Goal: Task Accomplishment & Management: Manage account settings

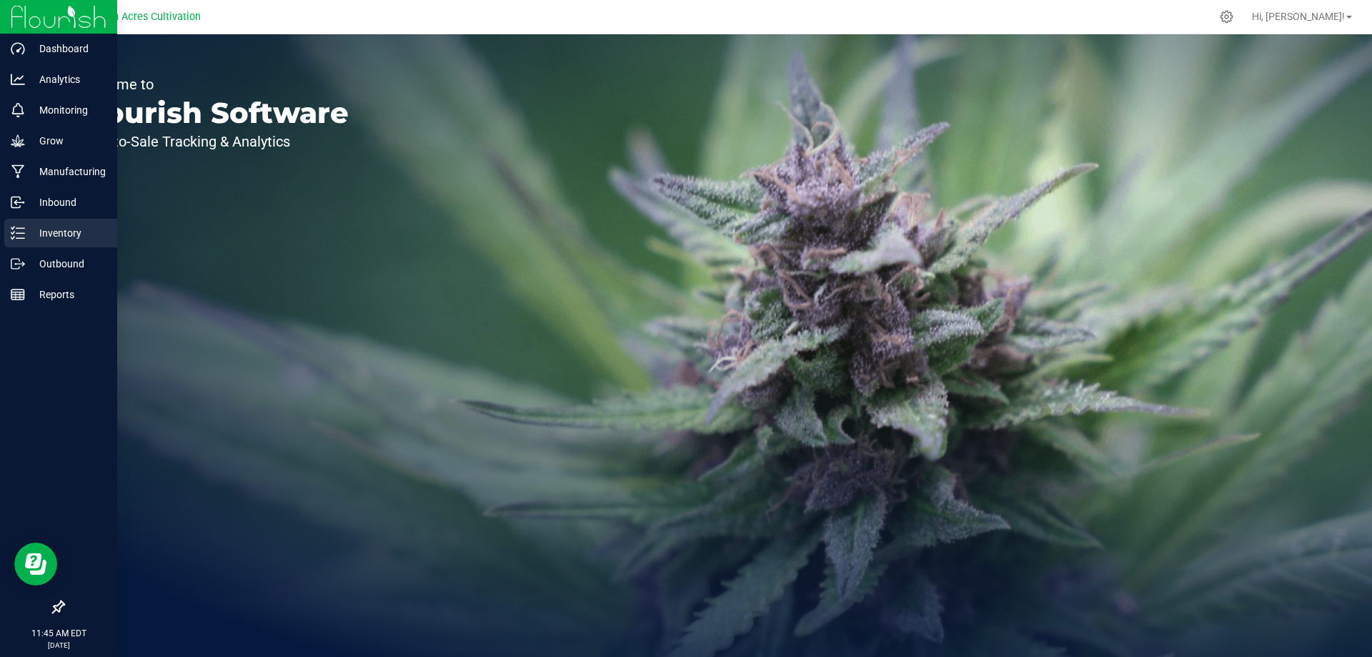
click at [71, 234] on p "Inventory" at bounding box center [68, 232] width 86 height 17
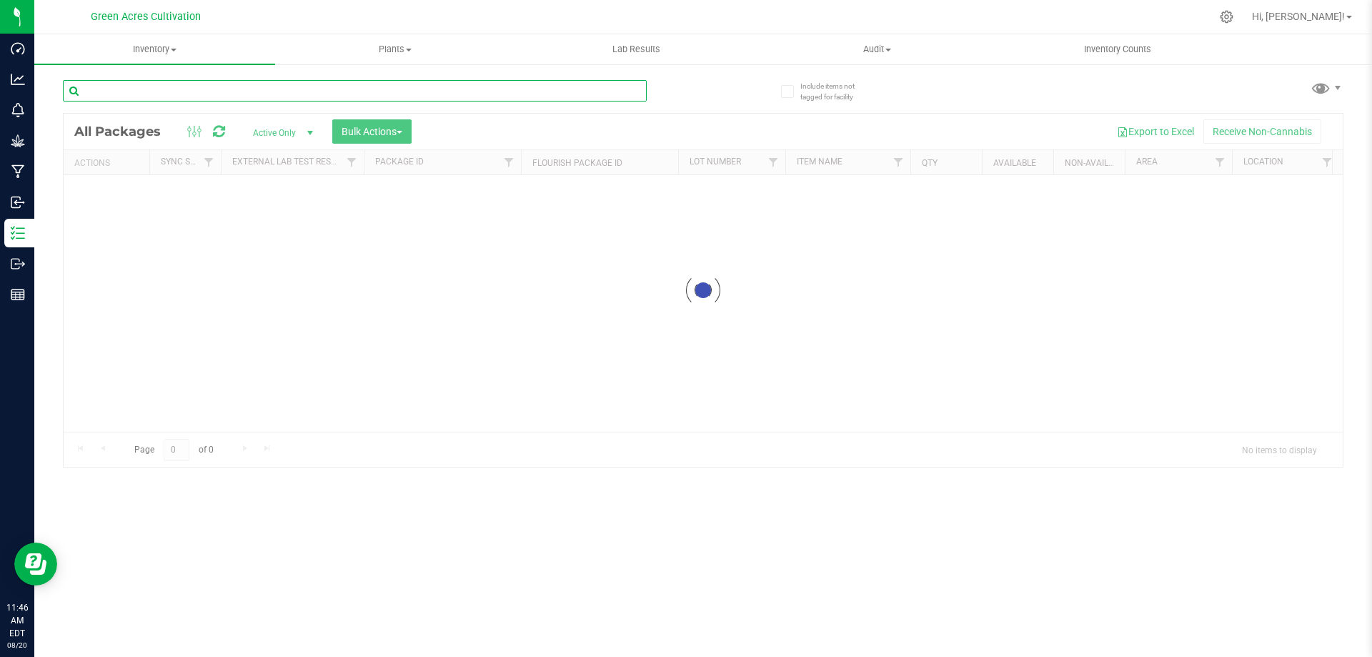
click at [523, 91] on input "text" at bounding box center [355, 90] width 584 height 21
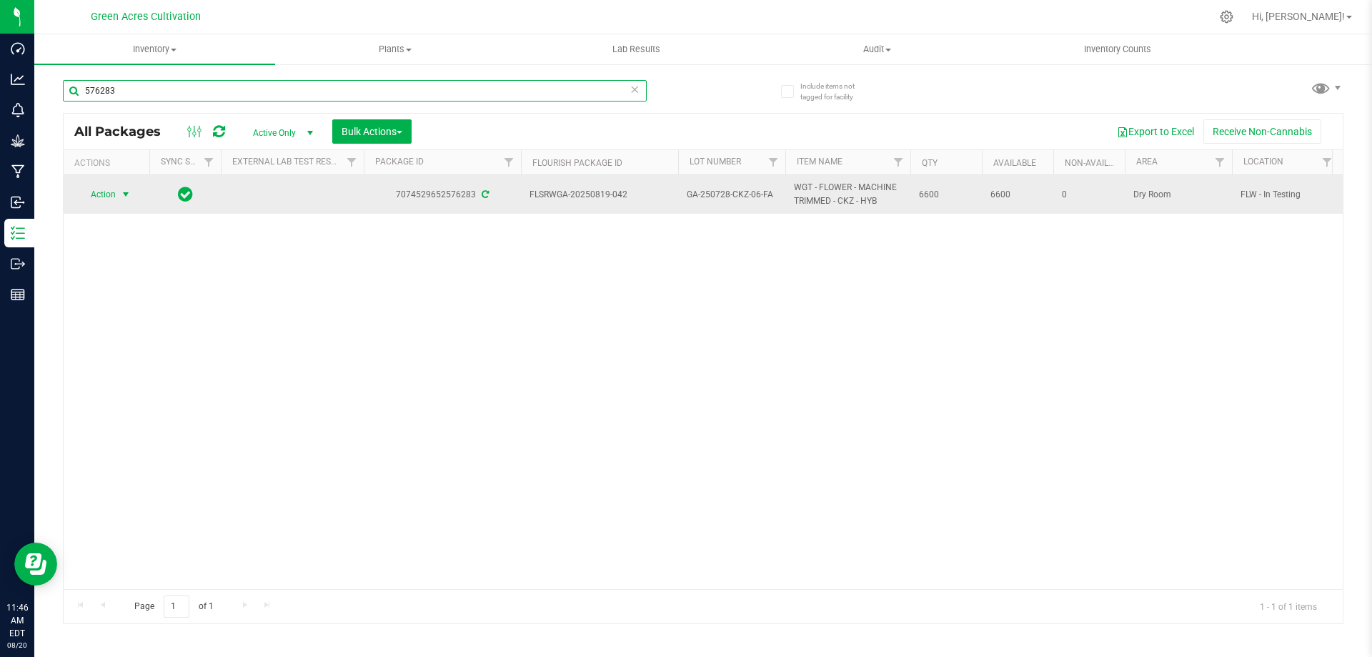
type input "576283"
click at [117, 194] on span "select" at bounding box center [126, 194] width 18 height 20
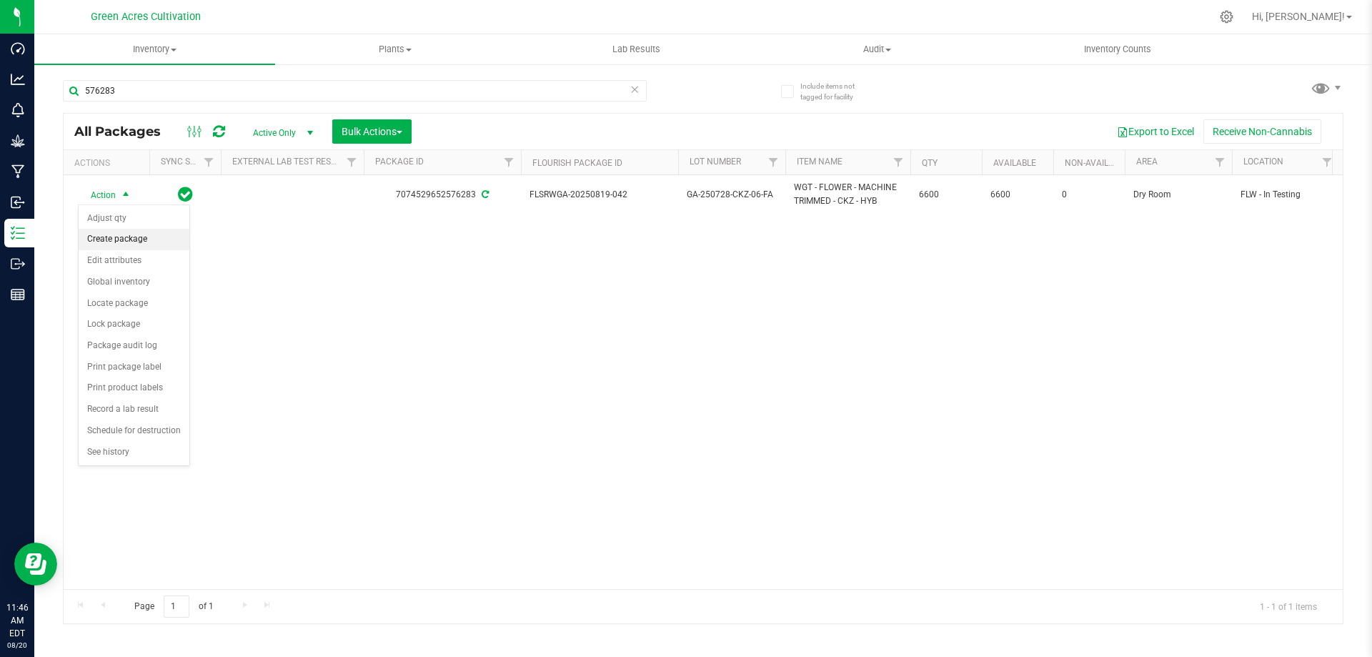
click at [155, 243] on li "Create package" at bounding box center [134, 239] width 111 height 21
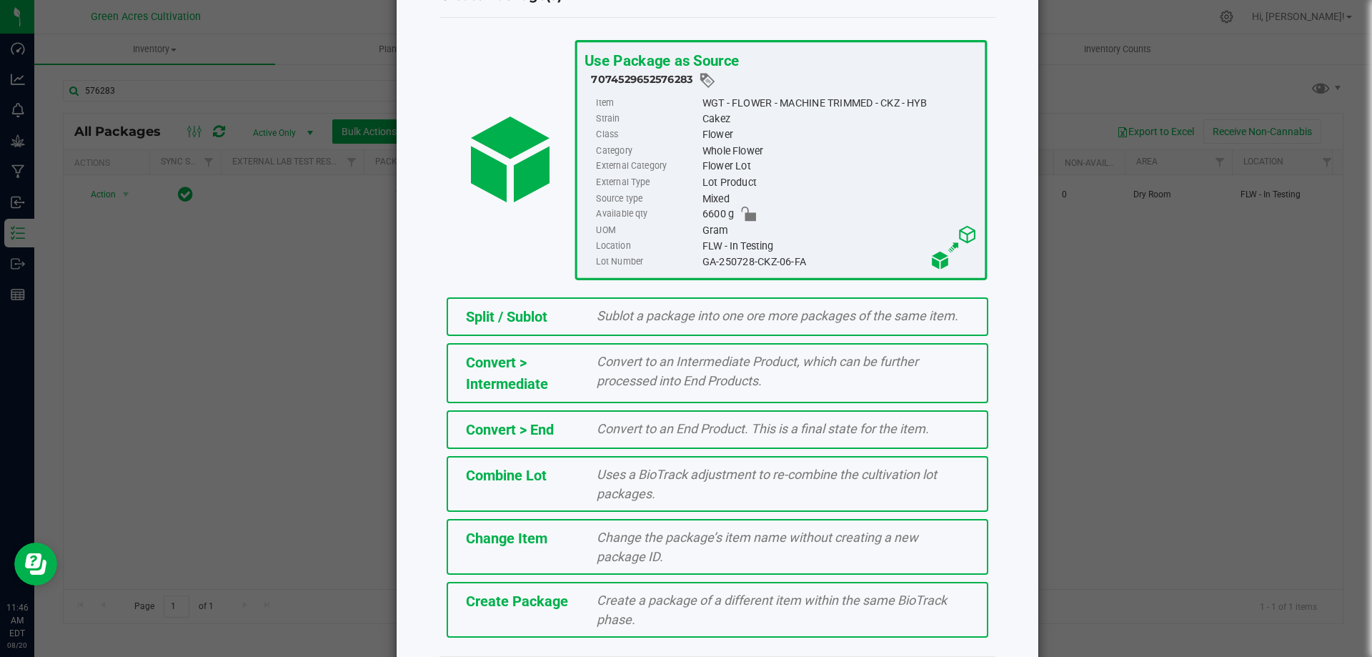
scroll to position [103, 0]
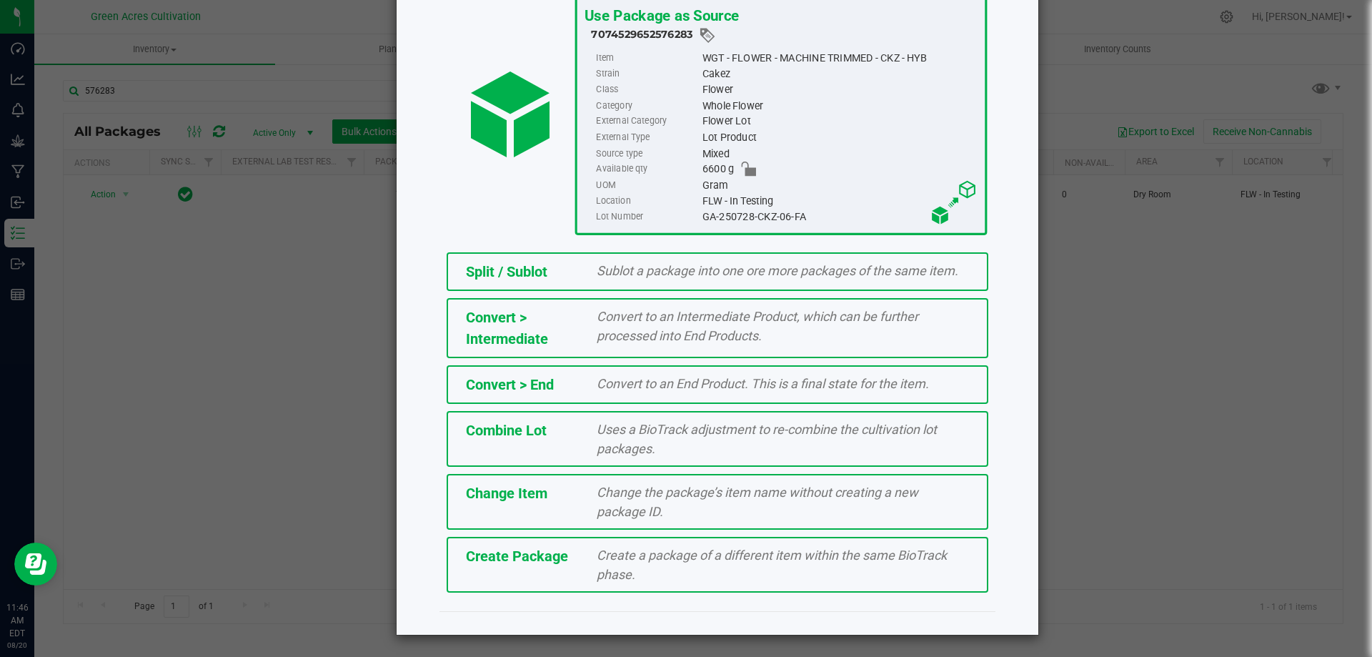
click at [548, 560] on span "Create Package" at bounding box center [517, 556] width 102 height 17
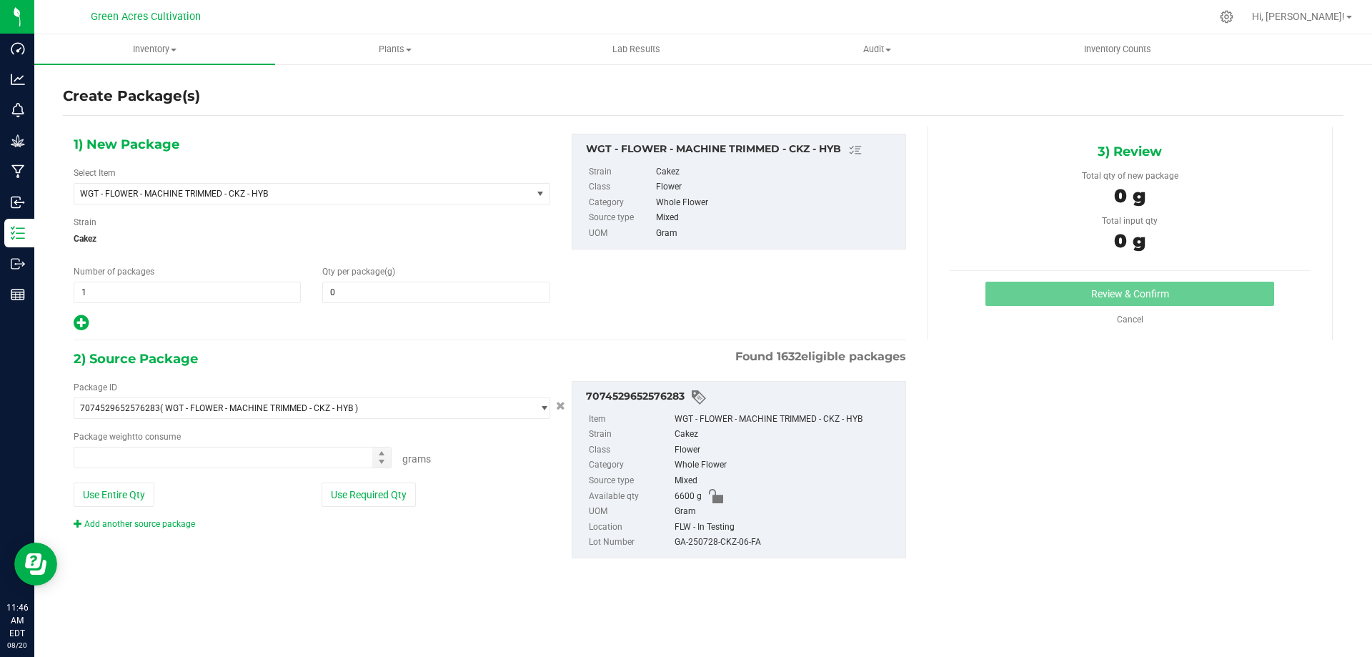
type input "0.0000"
type input "0.0000 g"
click at [513, 196] on span "WGT - FLOWER - MACHINE TRIMMED - CKZ - HYB" at bounding box center [302, 194] width 457 height 20
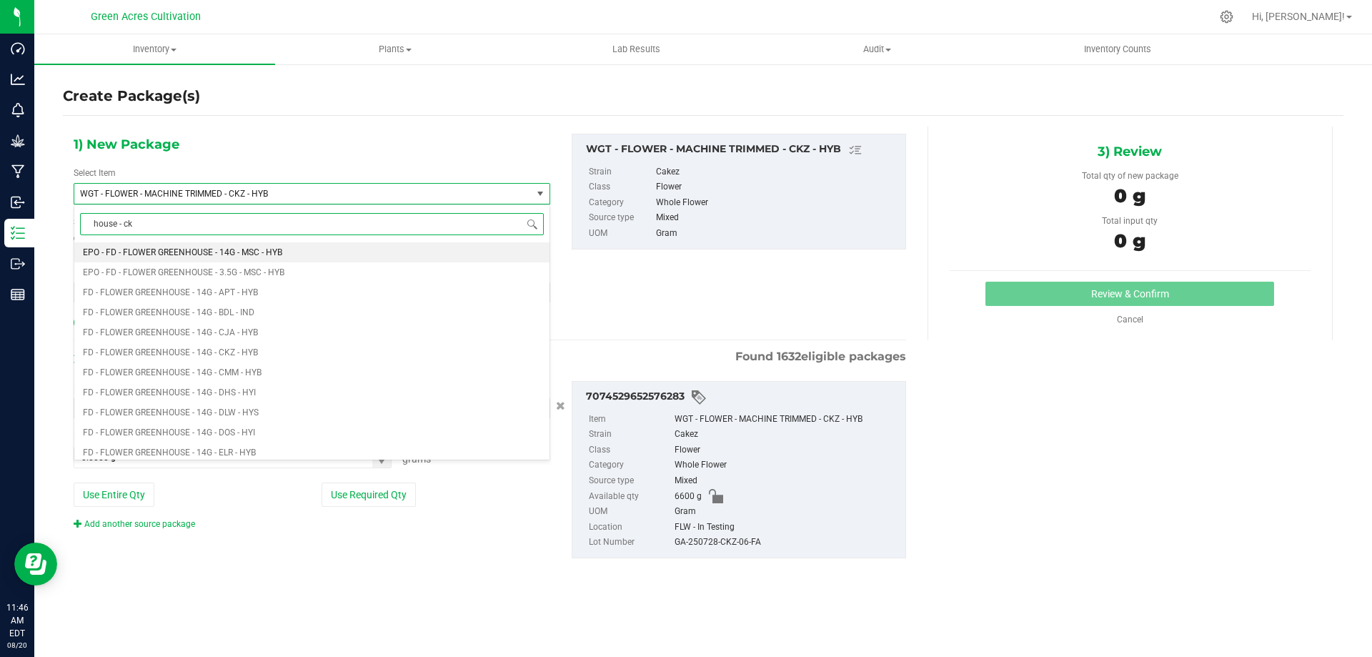
type input "house - ckz"
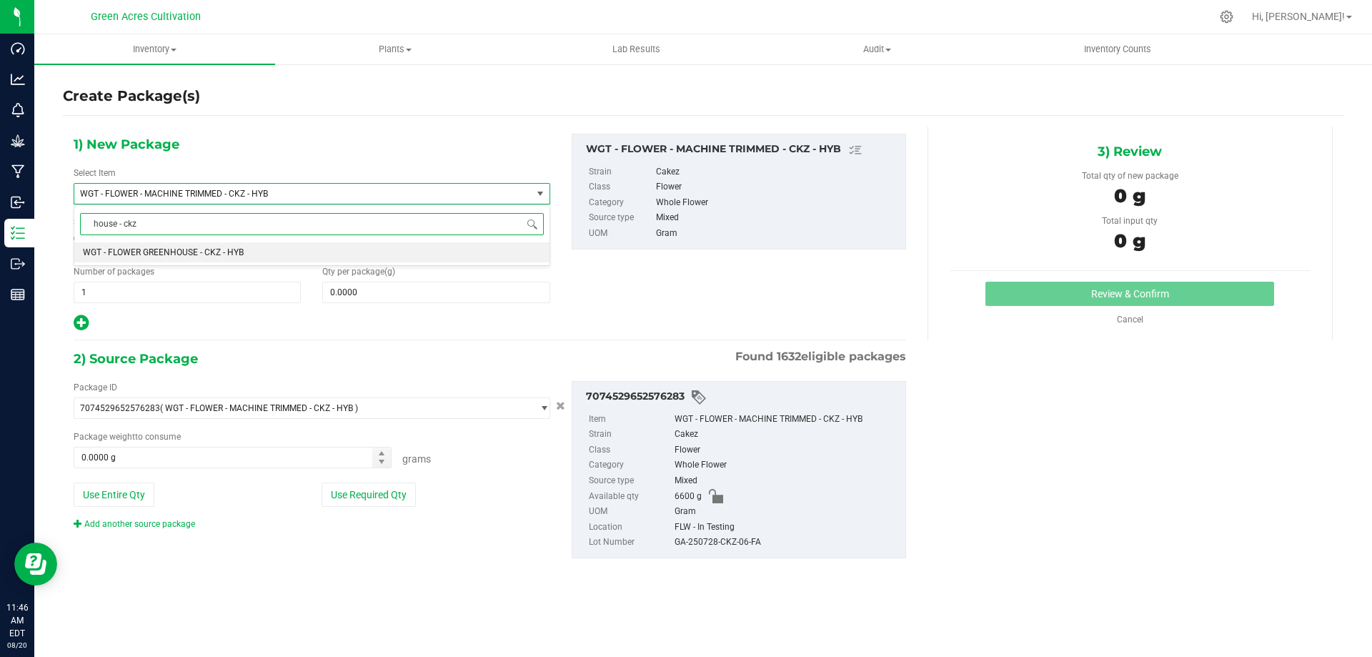
click at [432, 260] on li "WGT - FLOWER GREENHOUSE - CKZ - HYB" at bounding box center [311, 252] width 475 height 20
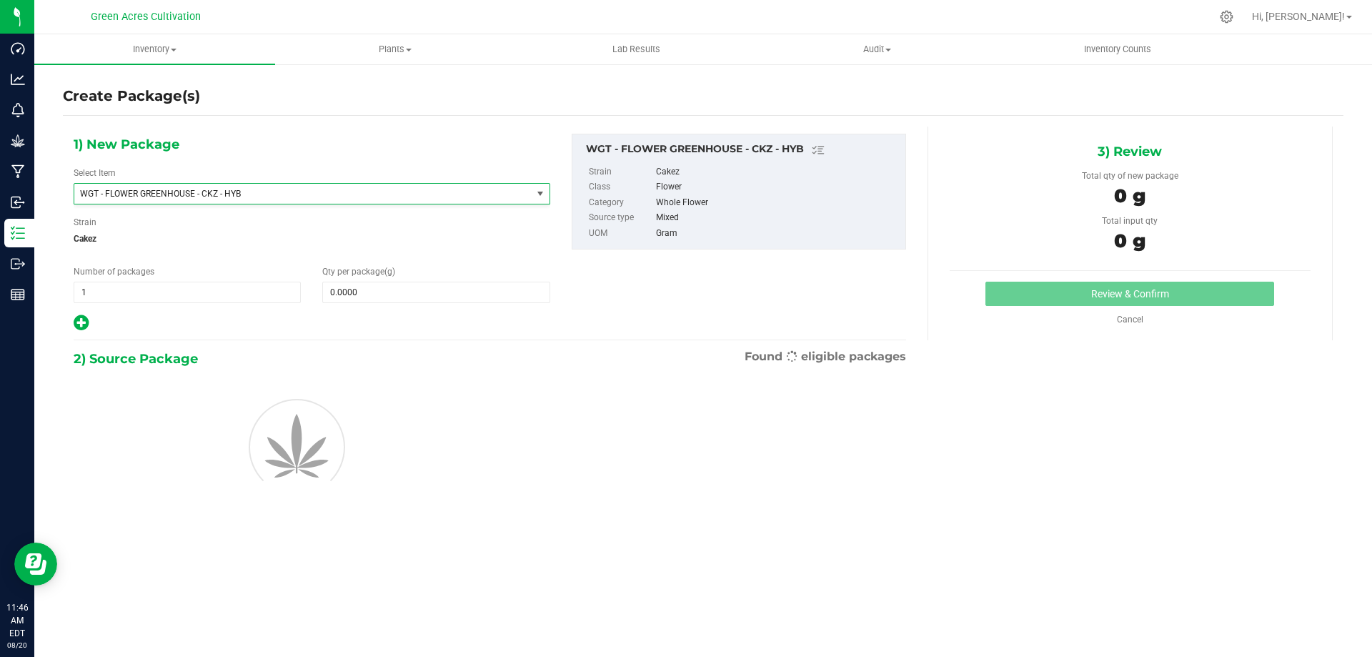
type input "0.0000"
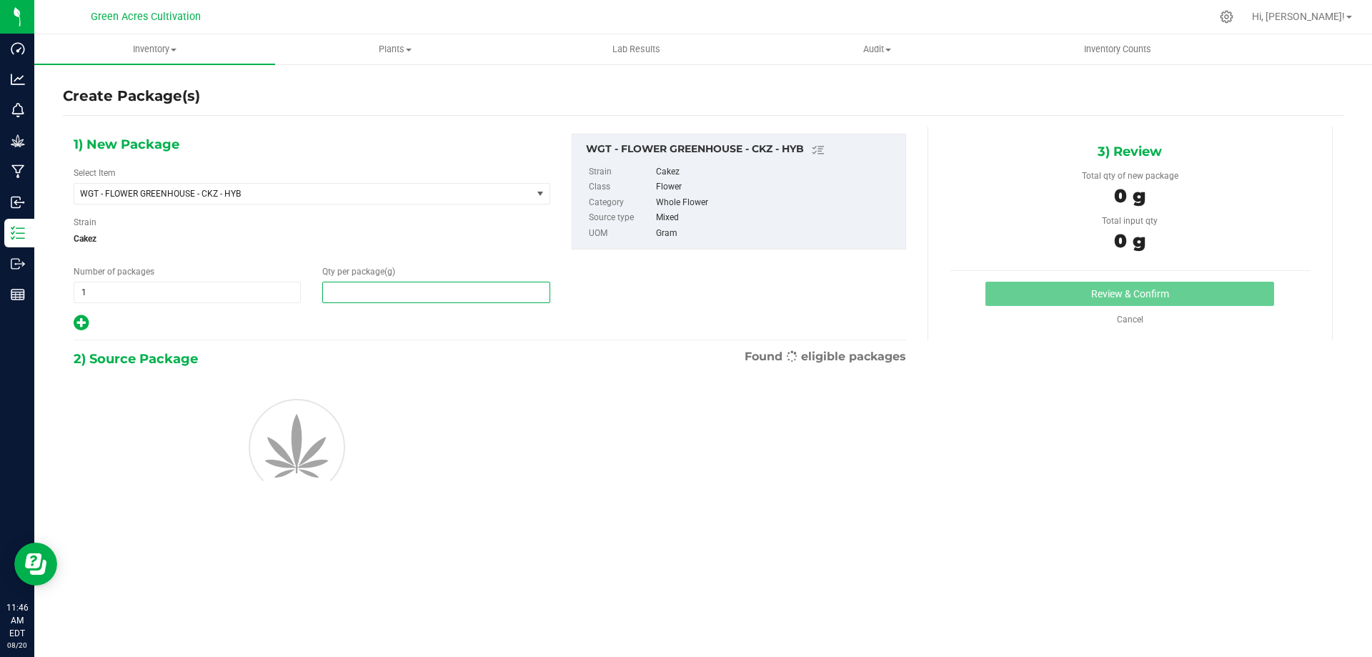
click at [438, 282] on span at bounding box center [435, 292] width 227 height 21
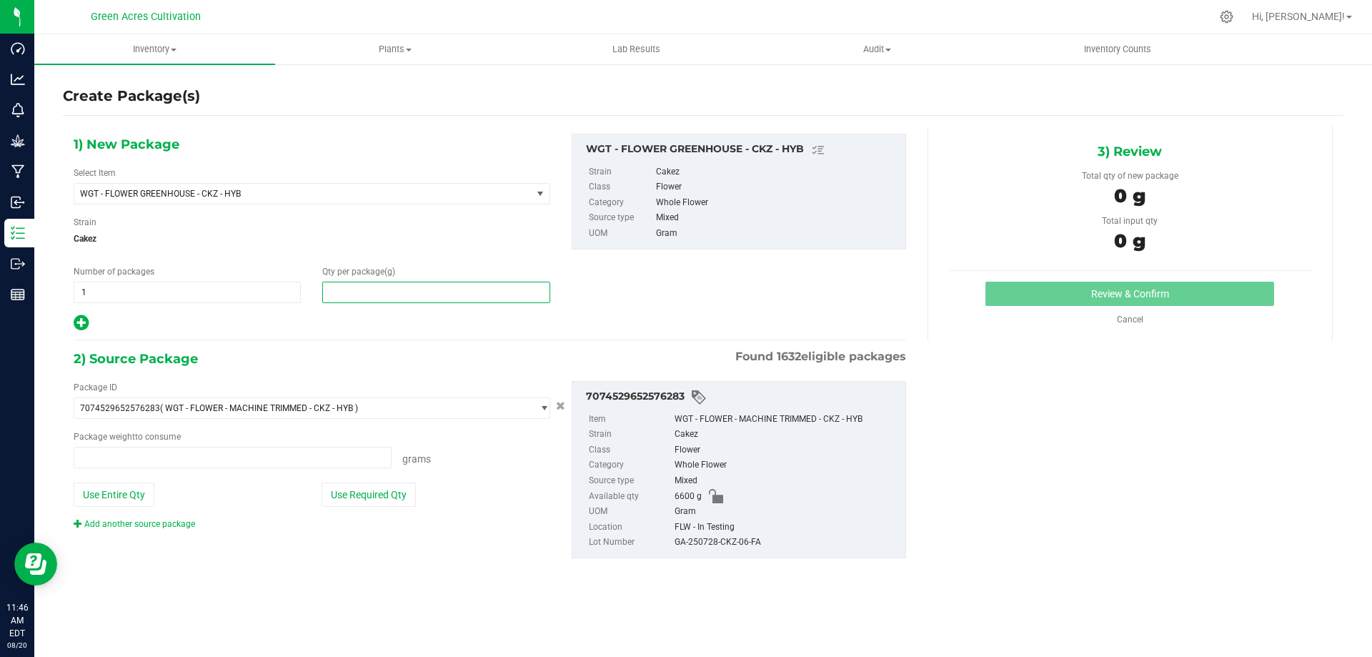
type input "0.0000 g"
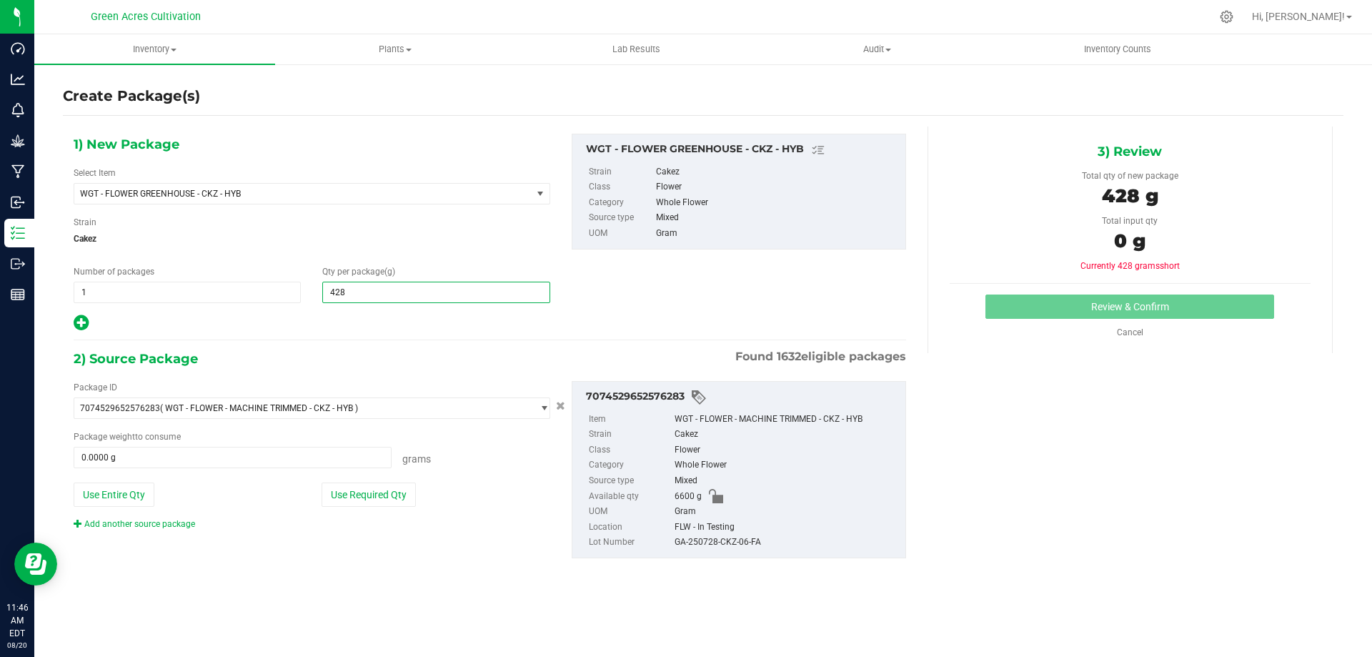
type input "4285"
type input "4,285.0000"
drag, startPoint x: 395, startPoint y: 598, endPoint x: 389, endPoint y: 548, distance: 50.4
click at [394, 598] on div "1) New Package Select Item WGT - FLOWER GREENHOUSE - CKZ - HYB WGT - FLOWER GRE…" at bounding box center [703, 357] width 1281 height 483
click at [399, 506] on button "Use Required Qty" at bounding box center [369, 495] width 94 height 24
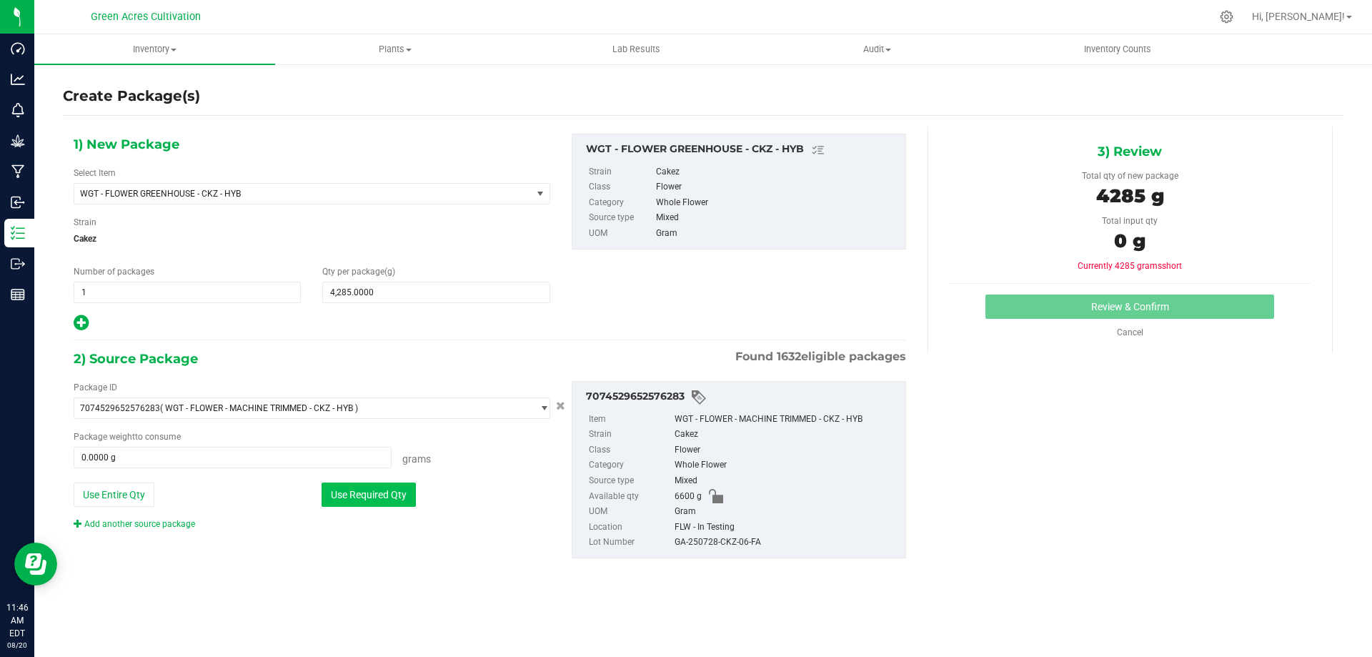
type input "4285.0000 g"
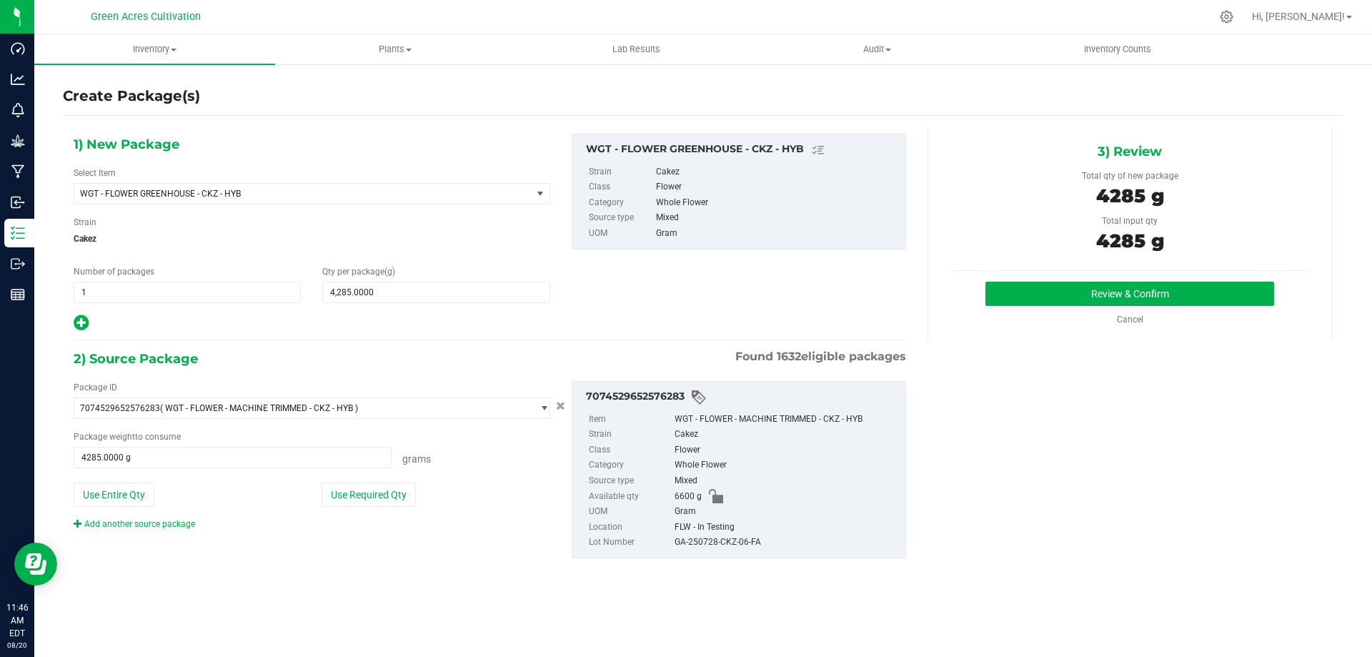
click at [716, 545] on div "GA-250728-CKZ-06-FA" at bounding box center [787, 543] width 224 height 16
copy div "GA-250728-CKZ-06-FA"
click at [1101, 285] on button "Review & Confirm" at bounding box center [1130, 294] width 289 height 24
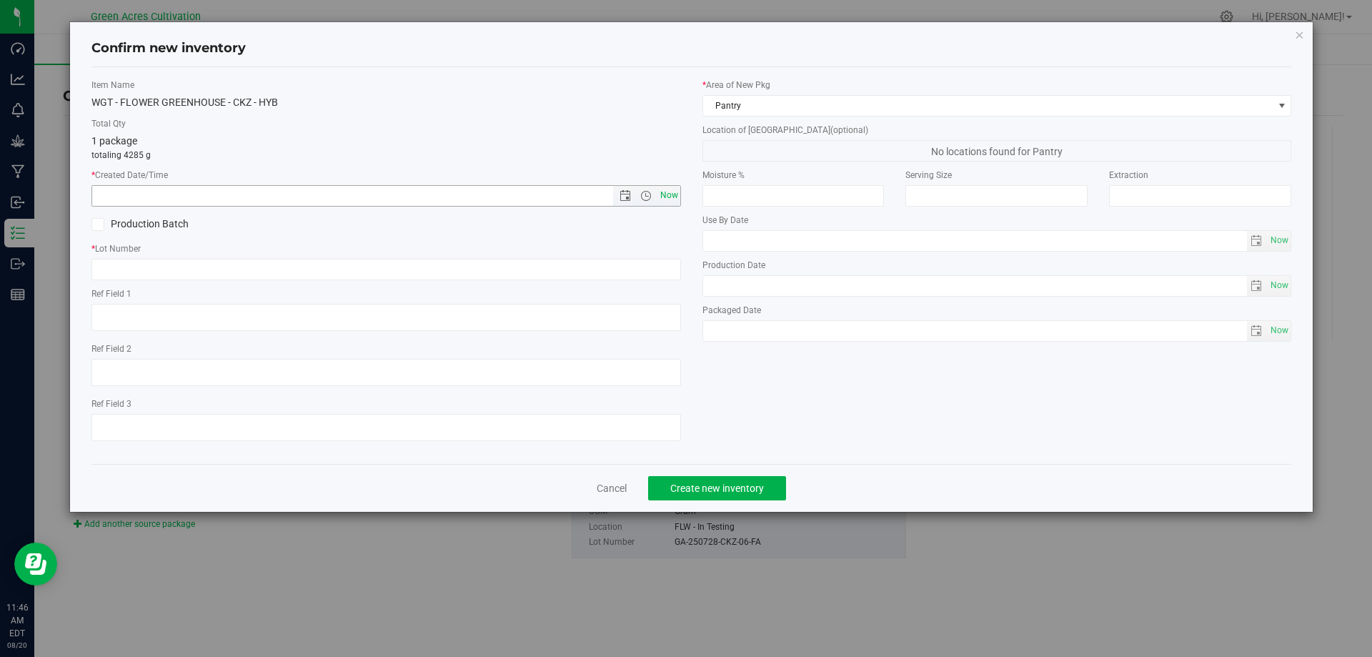
click at [663, 191] on span "Now" at bounding box center [669, 195] width 24 height 21
type input "[DATE] 11:46 AM"
click at [645, 262] on input "text" at bounding box center [386, 269] width 590 height 21
paste input "GA-250728-CKZ-06-FA"
type input "GA-250728-CKZ-06-FA"
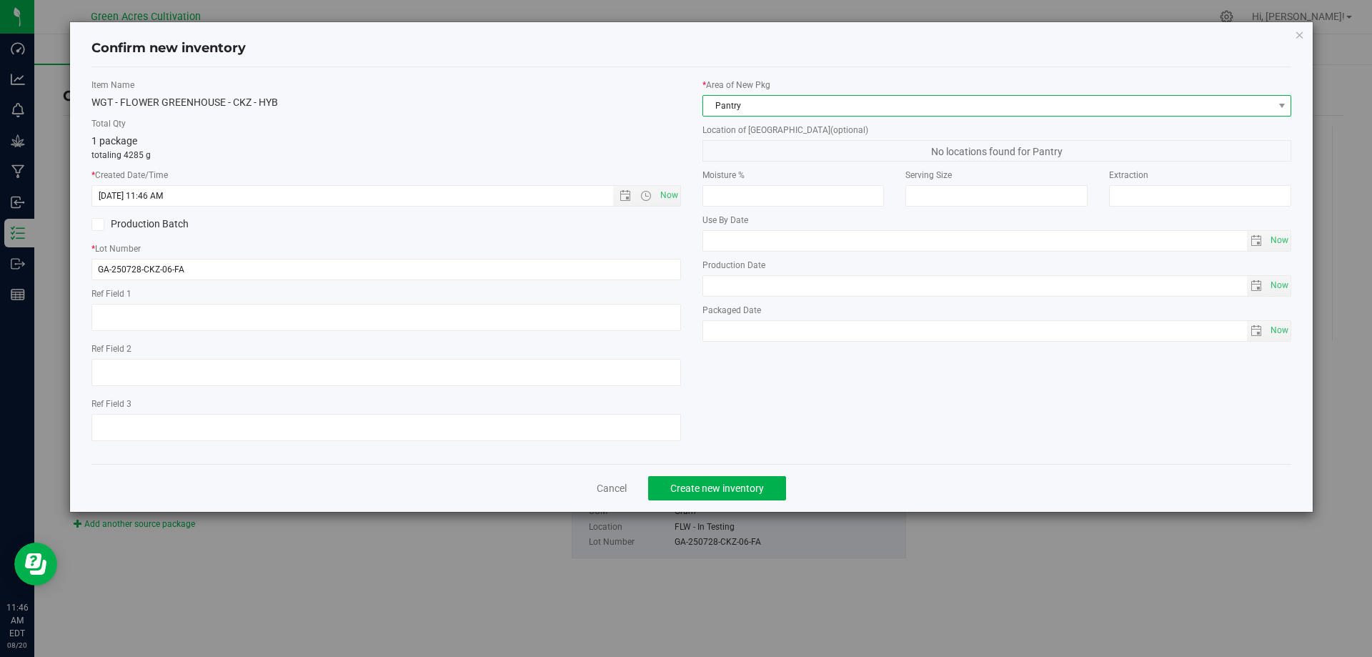
click at [757, 107] on span "Pantry" at bounding box center [988, 106] width 570 height 20
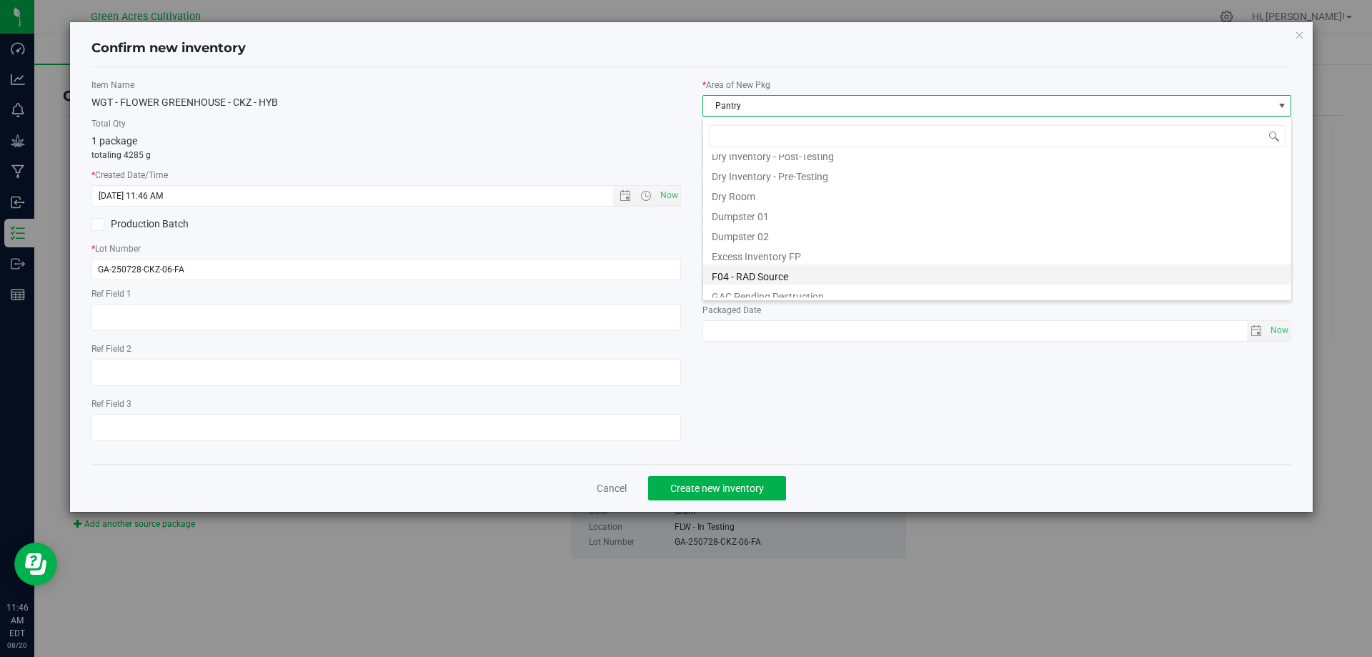
scroll to position [46, 0]
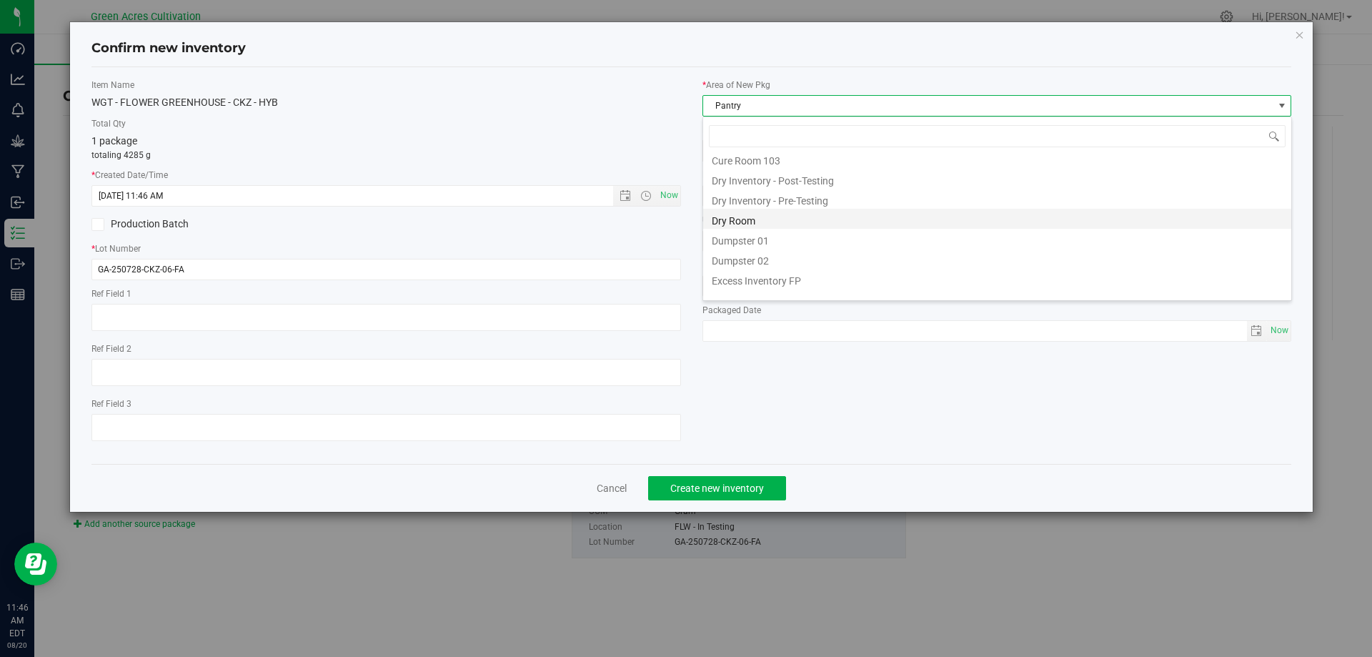
click at [763, 212] on li "Dry Room" at bounding box center [997, 219] width 588 height 20
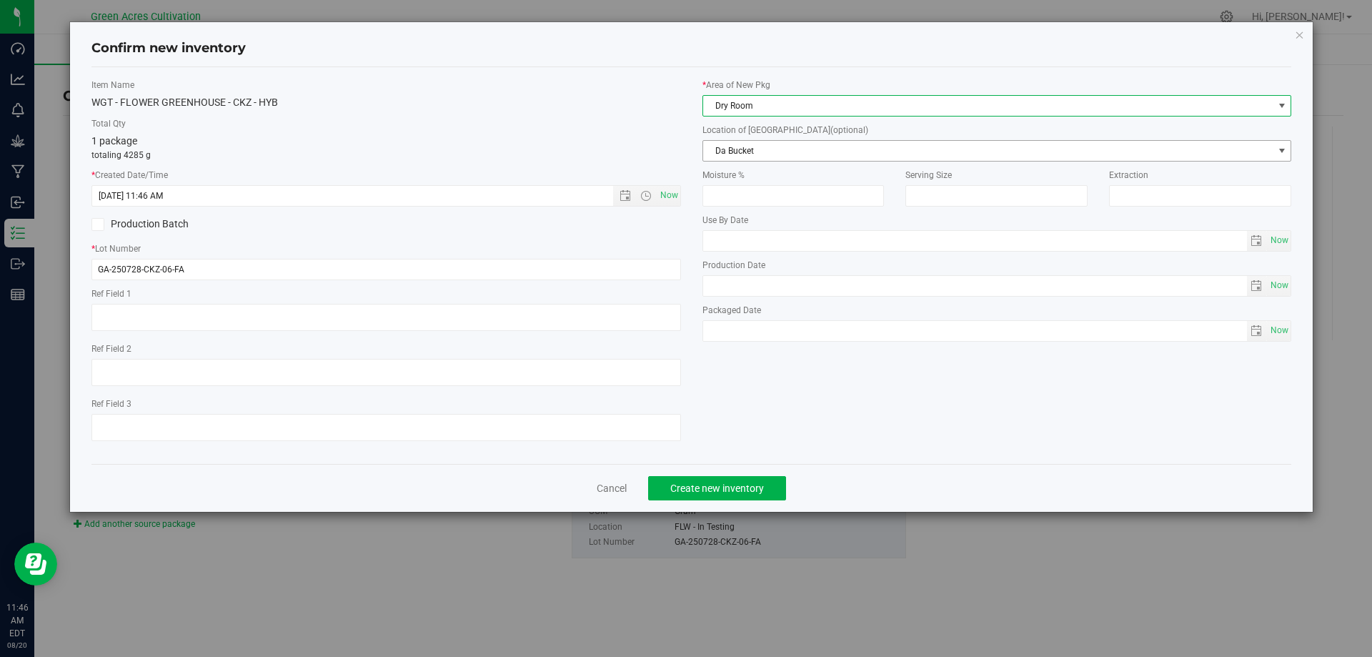
click at [775, 151] on span "Da Bucket" at bounding box center [988, 151] width 570 height 20
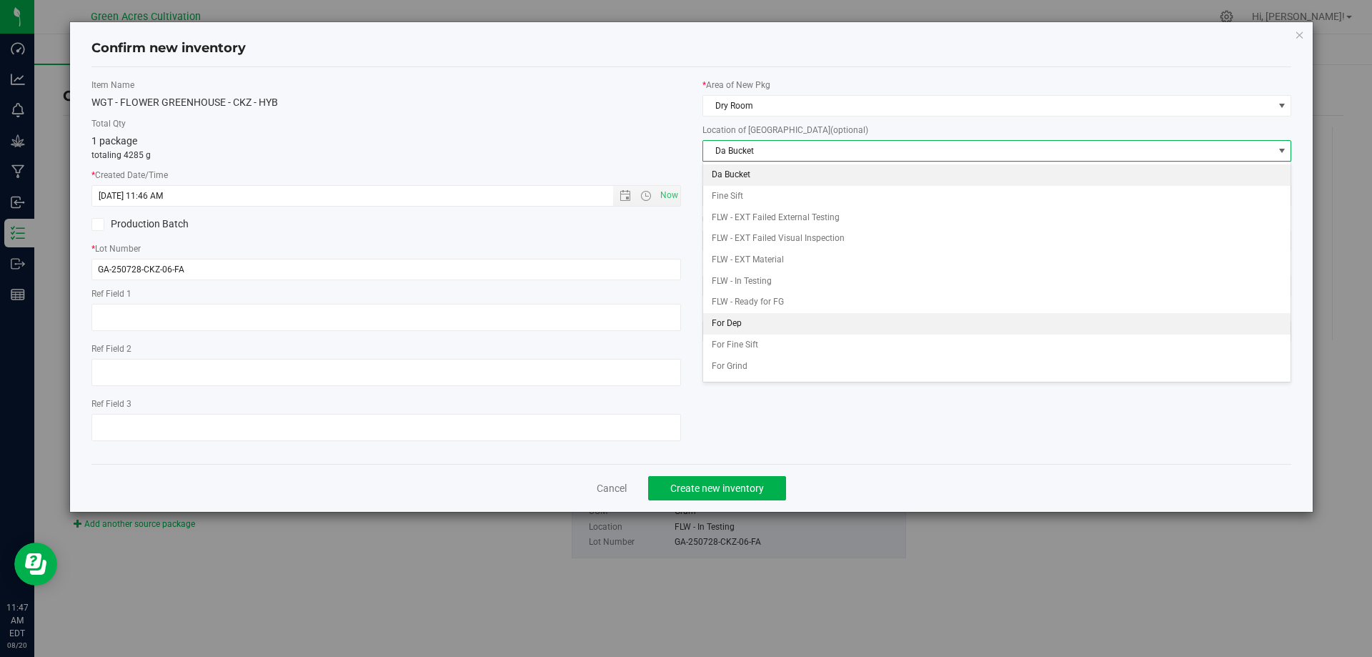
click at [768, 320] on li "For Dep" at bounding box center [997, 323] width 588 height 21
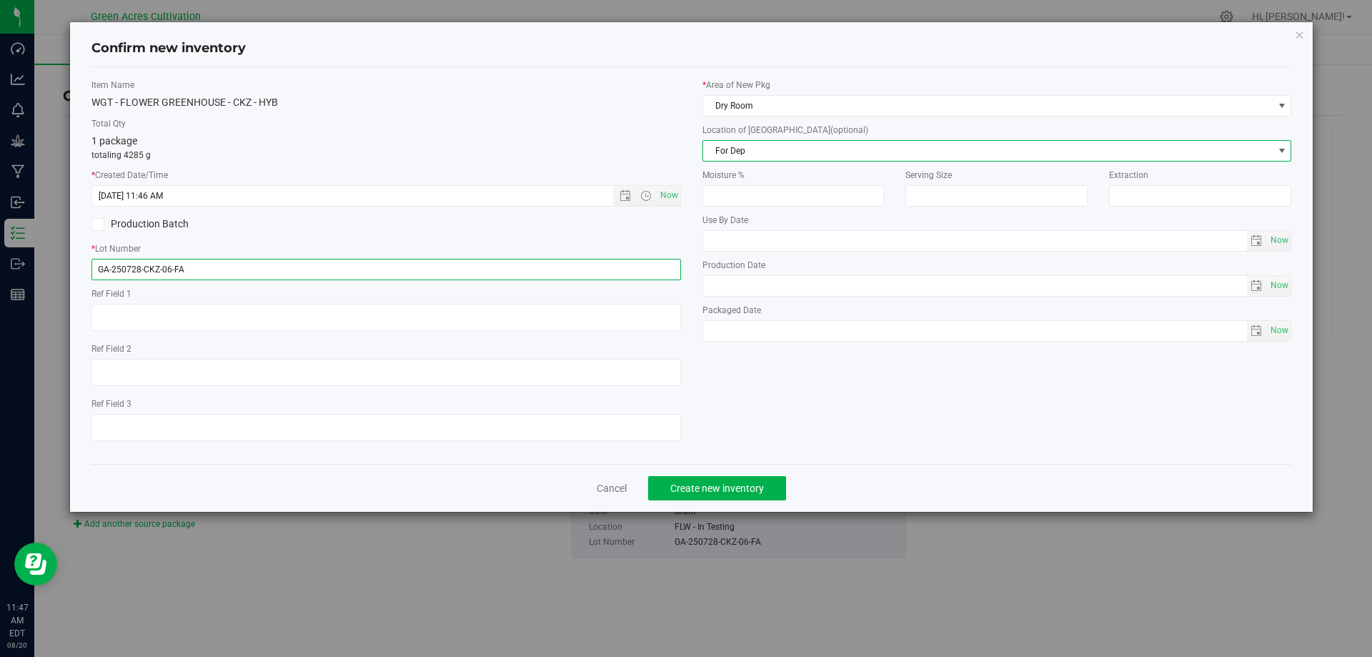
click at [521, 275] on input "GA-250728-CKZ-06-FA" at bounding box center [386, 269] width 590 height 21
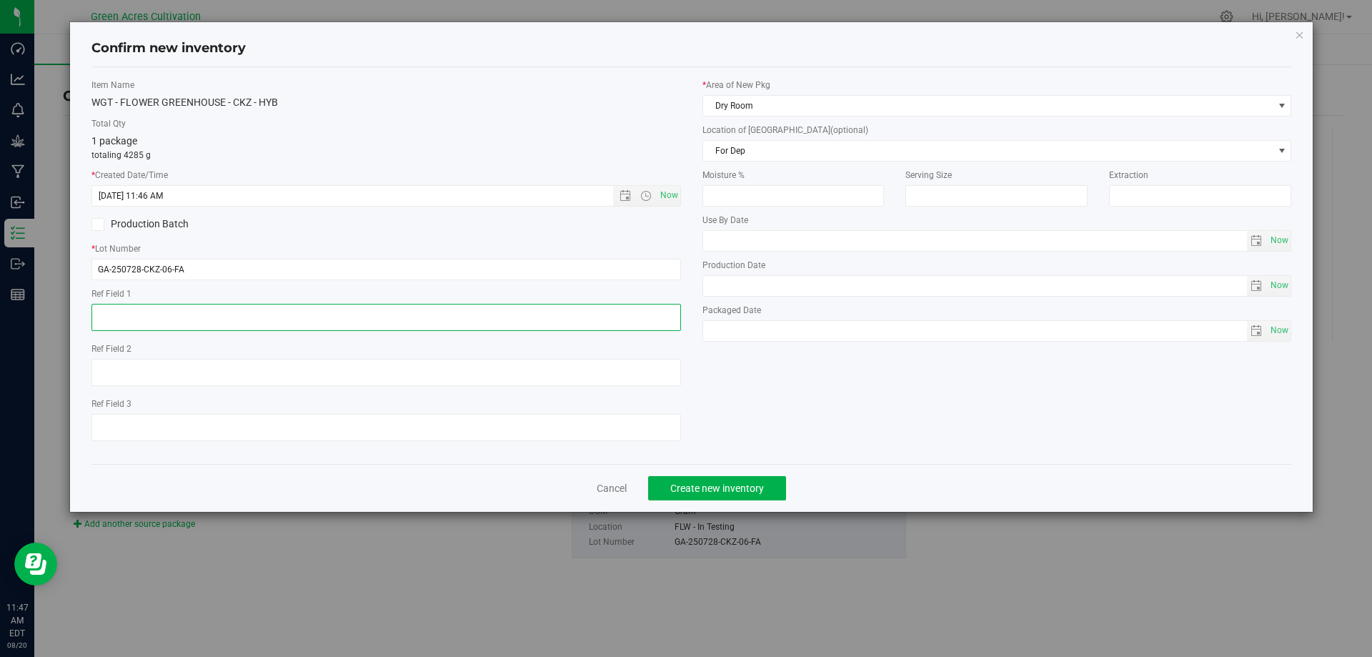
click at [459, 315] on textarea at bounding box center [386, 317] width 590 height 27
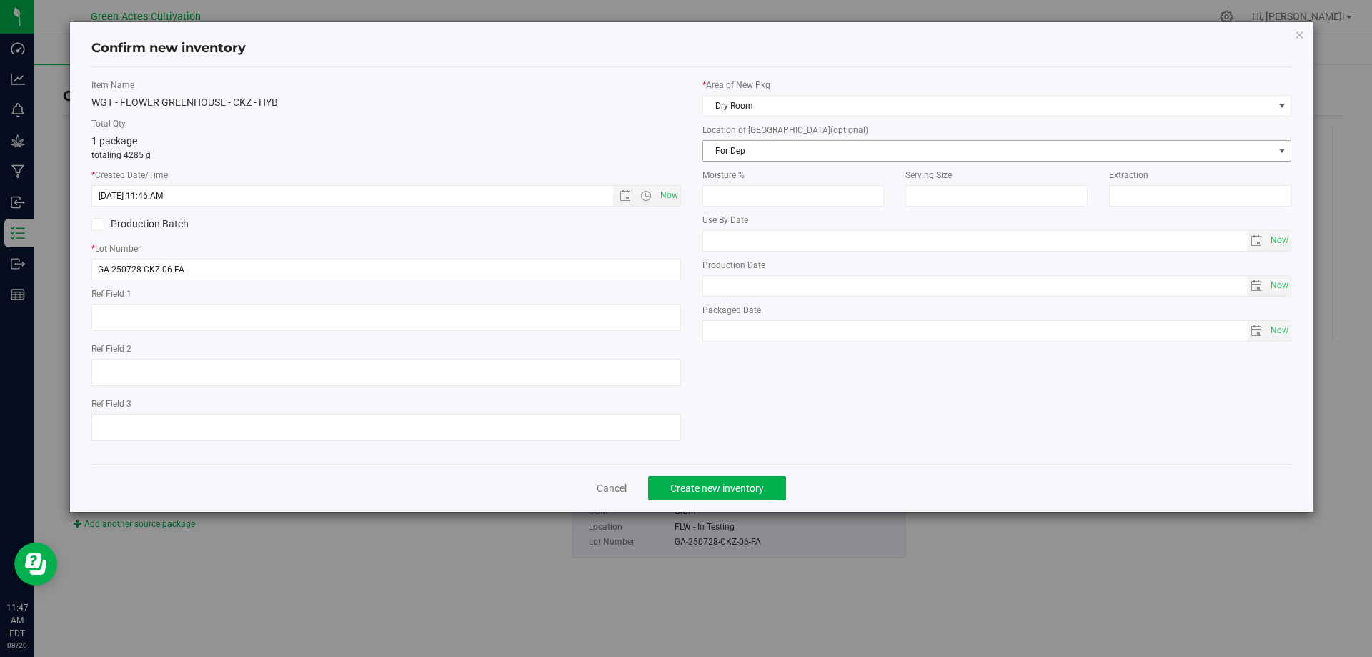
click at [818, 156] on span "For Dep" at bounding box center [988, 151] width 570 height 20
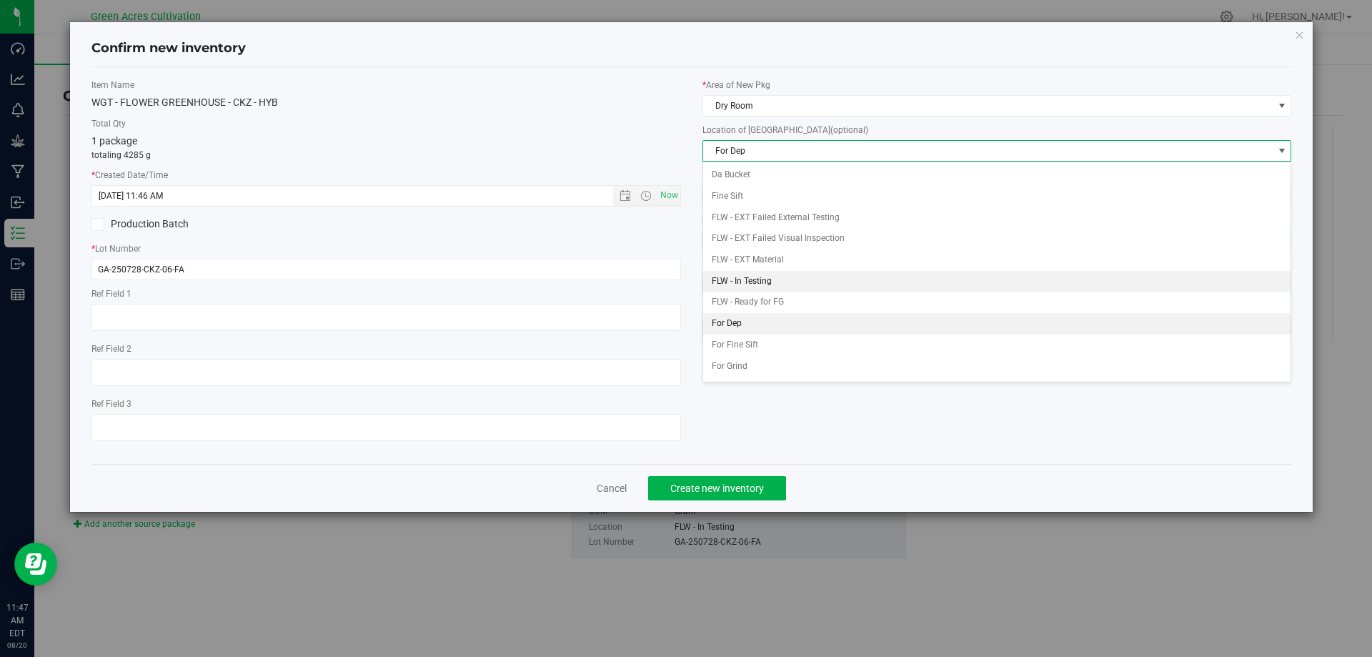
click at [784, 282] on li "FLW - In Testing" at bounding box center [997, 281] width 588 height 21
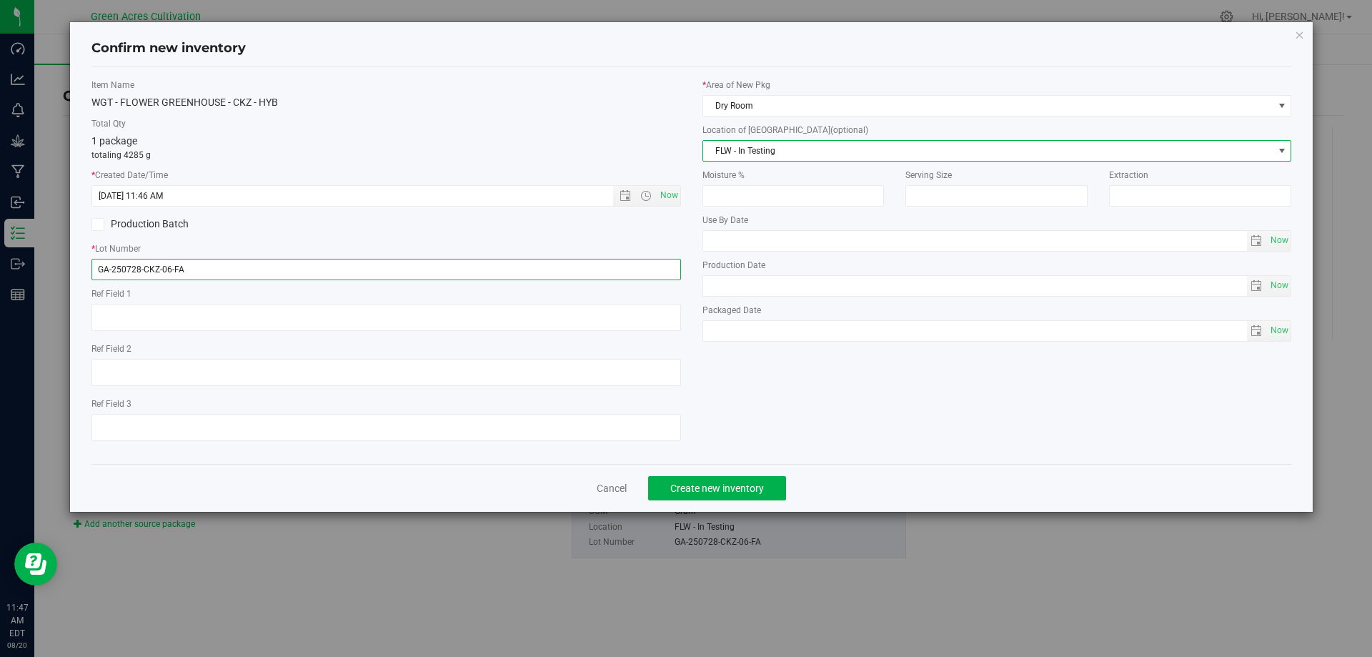
click at [535, 270] on input "GA-250728-CKZ-06-FA" at bounding box center [386, 269] width 590 height 21
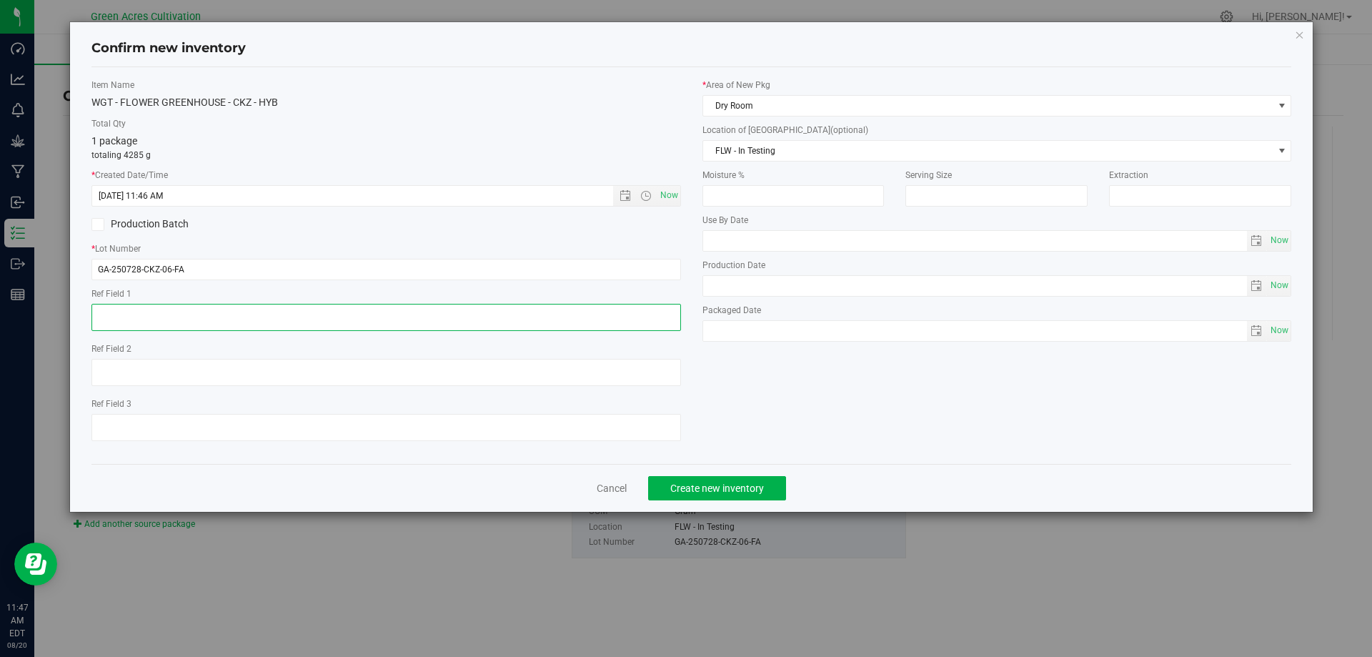
click at [478, 327] on textarea at bounding box center [386, 317] width 590 height 27
type textarea "Trim Trial"
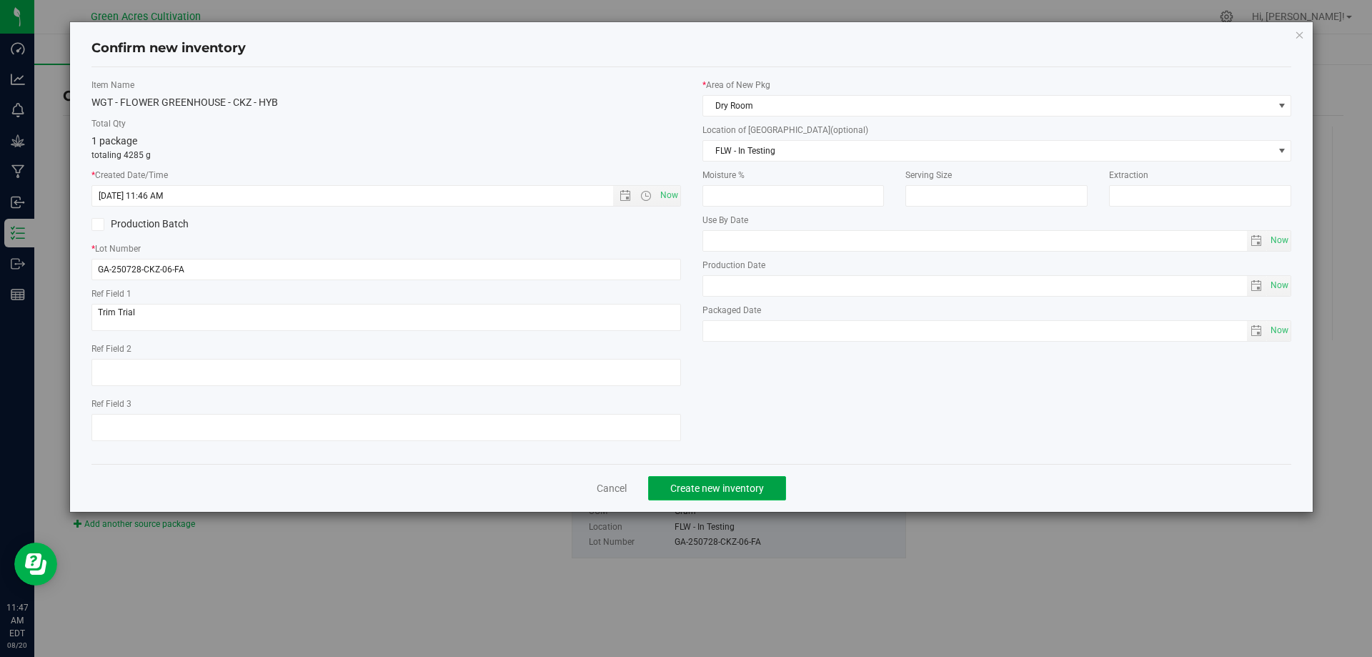
click at [704, 499] on button "Create new inventory" at bounding box center [717, 488] width 138 height 24
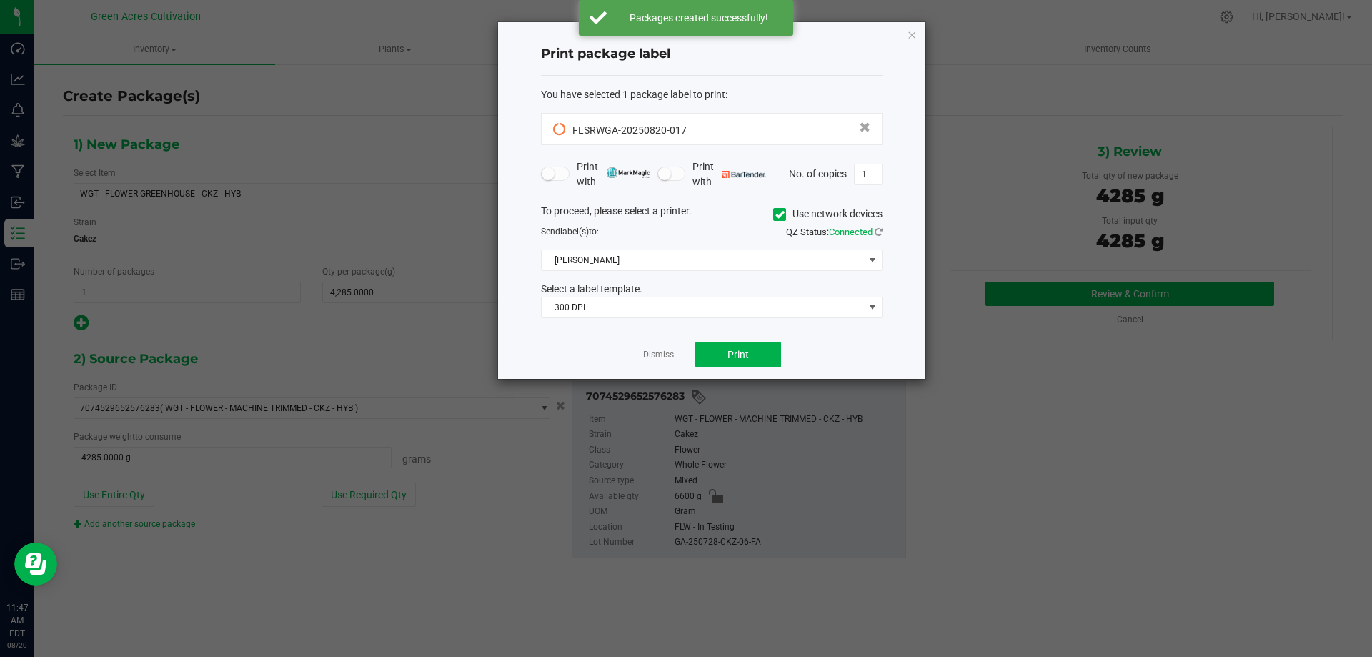
click at [773, 208] on span at bounding box center [779, 214] width 13 height 13
click at [0, 0] on input "Use network devices" at bounding box center [0, 0] width 0 height 0
click at [756, 257] on span at bounding box center [703, 260] width 322 height 20
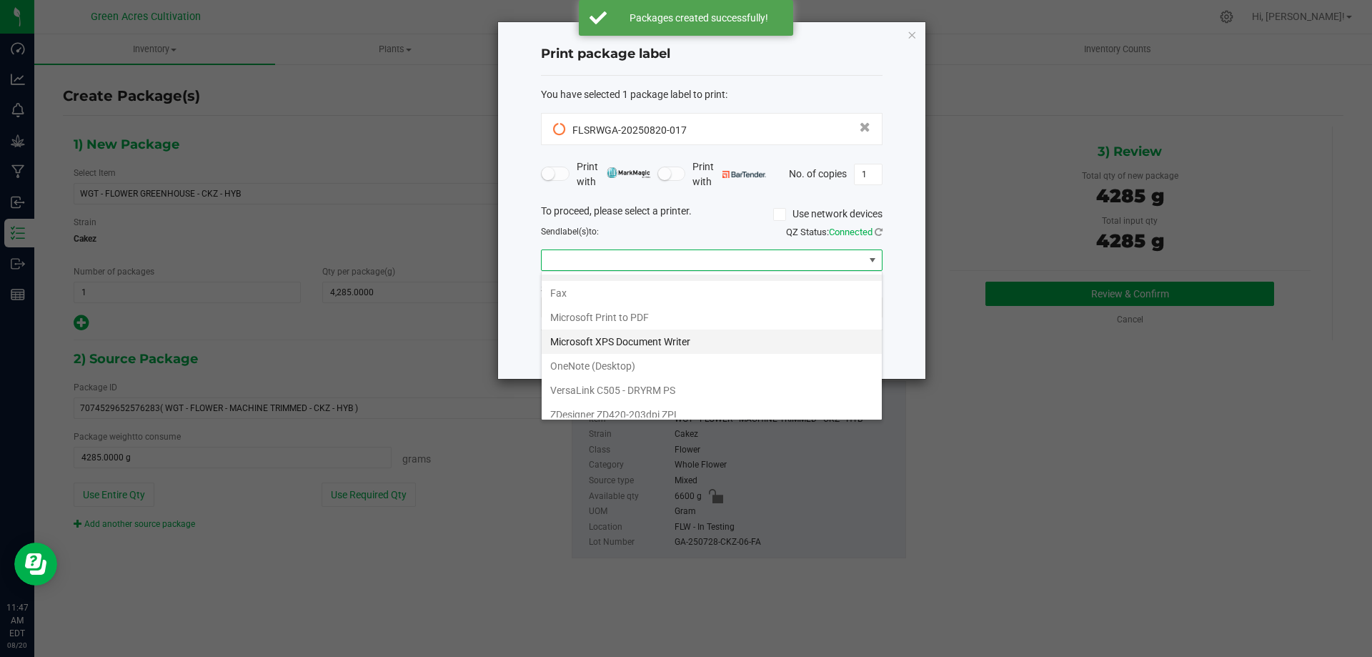
scroll to position [27, 0]
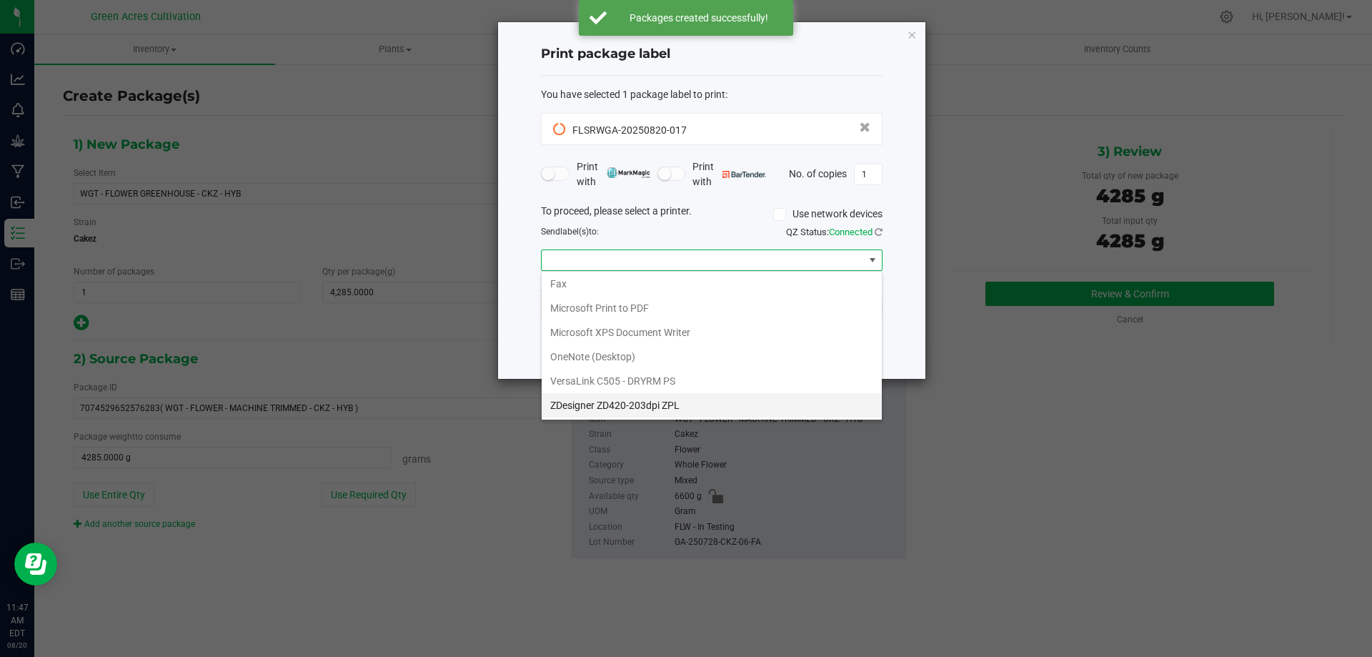
click at [612, 397] on ZPL "ZDesigner ZD420-203dpi ZPL" at bounding box center [712, 405] width 340 height 24
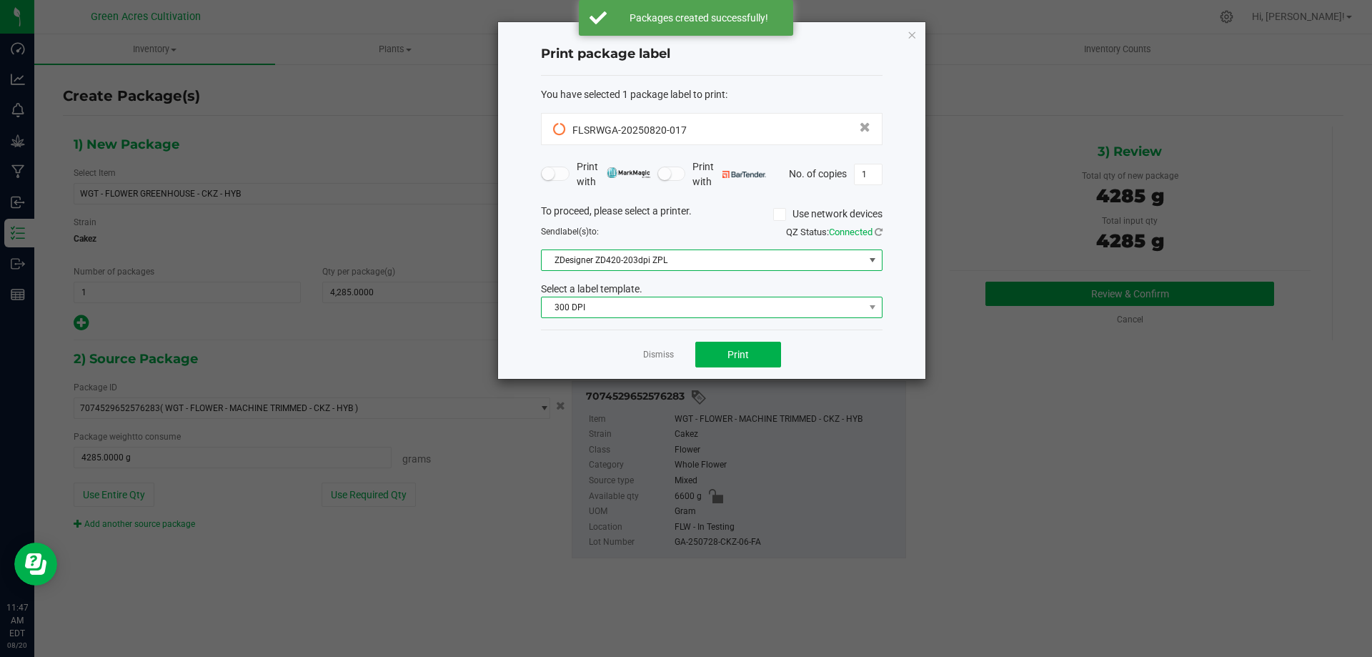
click at [650, 306] on span "300 DPI" at bounding box center [703, 307] width 322 height 20
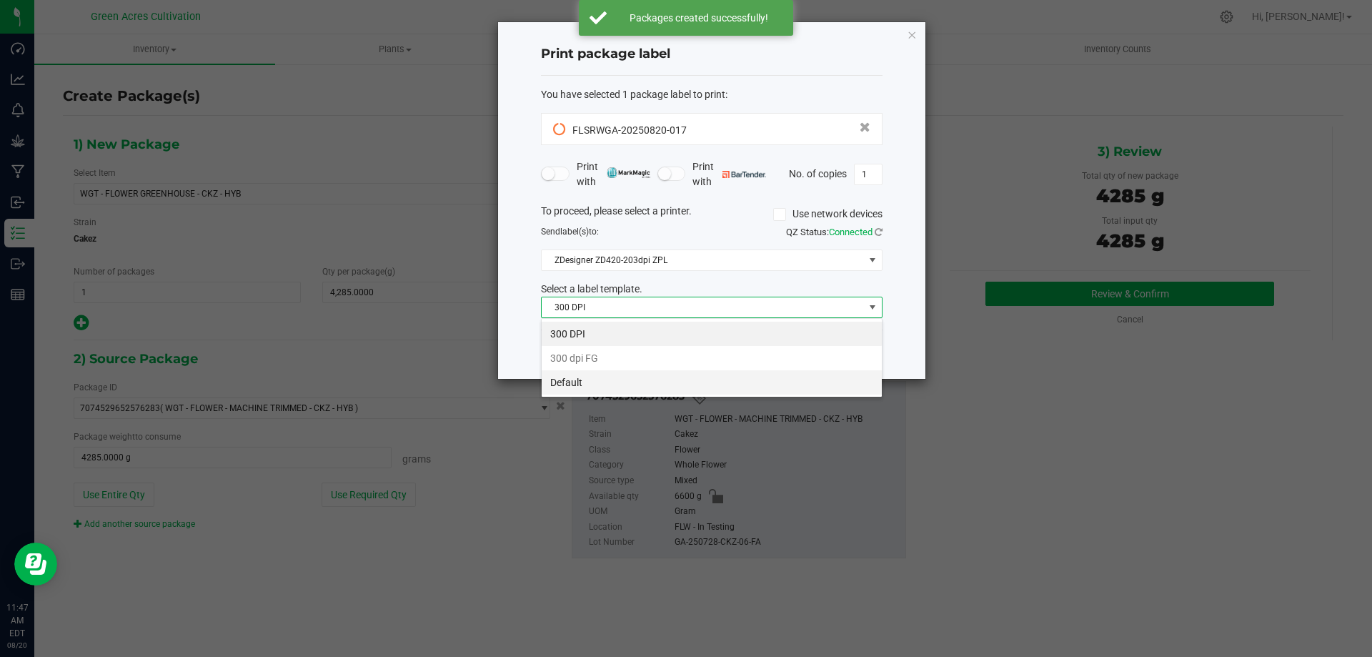
scroll to position [21, 342]
click at [612, 377] on li "Default" at bounding box center [712, 382] width 340 height 24
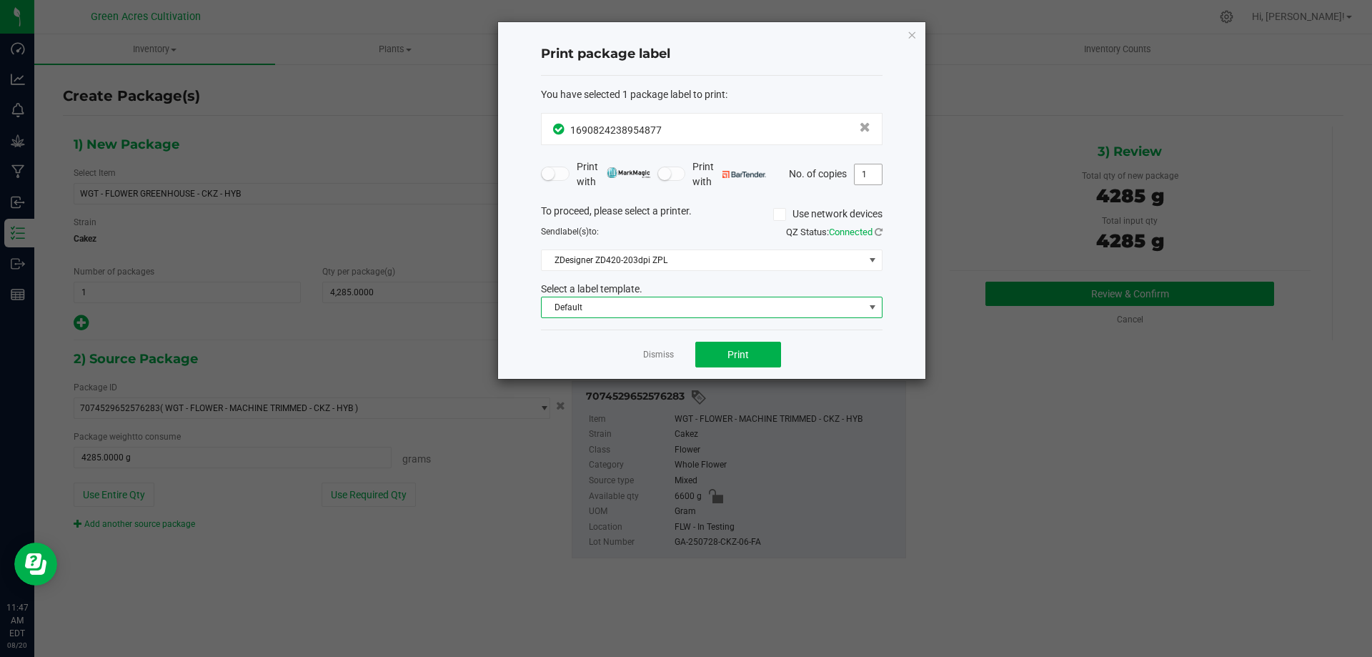
click at [871, 175] on input "1" at bounding box center [868, 174] width 27 height 20
type input "2"
click at [696, 342] on button "Print" at bounding box center [739, 355] width 86 height 26
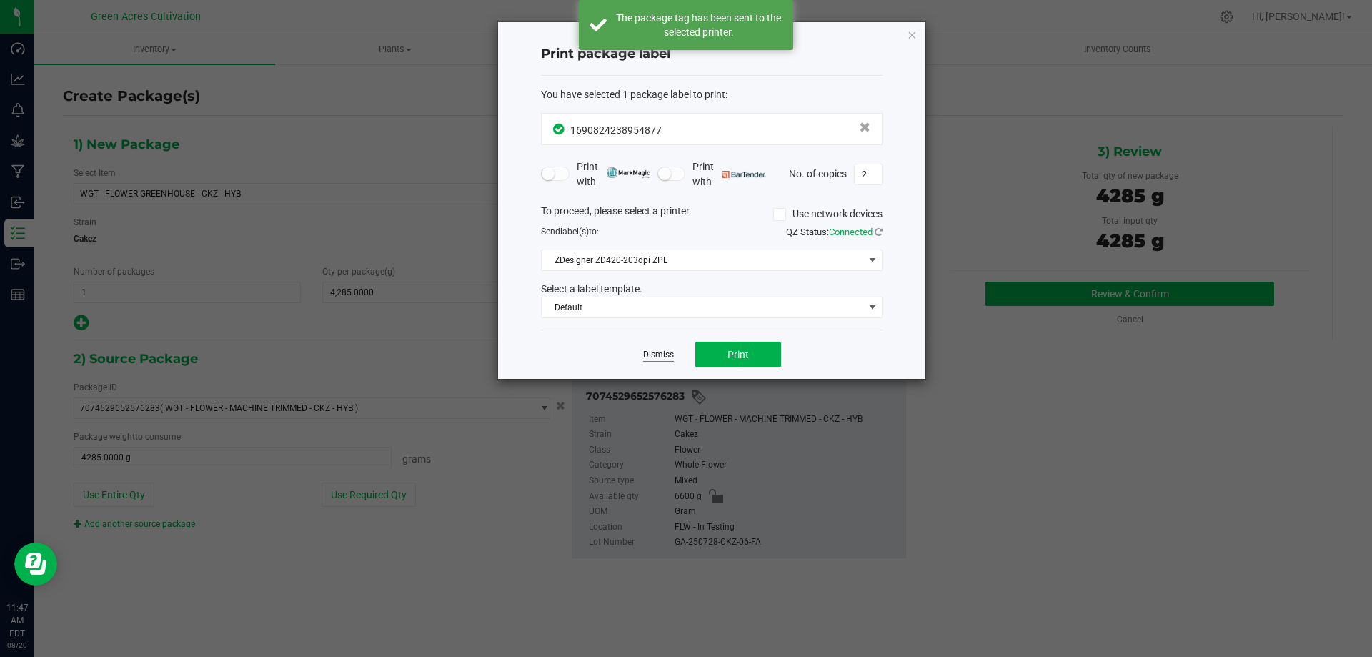
click at [672, 352] on link "Dismiss" at bounding box center [658, 355] width 31 height 12
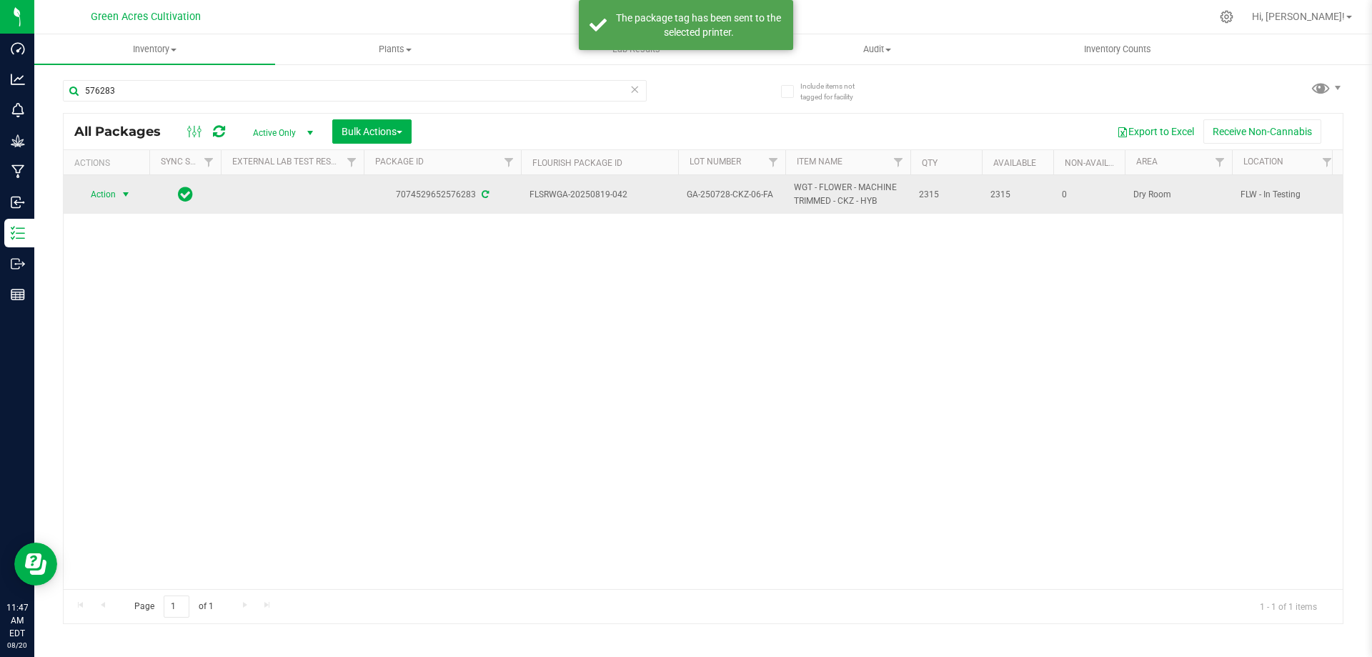
click at [132, 195] on span "select" at bounding box center [126, 194] width 18 height 20
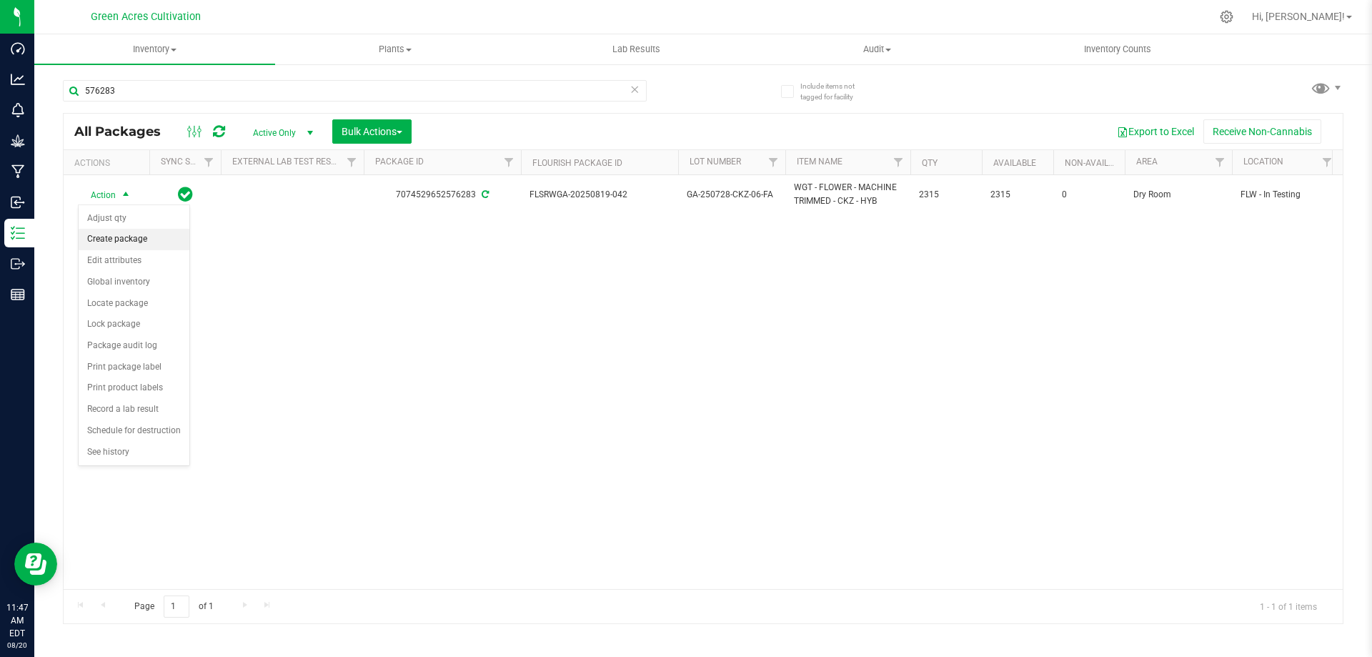
click at [142, 247] on li "Create package" at bounding box center [134, 239] width 111 height 21
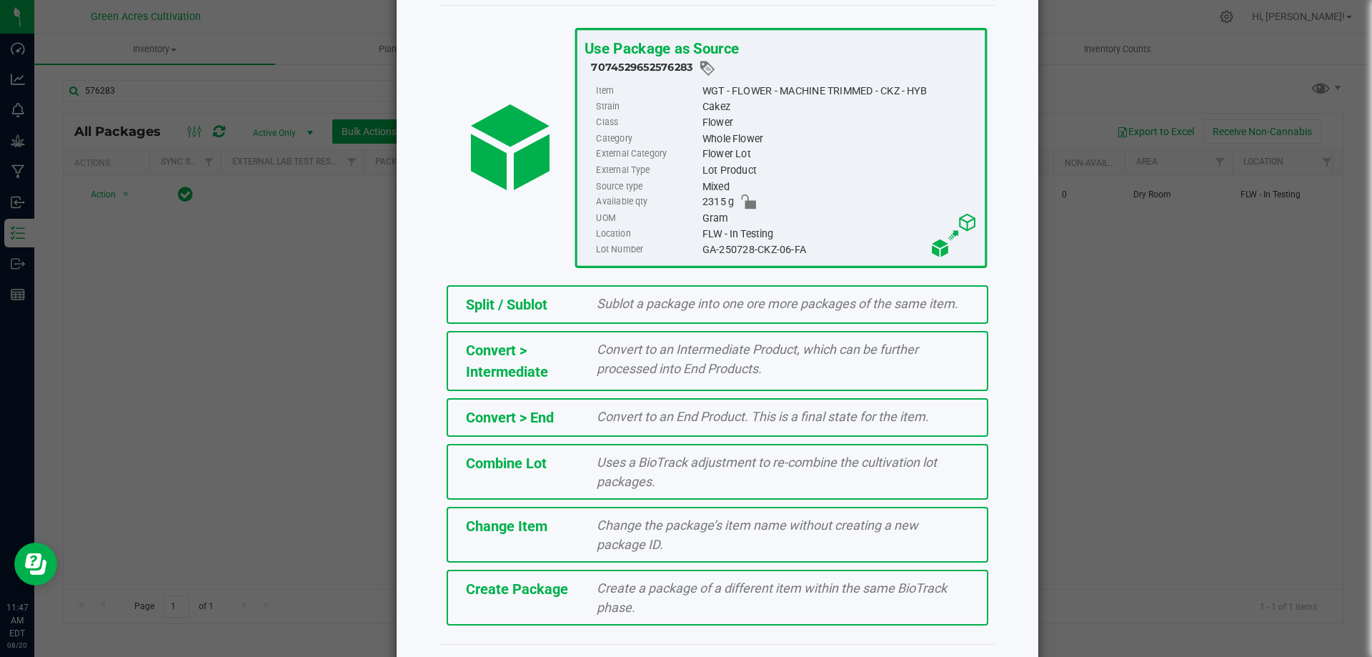
scroll to position [103, 0]
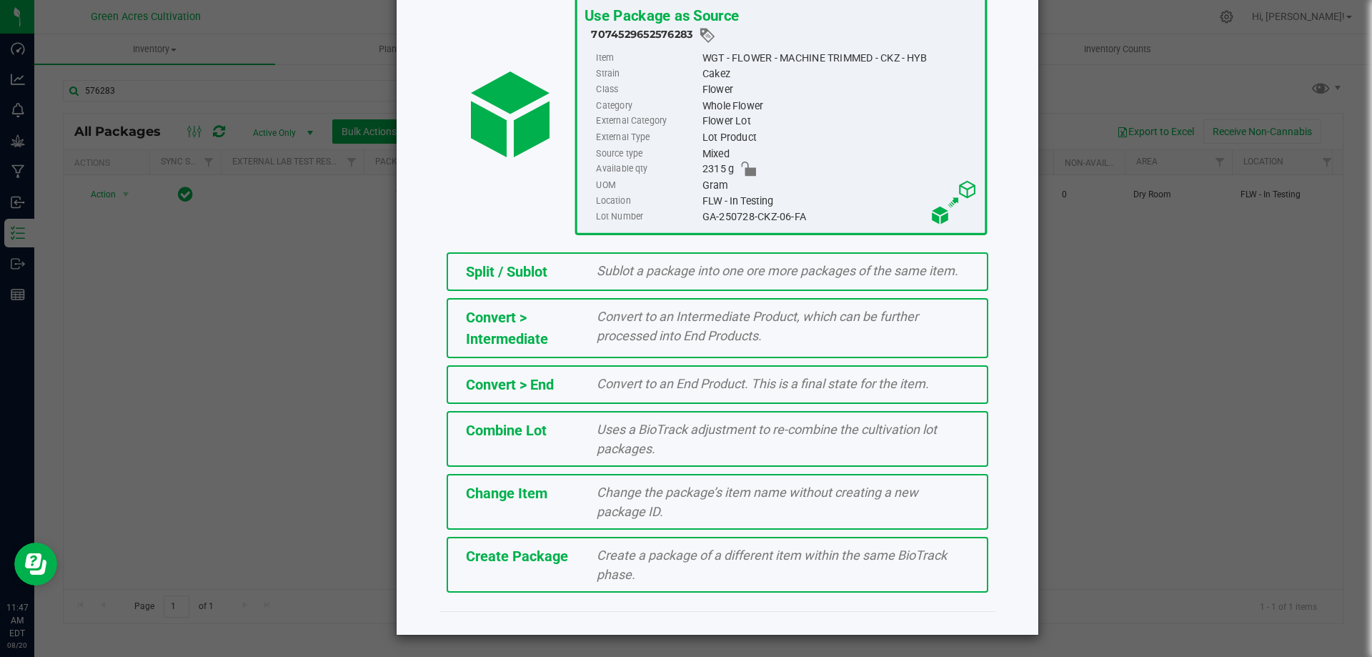
click at [610, 580] on span "Create a package of a different item within the same BioTrack phase." at bounding box center [772, 565] width 350 height 34
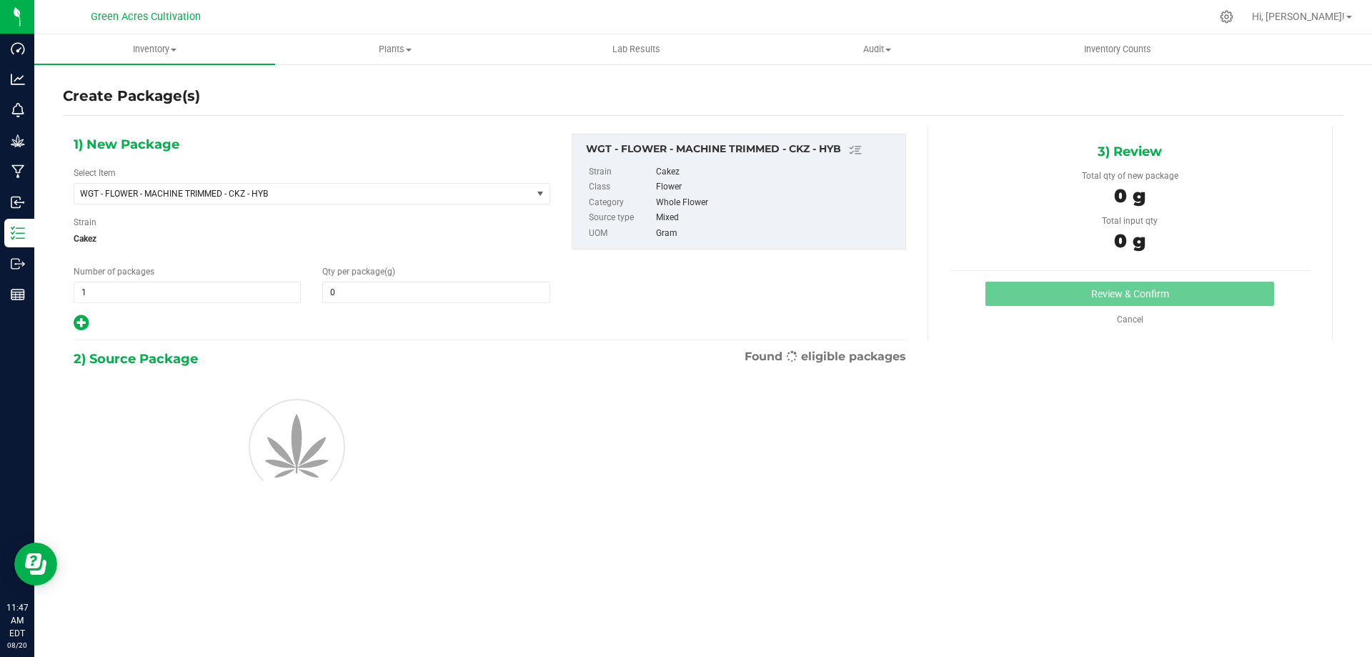
type input "0.0000"
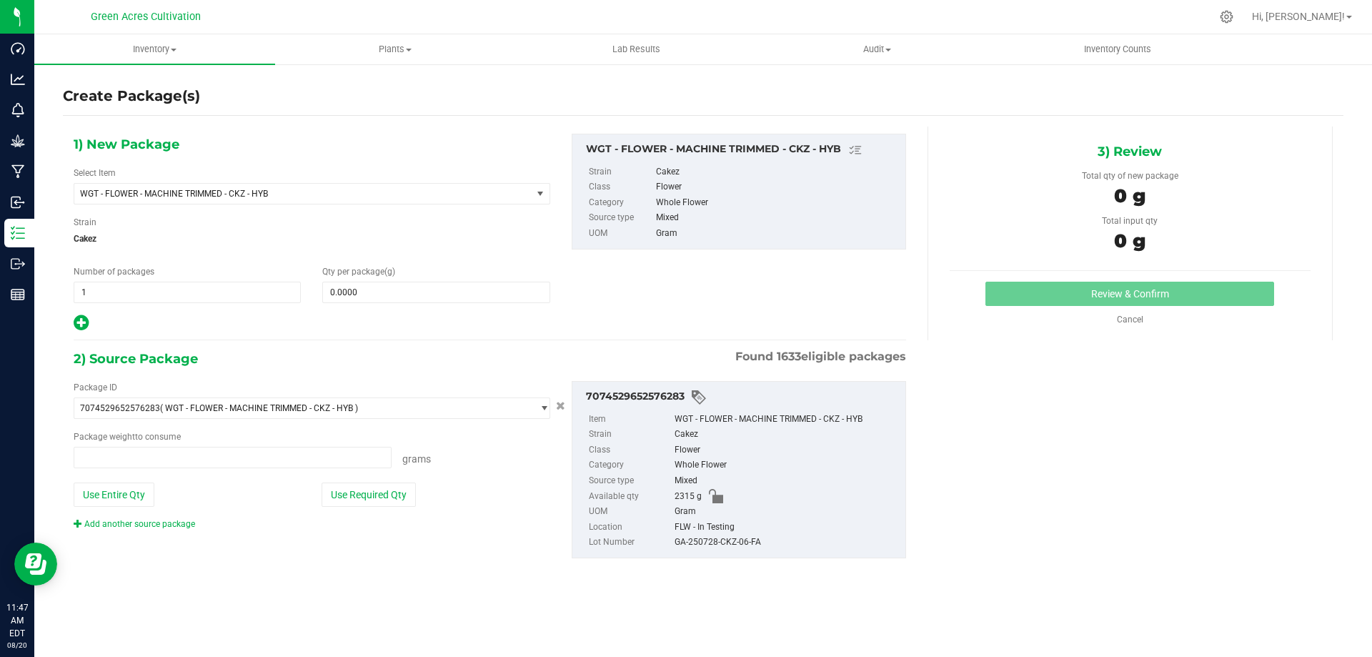
type input "0.0000 g"
click at [365, 277] on div "Qty per package (g) 0.0000 0" at bounding box center [436, 284] width 249 height 38
click at [382, 305] on div "1) New Package Select Item WGT - FLOWER - MACHINE TRIMMED - CKZ - HYB 007UP - F…" at bounding box center [312, 233] width 498 height 199
click at [415, 269] on div "Qty per package (g) 0.0000 0" at bounding box center [436, 284] width 249 height 38
click at [412, 288] on span at bounding box center [435, 292] width 227 height 21
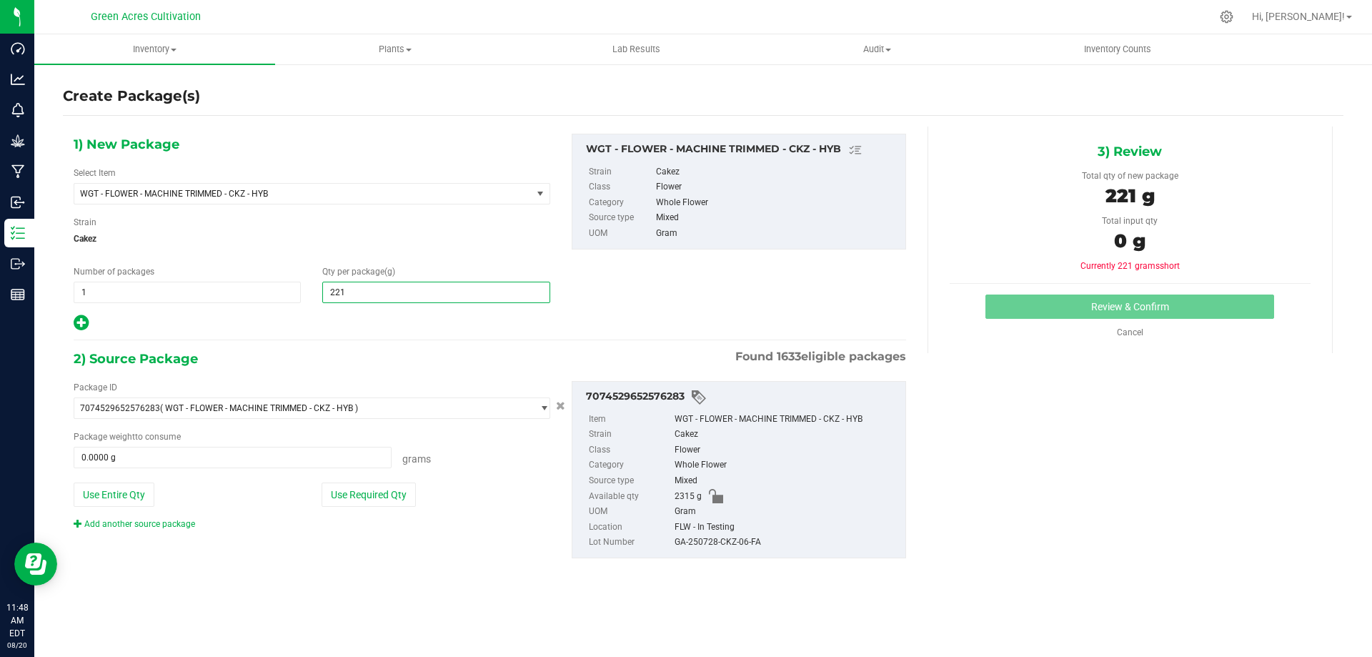
type input "2215"
type input "2,215.0000"
drag, startPoint x: 250, startPoint y: 545, endPoint x: 267, endPoint y: 543, distance: 17.3
click at [254, 545] on div "Package ID 7074529652576283 ( WGT - FLOWER - MACHINE TRIMMED - CKZ - HYB ) 0004…" at bounding box center [490, 470] width 854 height 200
click at [358, 500] on button "Use Required Qty" at bounding box center [369, 495] width 94 height 24
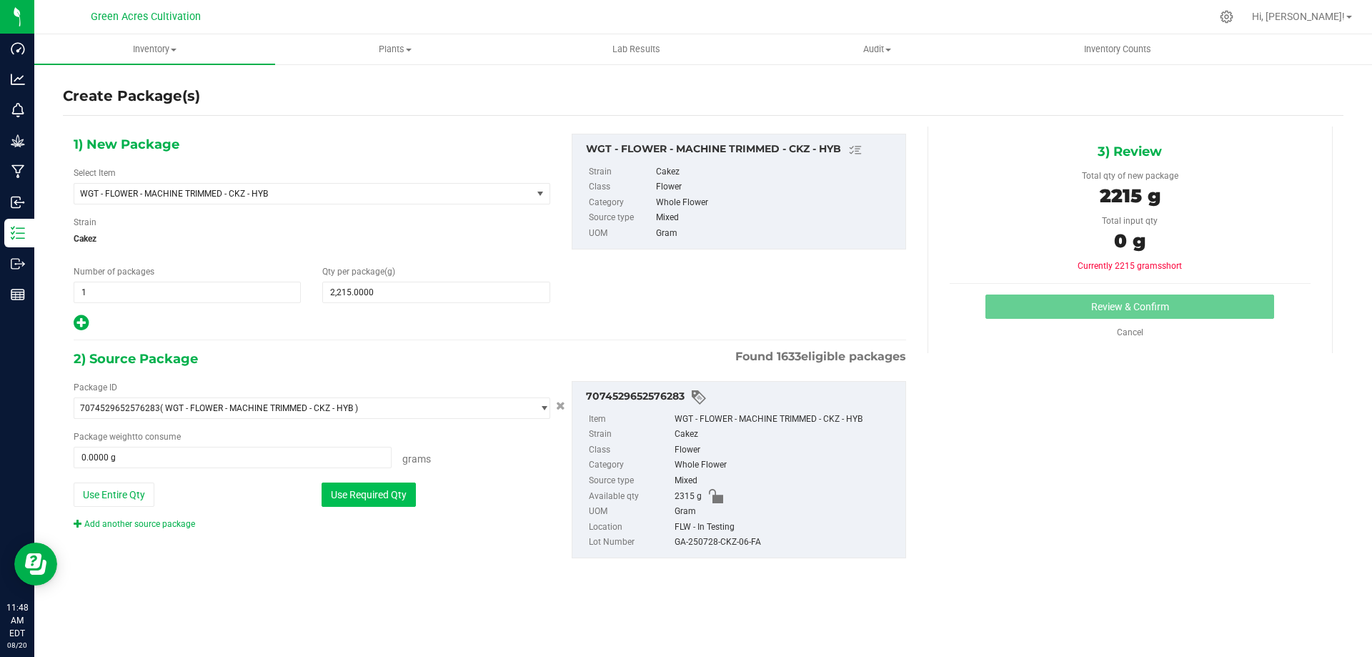
type input "2215.0000 g"
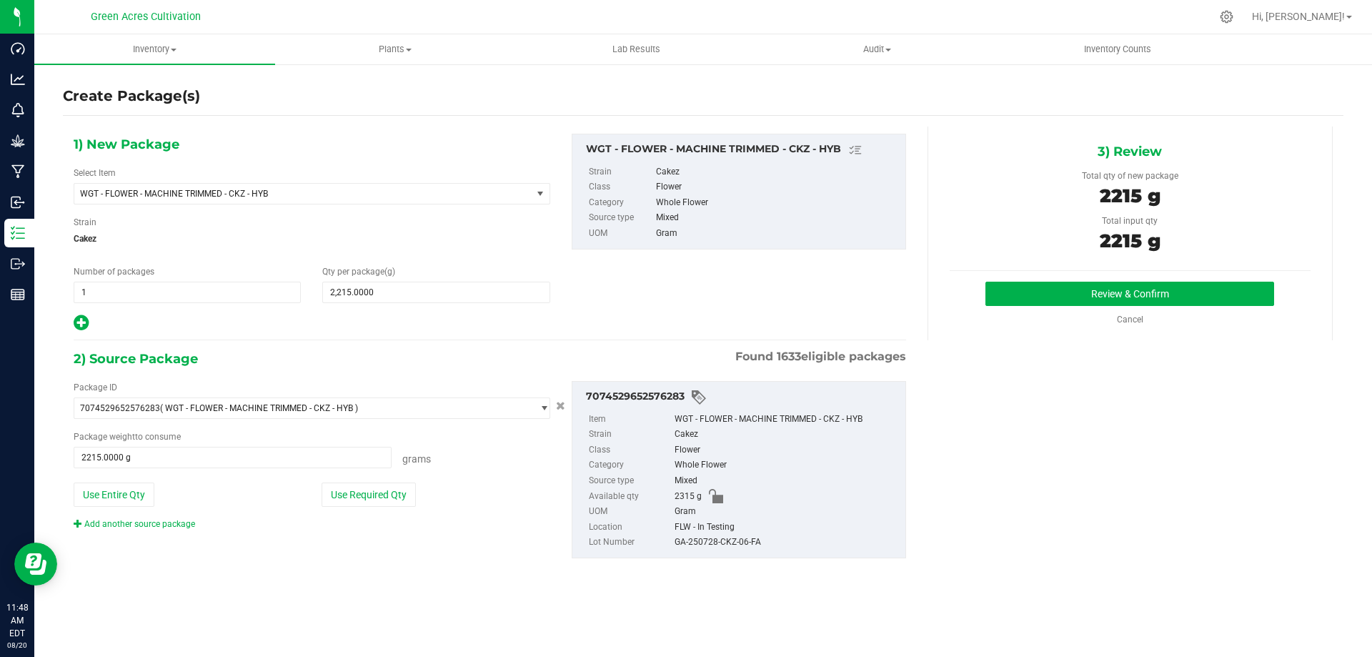
click at [696, 549] on div "GA-250728-CKZ-06-FA" at bounding box center [787, 543] width 224 height 16
click at [696, 548] on div "GA-250728-CKZ-06-FA" at bounding box center [787, 543] width 224 height 16
copy div "GA-250728-CKZ-06-FA"
click at [1054, 293] on button "Review & Confirm" at bounding box center [1130, 294] width 289 height 24
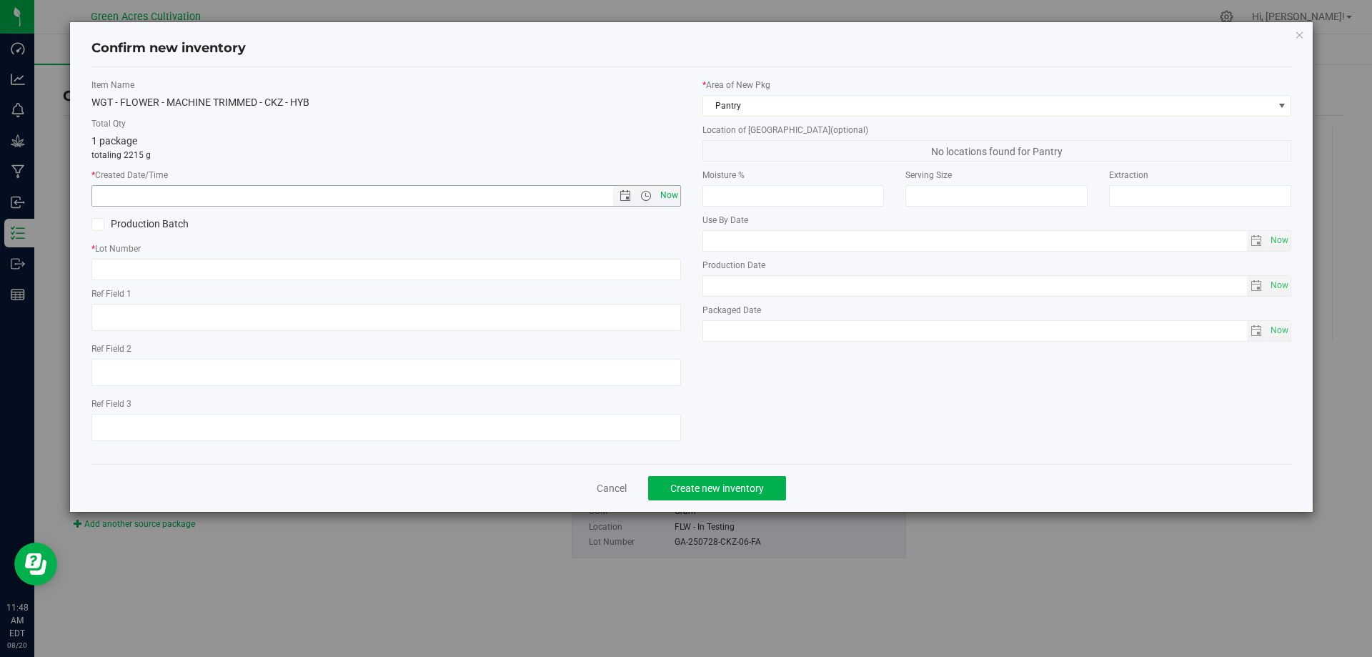
click at [672, 197] on span "Now" at bounding box center [669, 195] width 24 height 21
type input "[DATE] 11:48 AM"
click at [630, 263] on input "text" at bounding box center [386, 269] width 590 height 21
paste input "GA-250728-CKZ-06-FA"
type input "GA-250728-CKZ-06-FA"
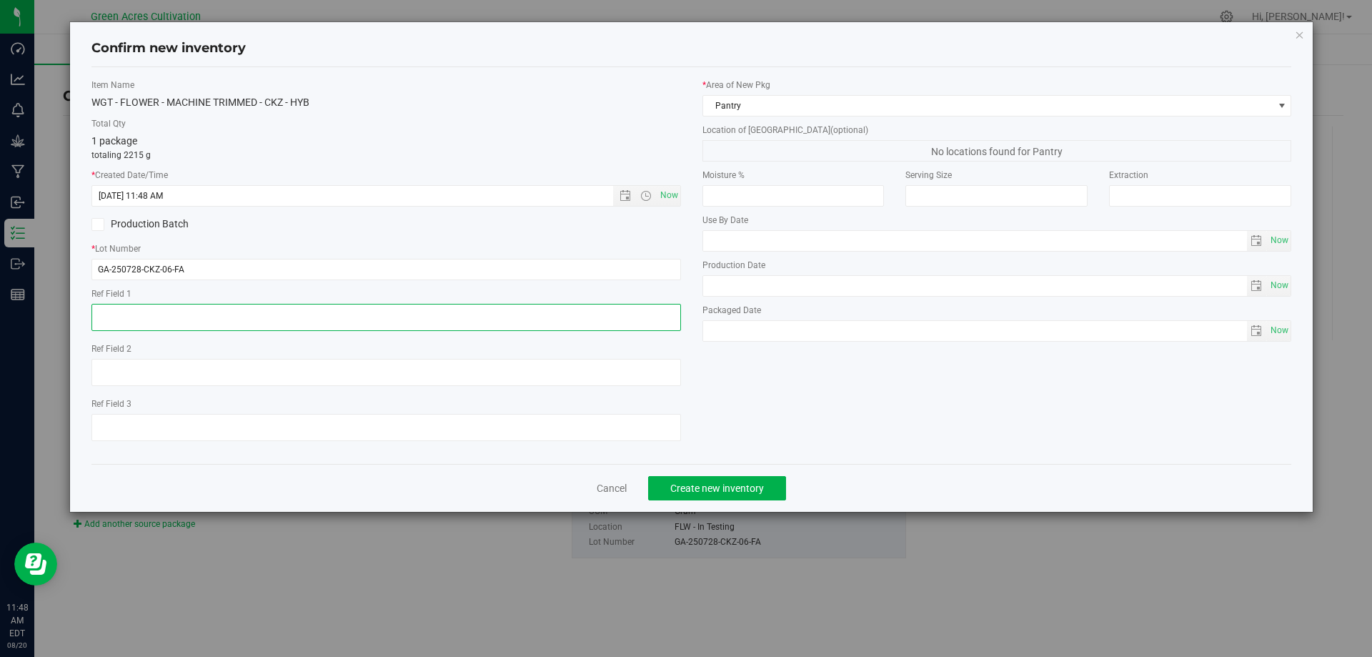
click at [534, 323] on textarea at bounding box center [386, 317] width 590 height 27
type textarea "Trim Trial"
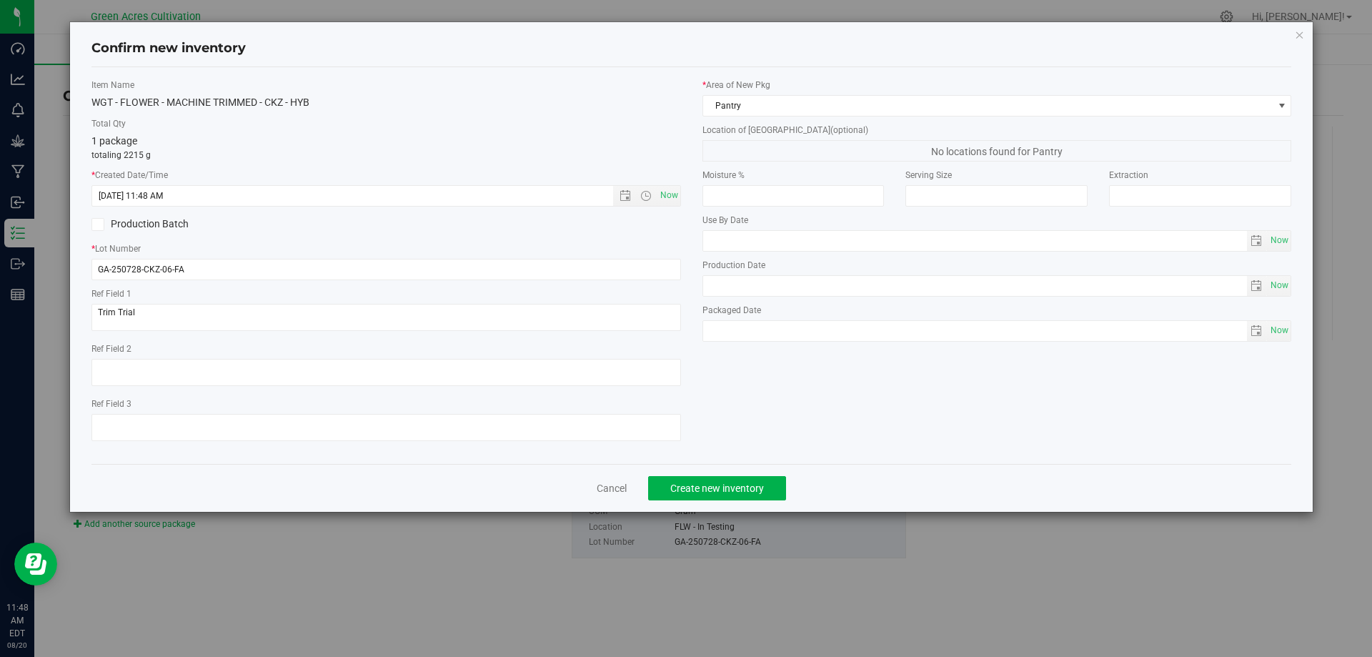
click at [1048, 117] on div "* Area of [GEOGRAPHIC_DATA] Pantry Location of [GEOGRAPHIC_DATA] (optional) No …" at bounding box center [997, 214] width 611 height 270
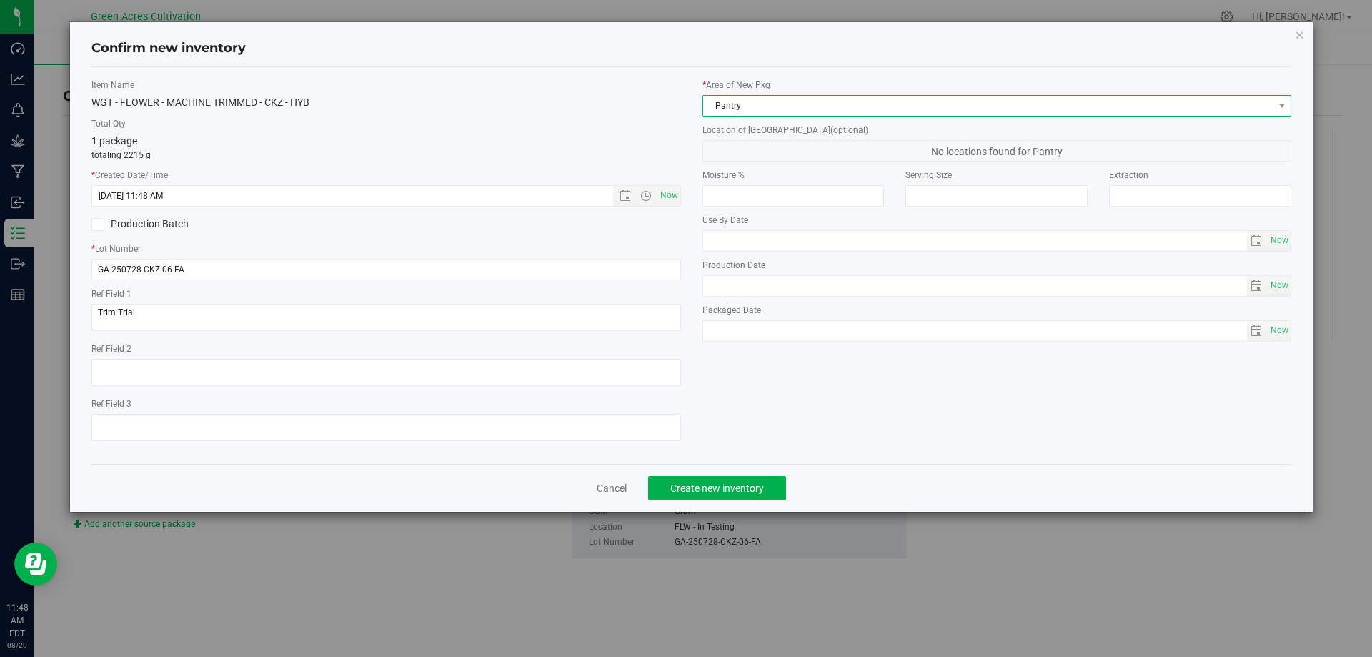
click at [1064, 109] on span "Pantry" at bounding box center [988, 106] width 570 height 20
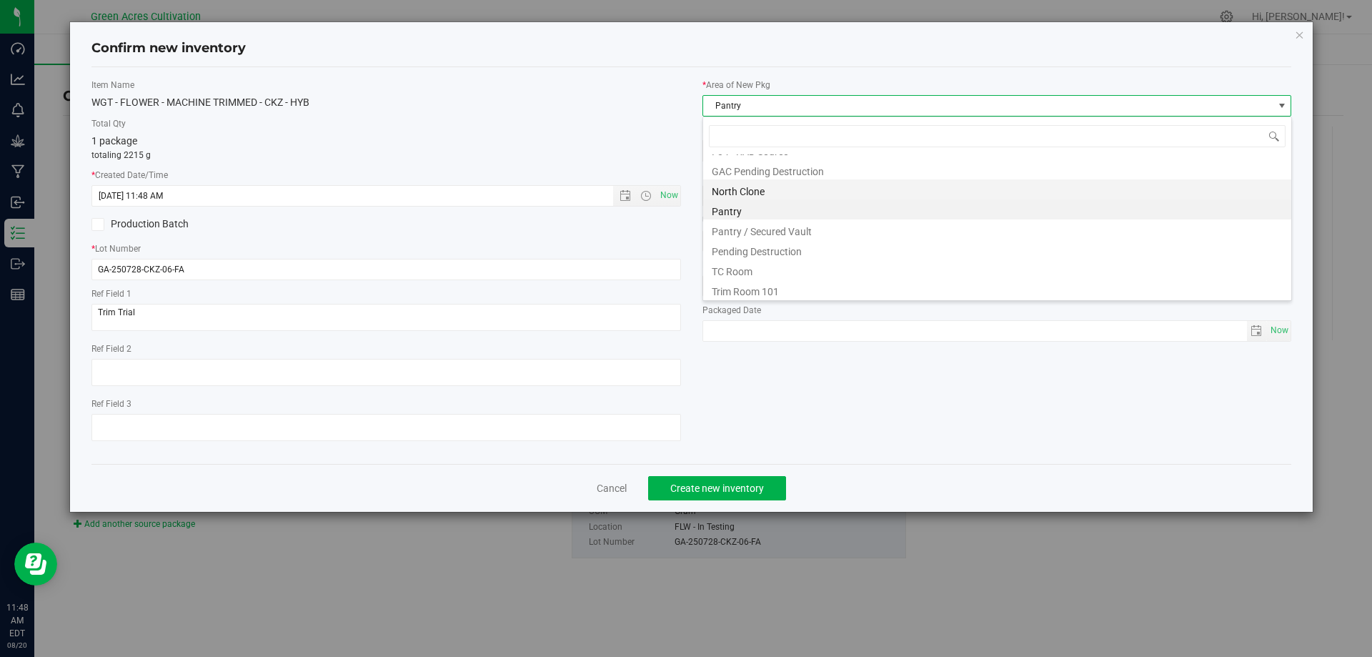
scroll to position [197, 0]
type input "dry"
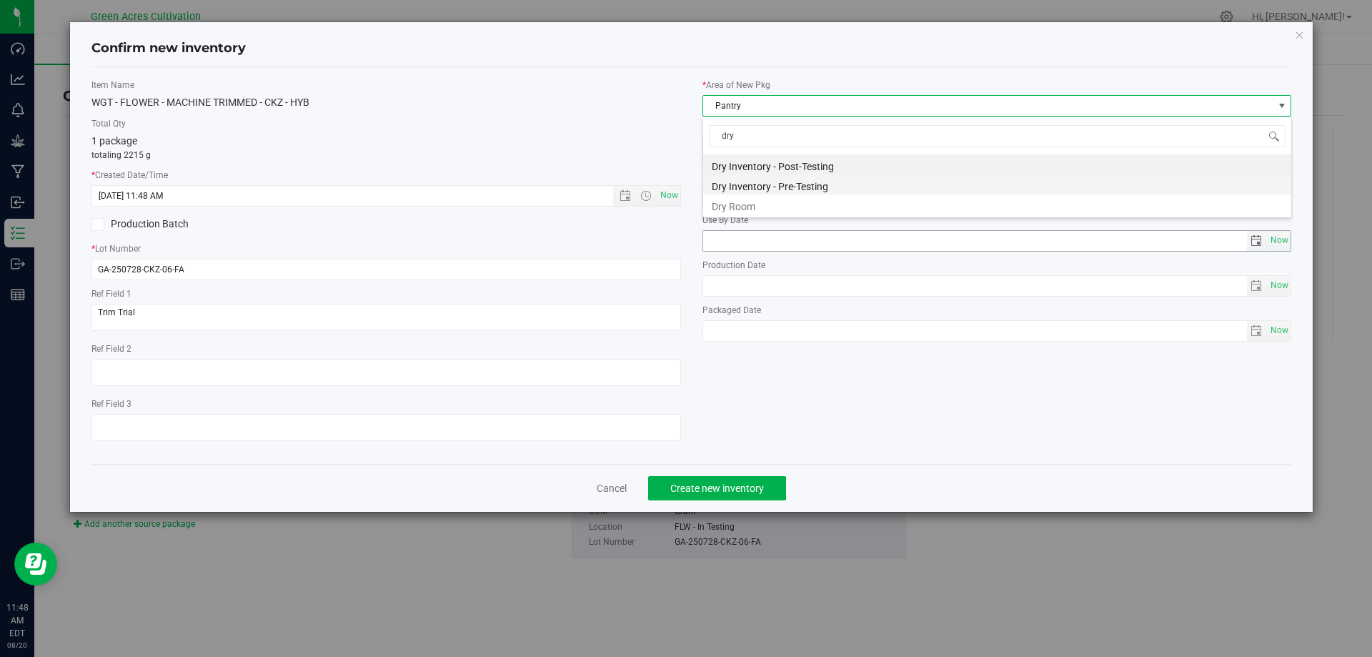
scroll to position [0, 0]
click at [776, 202] on li "Dry Room" at bounding box center [997, 204] width 588 height 20
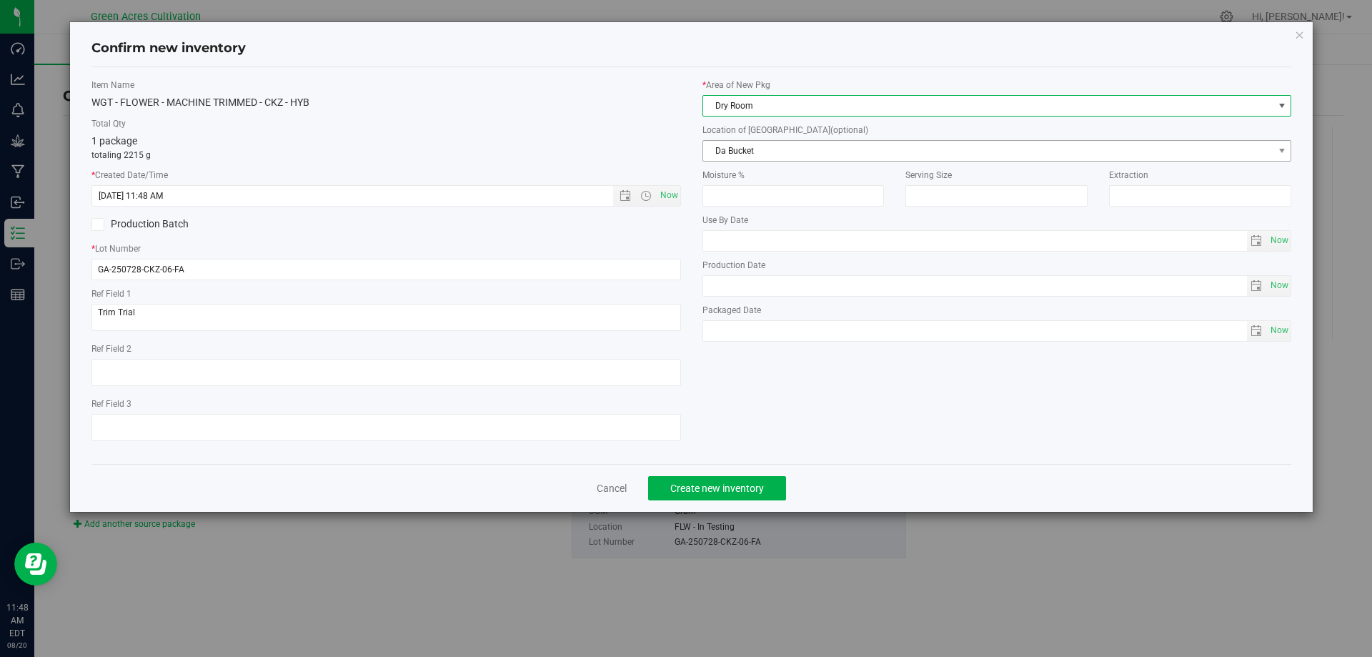
click at [833, 156] on span "Da Bucket" at bounding box center [988, 151] width 570 height 20
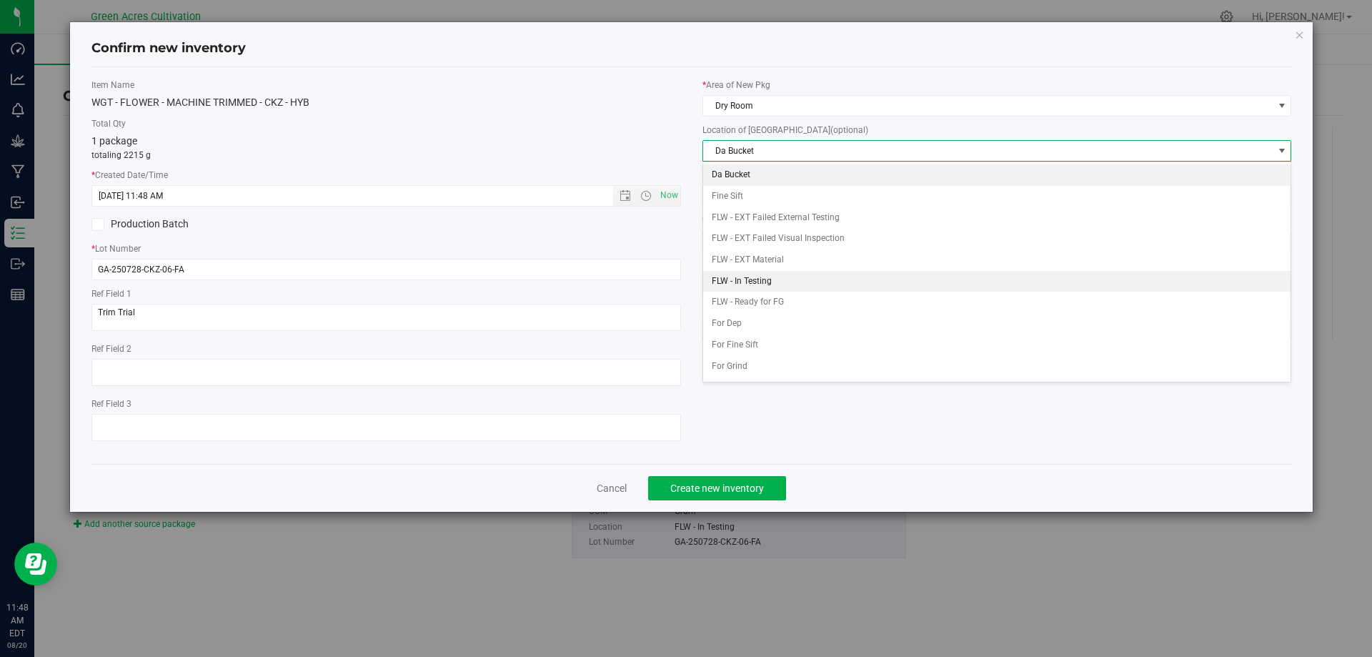
click at [806, 280] on li "FLW - In Testing" at bounding box center [997, 281] width 588 height 21
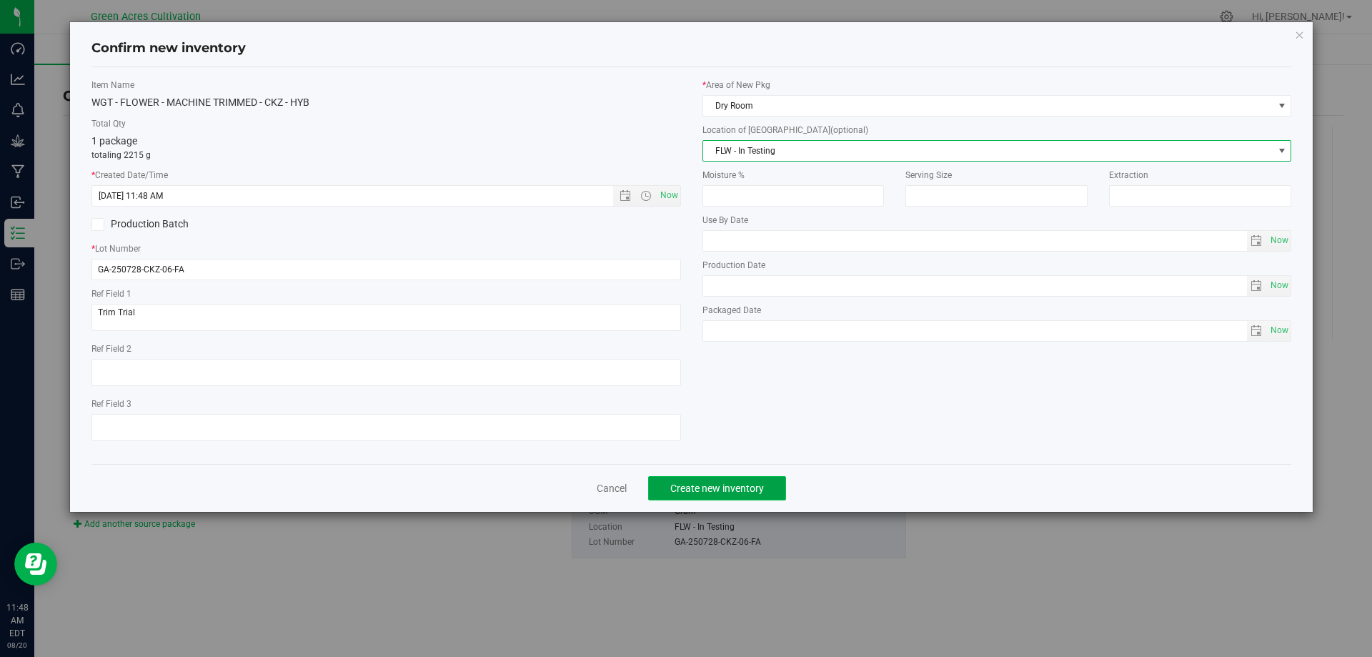
click at [733, 478] on button "Create new inventory" at bounding box center [717, 488] width 138 height 24
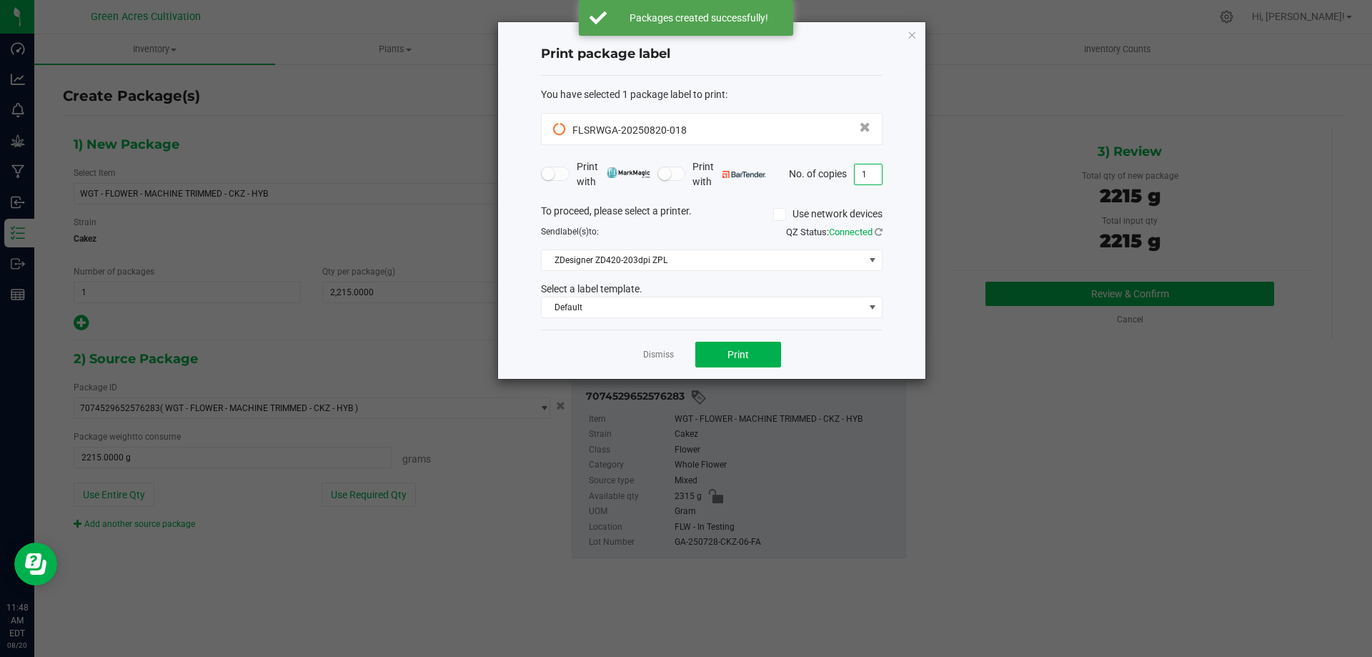
click at [874, 169] on input "1" at bounding box center [868, 174] width 27 height 20
type input "2"
click at [696, 342] on button "Print" at bounding box center [739, 355] width 86 height 26
click at [658, 357] on link "Dismiss" at bounding box center [658, 355] width 31 height 12
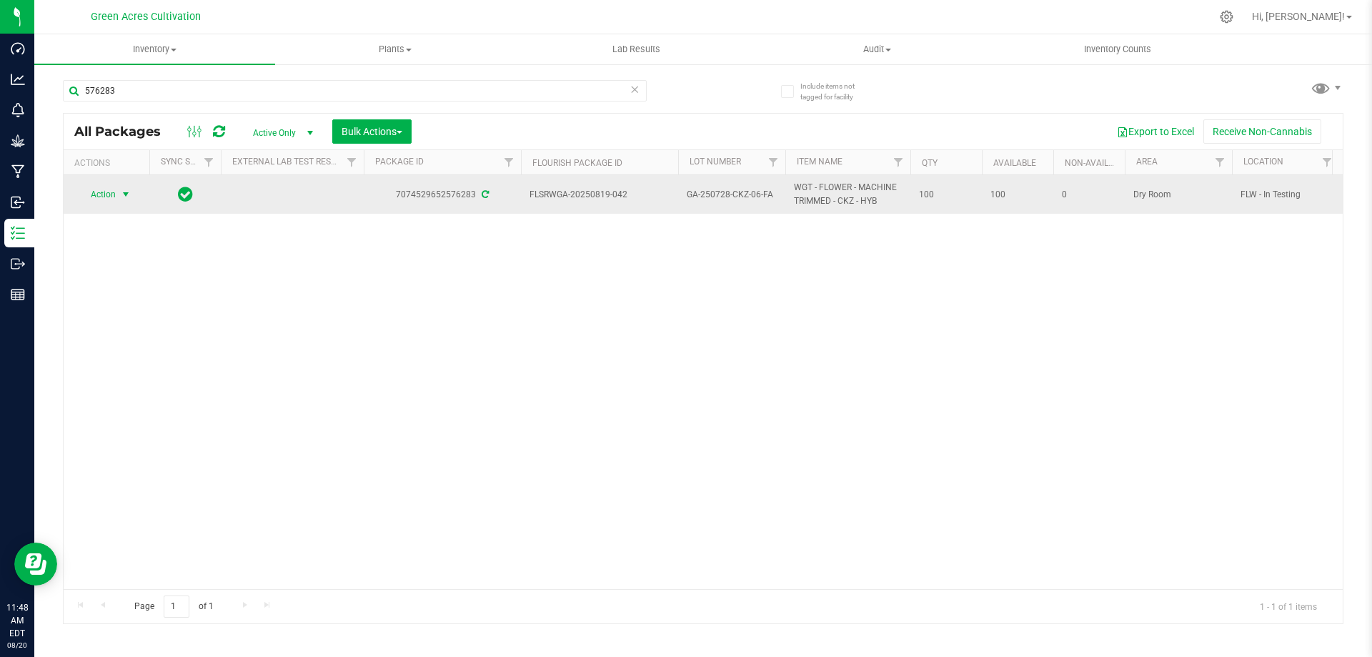
click at [115, 197] on span "Action" at bounding box center [97, 194] width 39 height 20
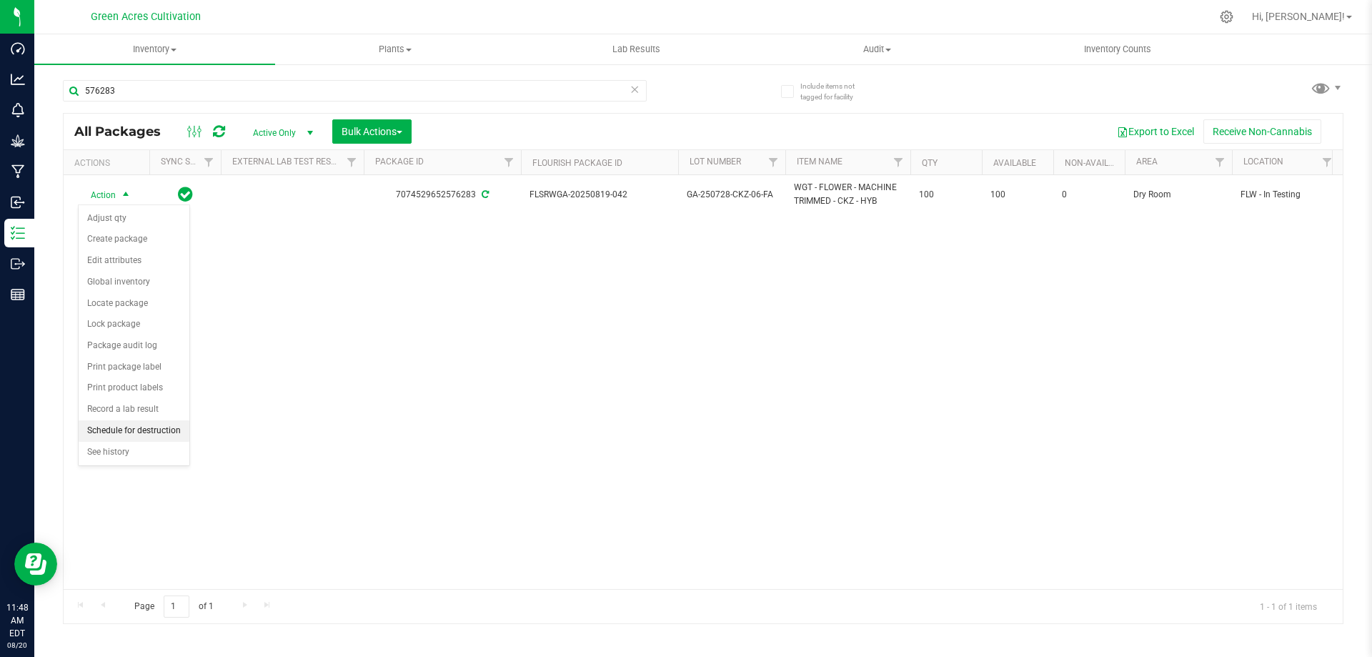
click at [150, 430] on li "Schedule for destruction" at bounding box center [134, 430] width 111 height 21
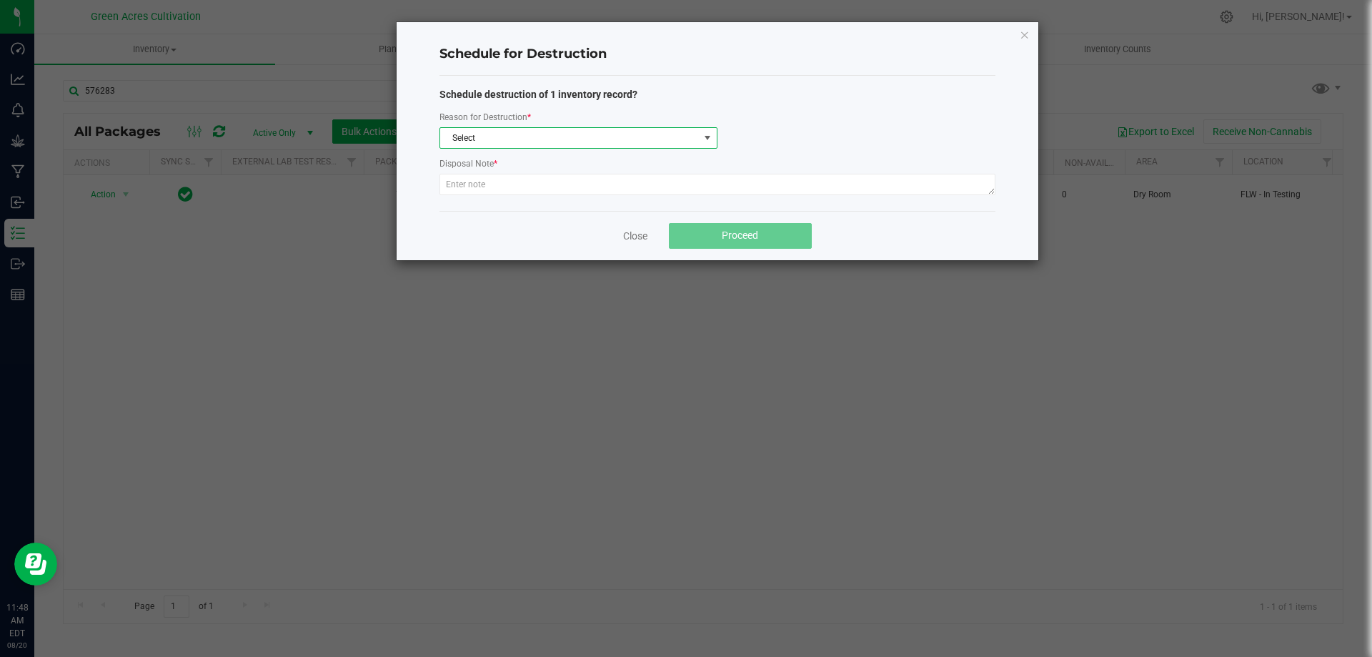
click at [562, 131] on span "Select" at bounding box center [569, 138] width 259 height 20
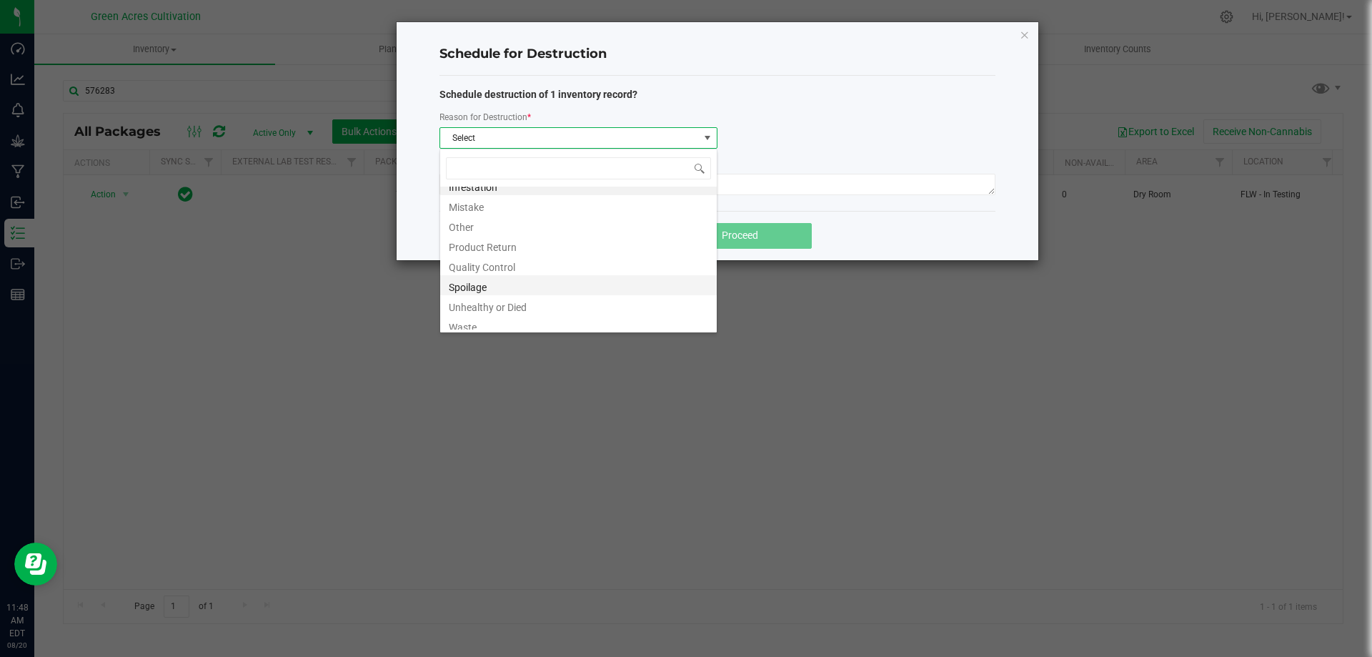
scroll to position [17, 0]
click at [525, 214] on li "Other" at bounding box center [578, 219] width 277 height 20
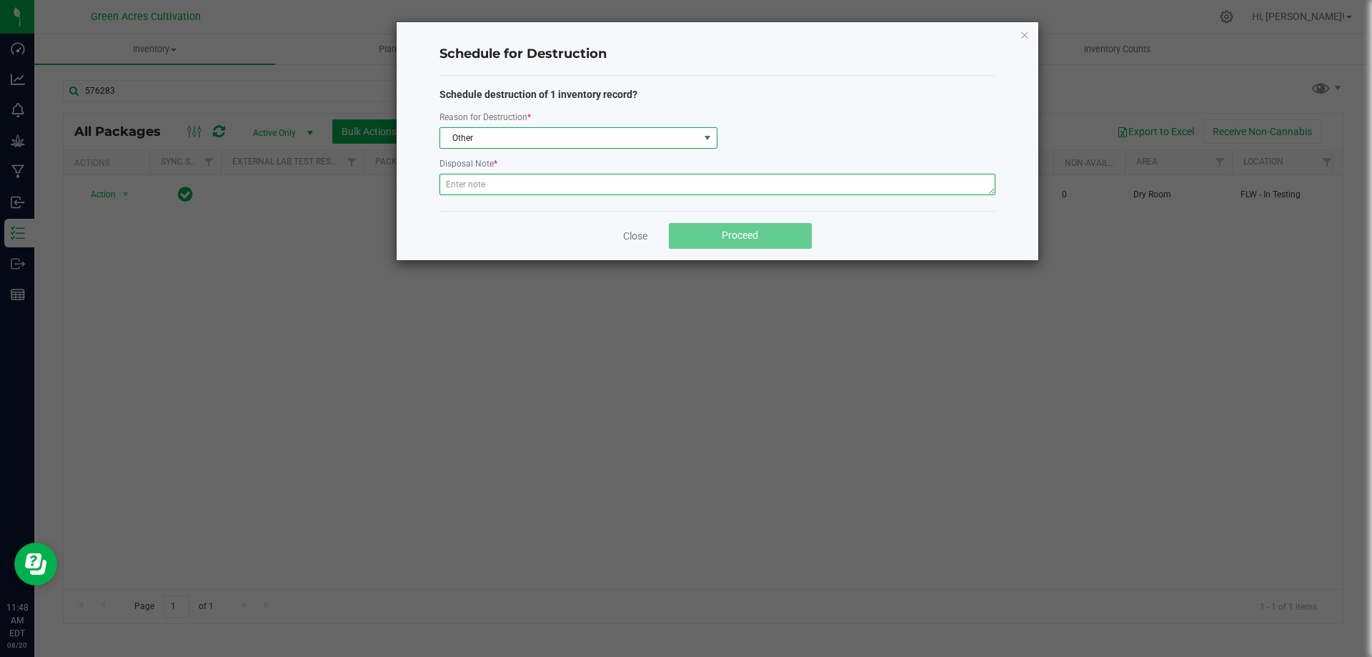
click at [535, 194] on textarea at bounding box center [718, 184] width 556 height 21
type textarea "Post QC Waste"
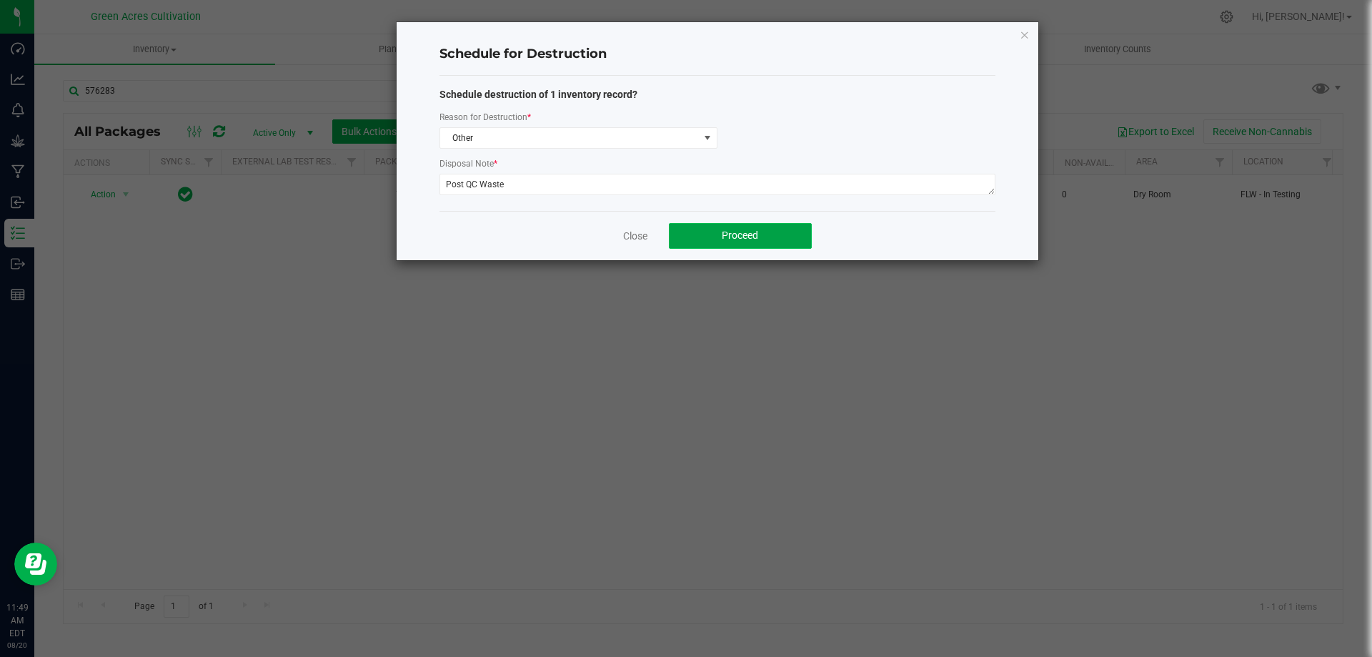
click at [750, 239] on span "Proceed" at bounding box center [740, 234] width 36 height 11
click at [635, 229] on link "Close" at bounding box center [635, 236] width 24 height 14
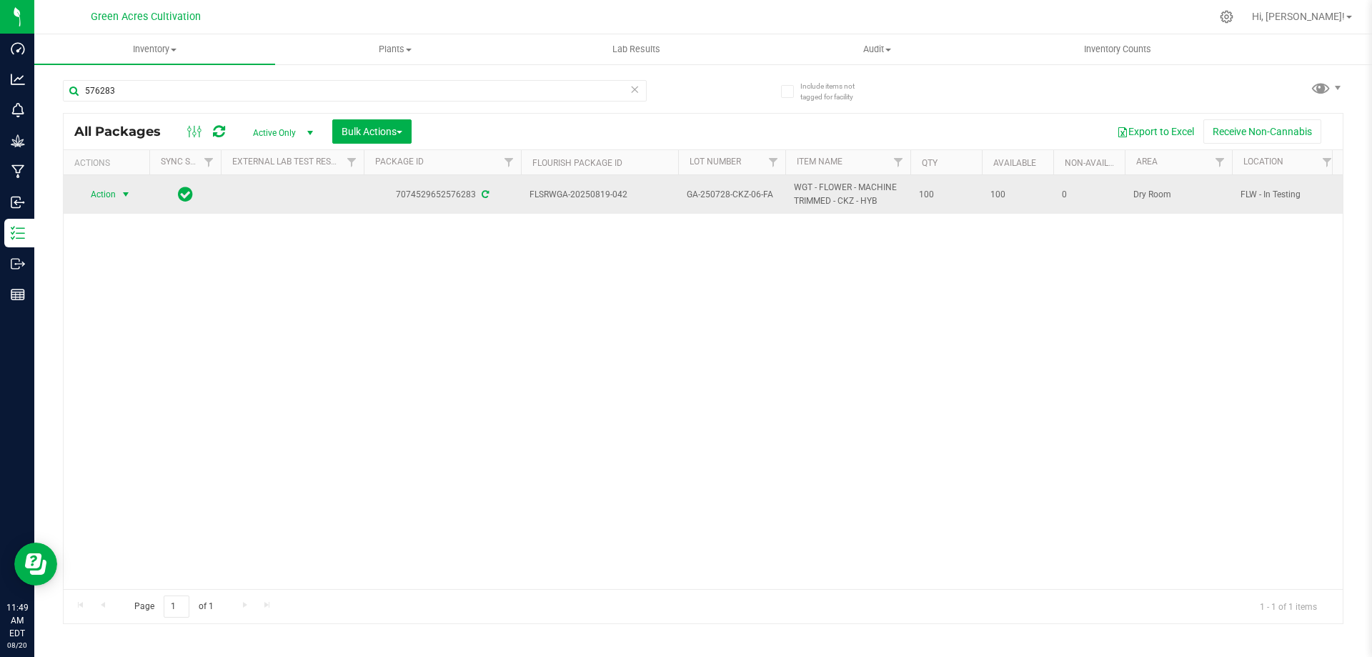
click at [113, 194] on span "Action" at bounding box center [97, 194] width 39 height 20
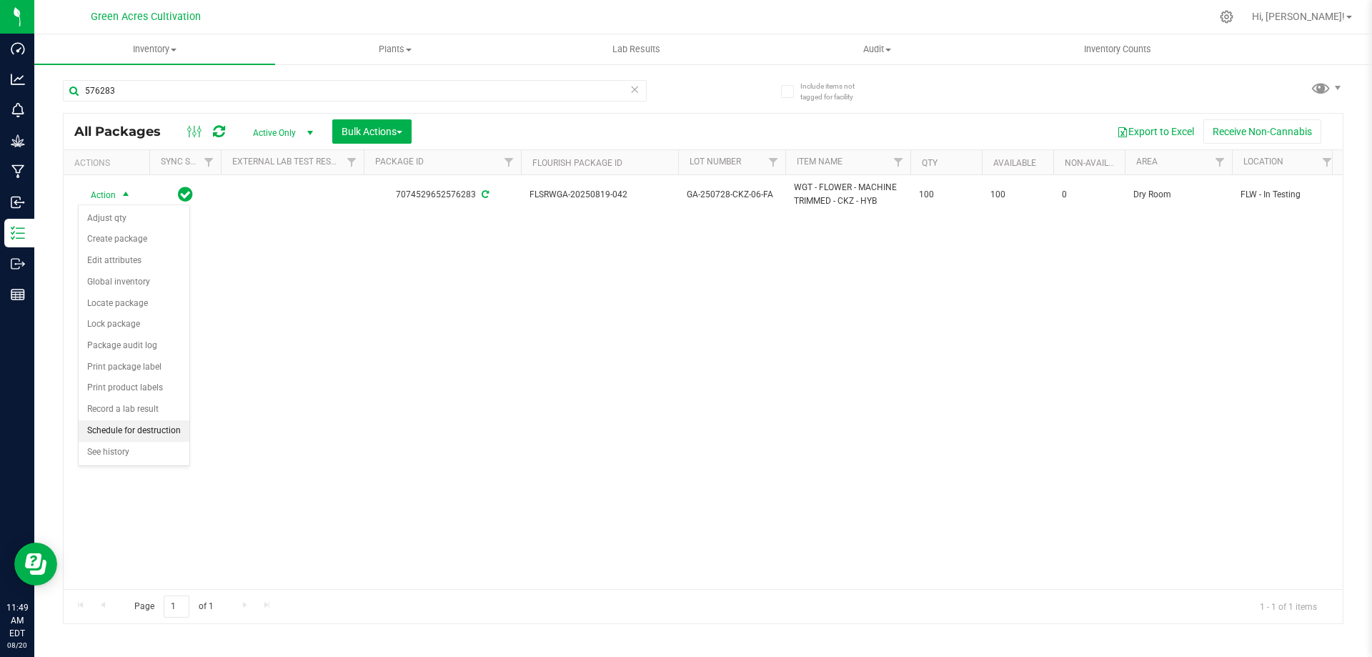
click at [120, 435] on li "Schedule for destruction" at bounding box center [134, 430] width 111 height 21
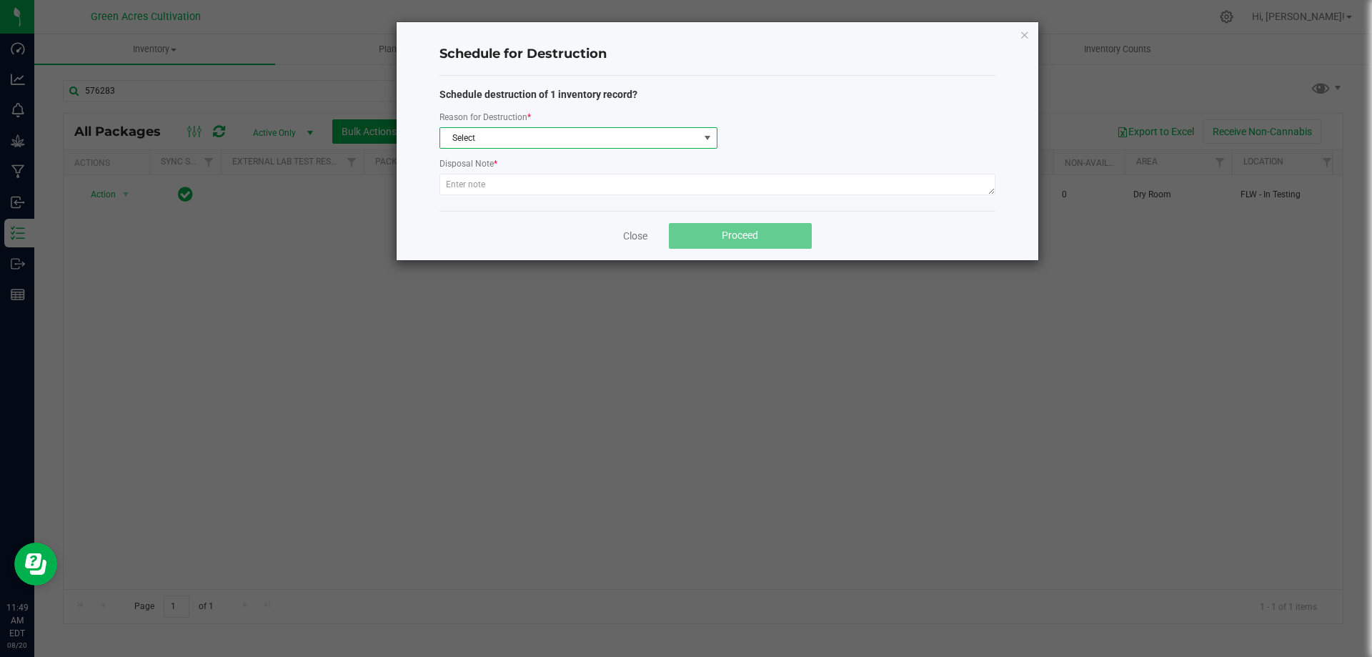
click at [489, 142] on span "Select" at bounding box center [569, 138] width 259 height 20
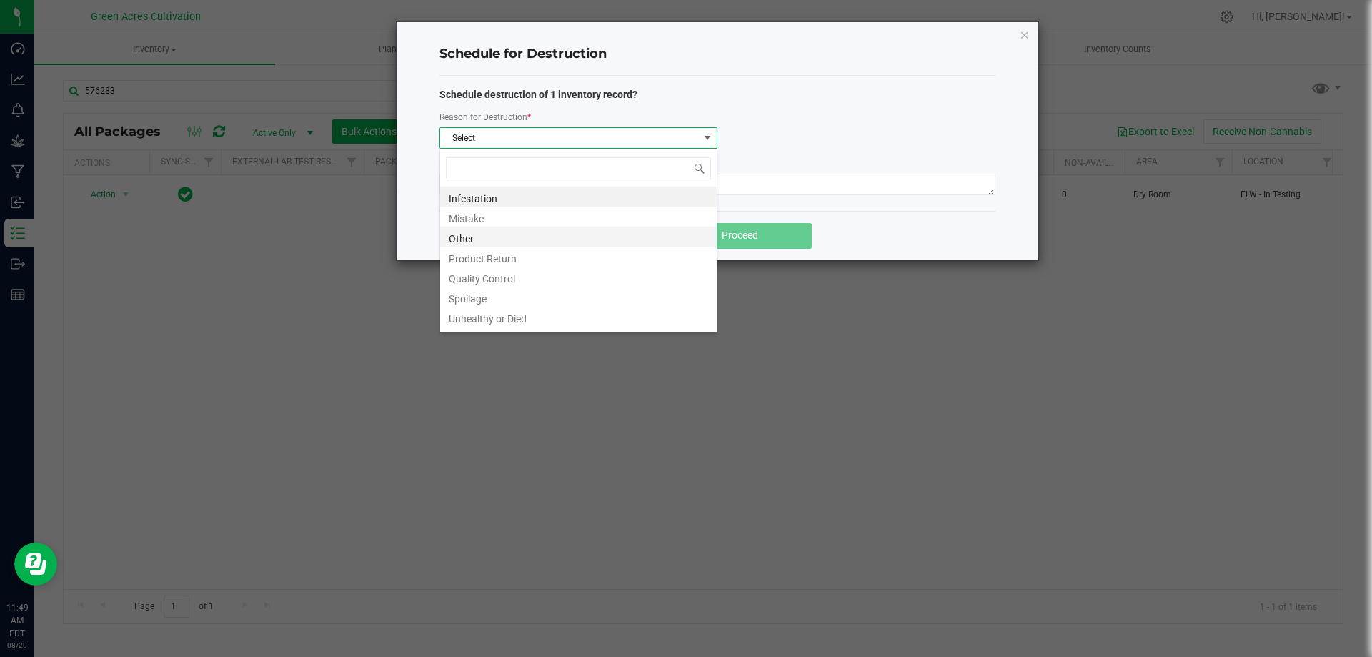
scroll to position [21, 278]
click at [467, 242] on li "Other" at bounding box center [578, 237] width 277 height 20
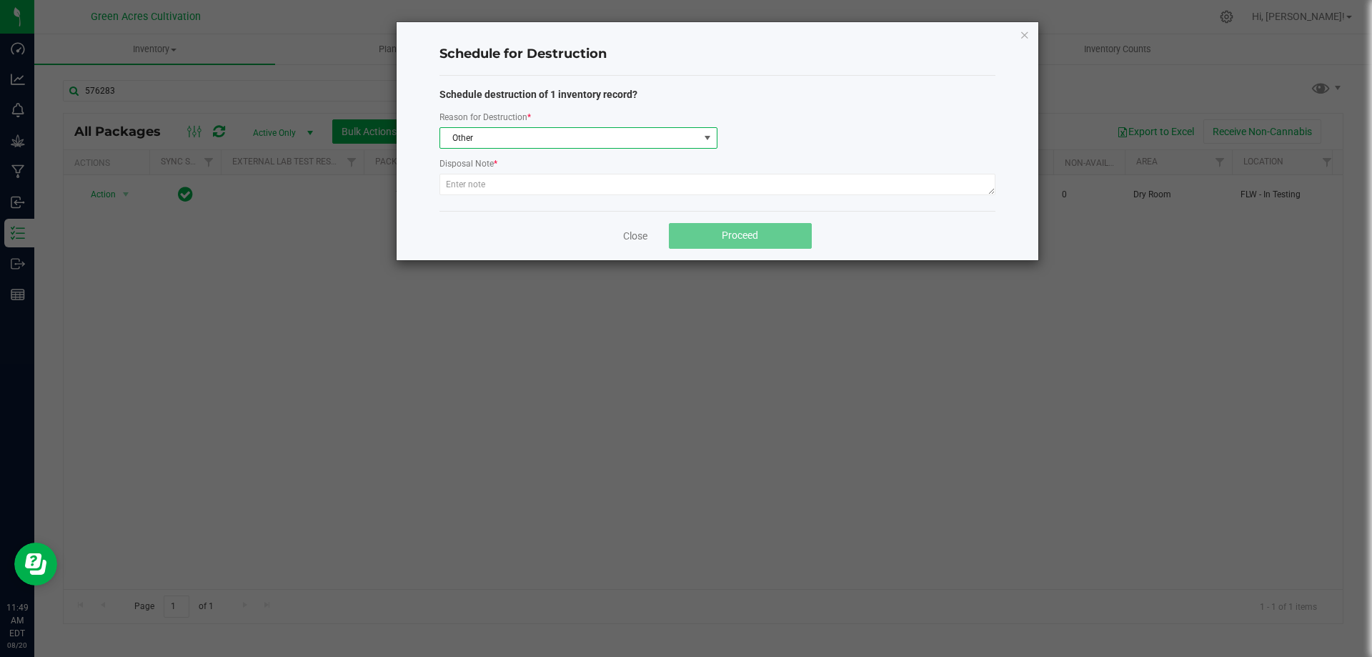
click at [472, 203] on div "Schedule destruction of 1 inventory record? Reason for Destruction * Other Disp…" at bounding box center [718, 143] width 556 height 135
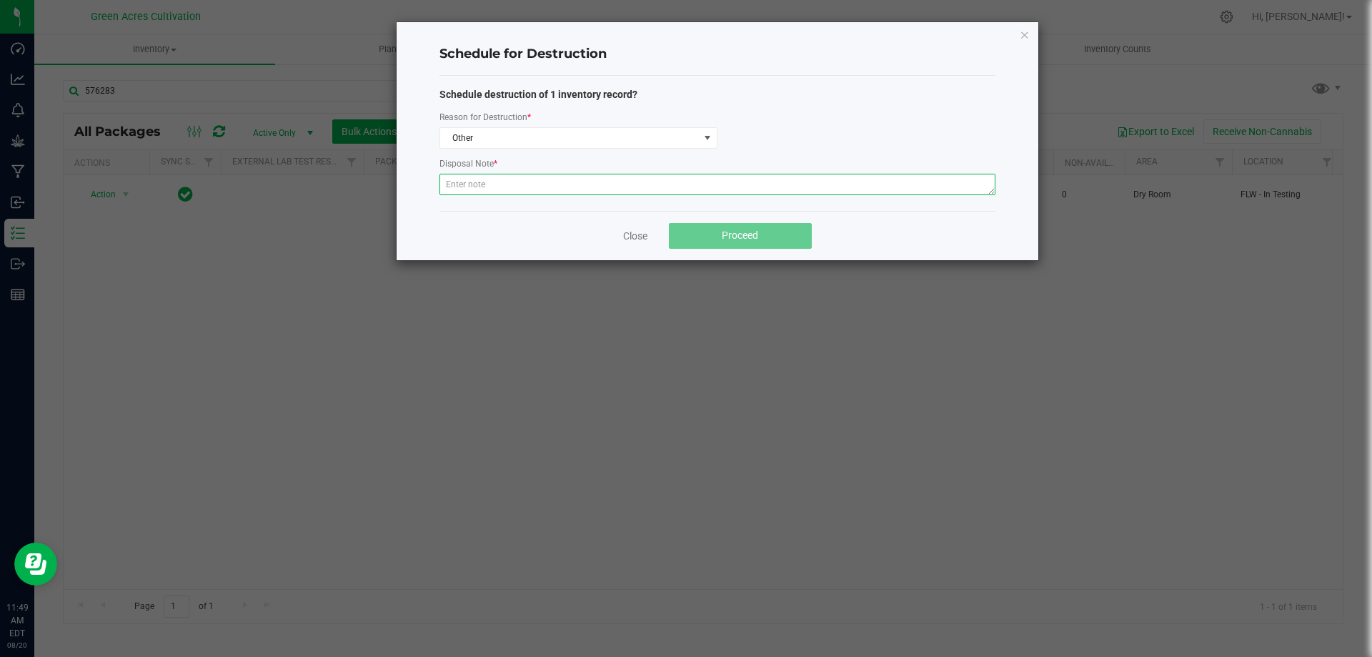
click at [483, 192] on textarea at bounding box center [718, 184] width 556 height 21
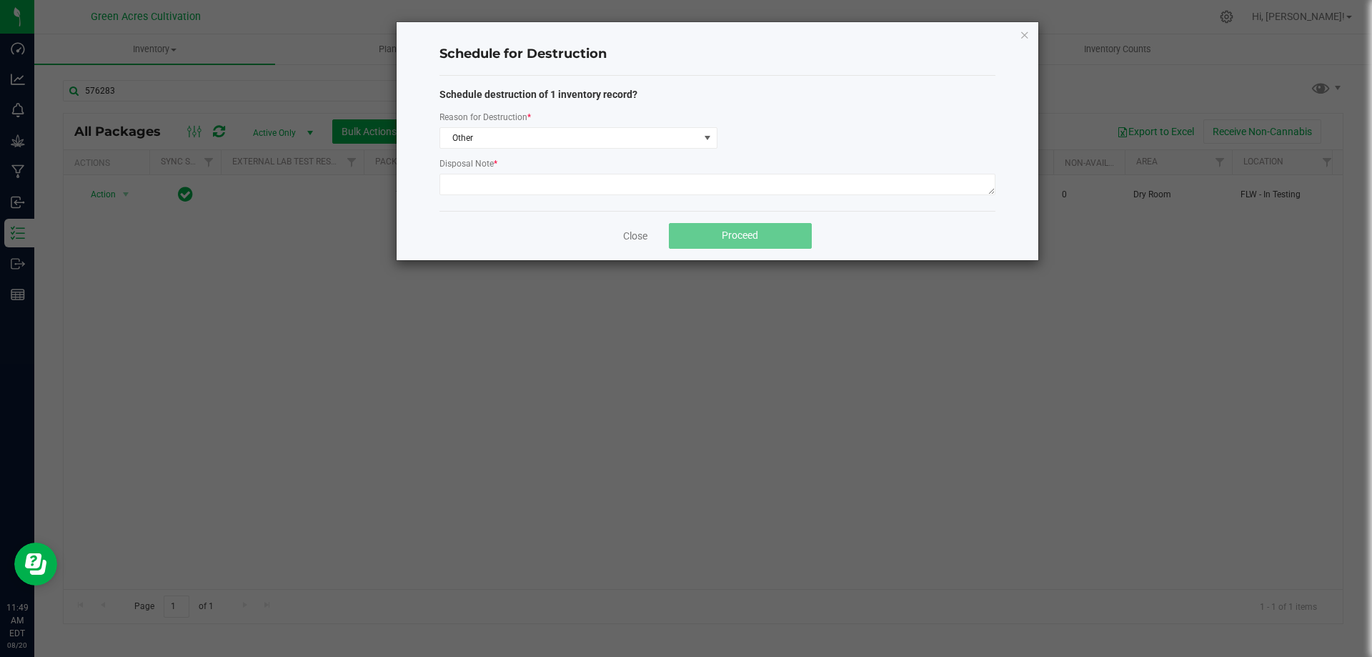
click at [613, 161] on div "Disposal Note *" at bounding box center [718, 165] width 556 height 18
click at [623, 147] on span "Other" at bounding box center [569, 138] width 259 height 20
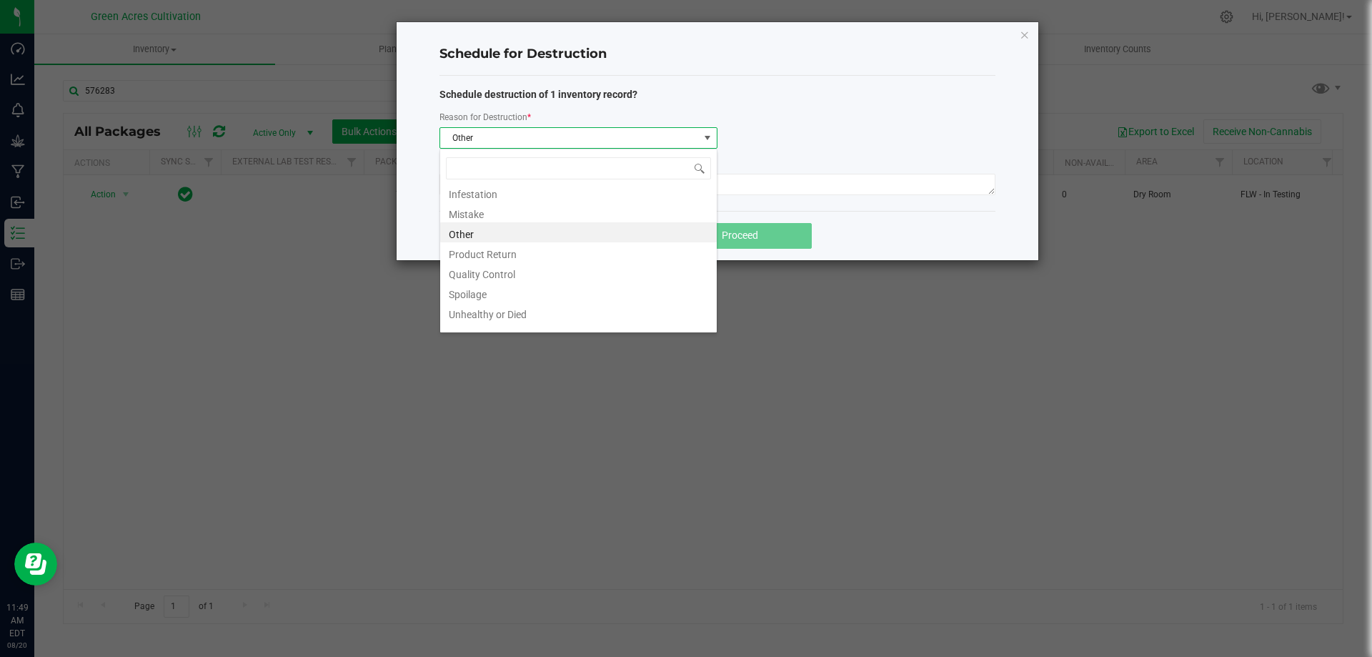
scroll to position [0, 0]
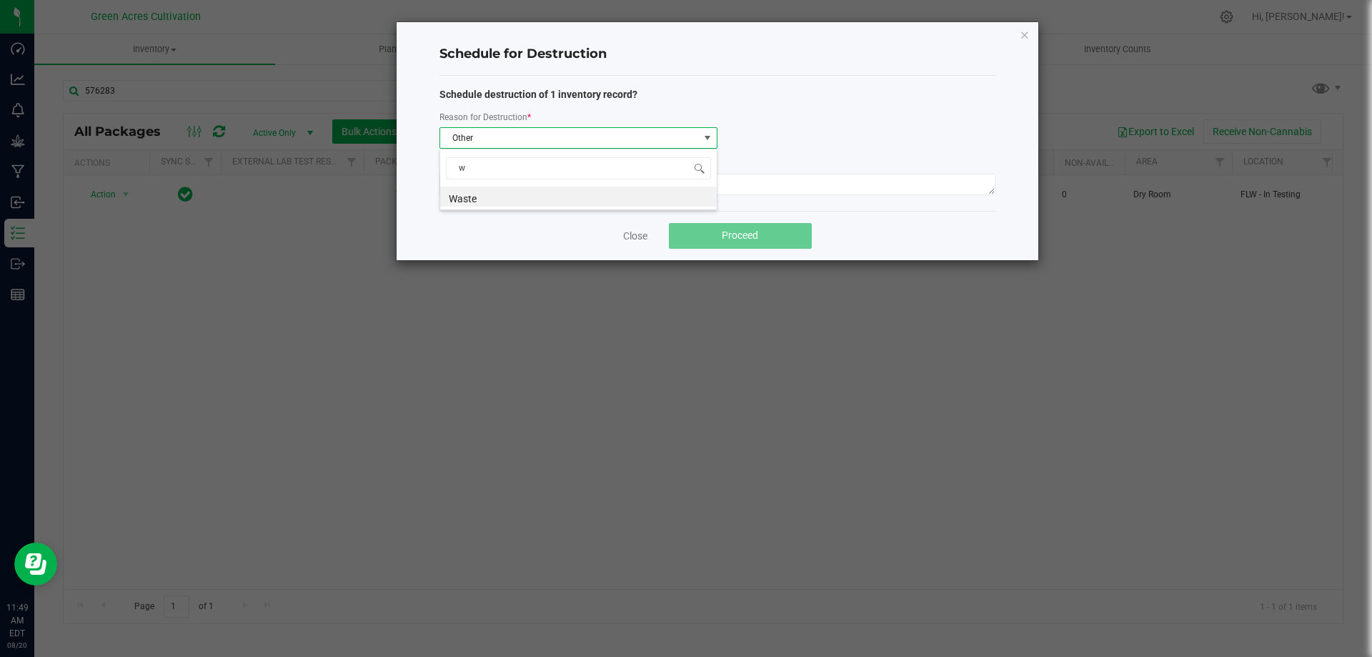
type input "wa"
click at [577, 198] on li "Waste" at bounding box center [578, 197] width 277 height 20
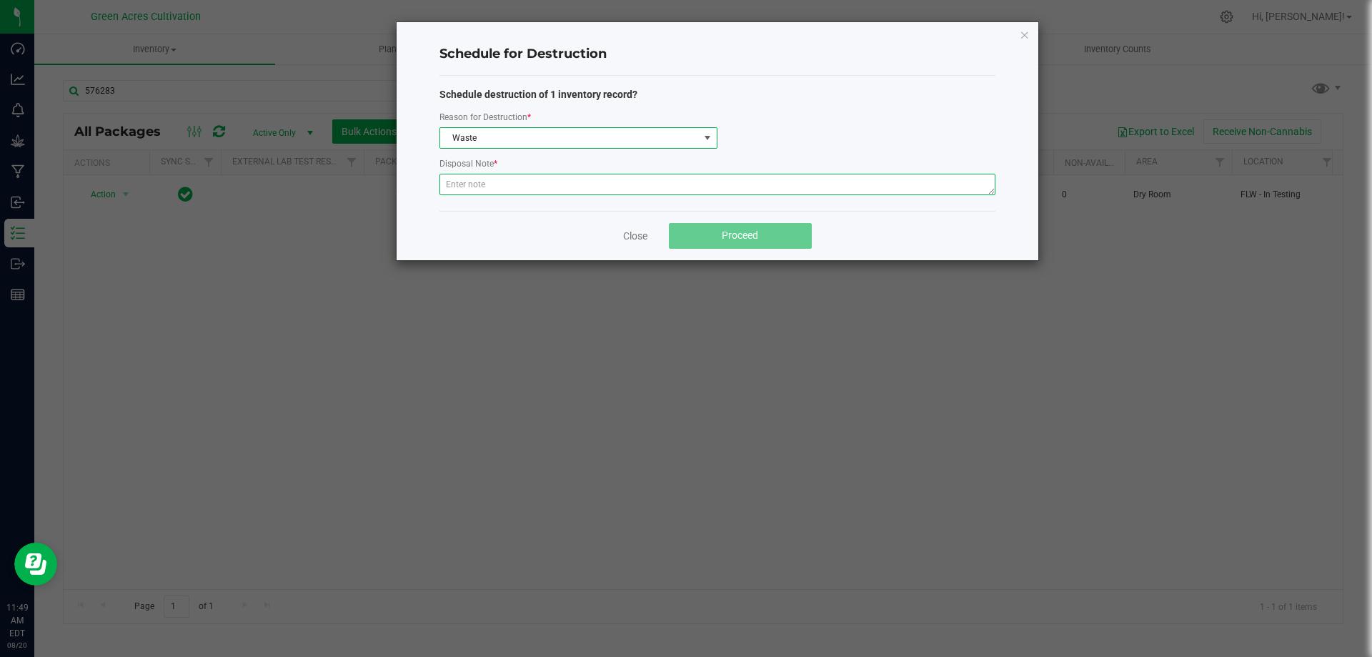
click at [609, 184] on textarea at bounding box center [718, 184] width 556 height 21
type textarea "post QC Waste"
click at [669, 223] on button "Proceed" at bounding box center [740, 236] width 143 height 26
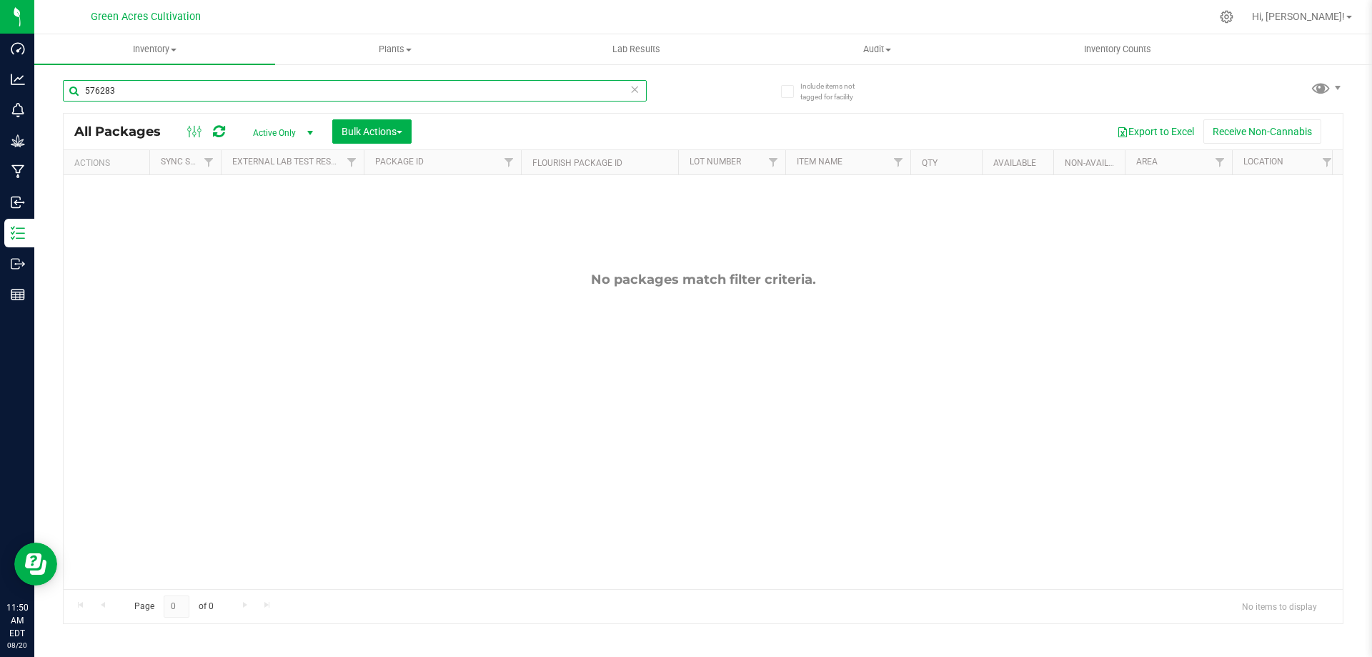
click at [121, 95] on input "576283" at bounding box center [355, 90] width 584 height 21
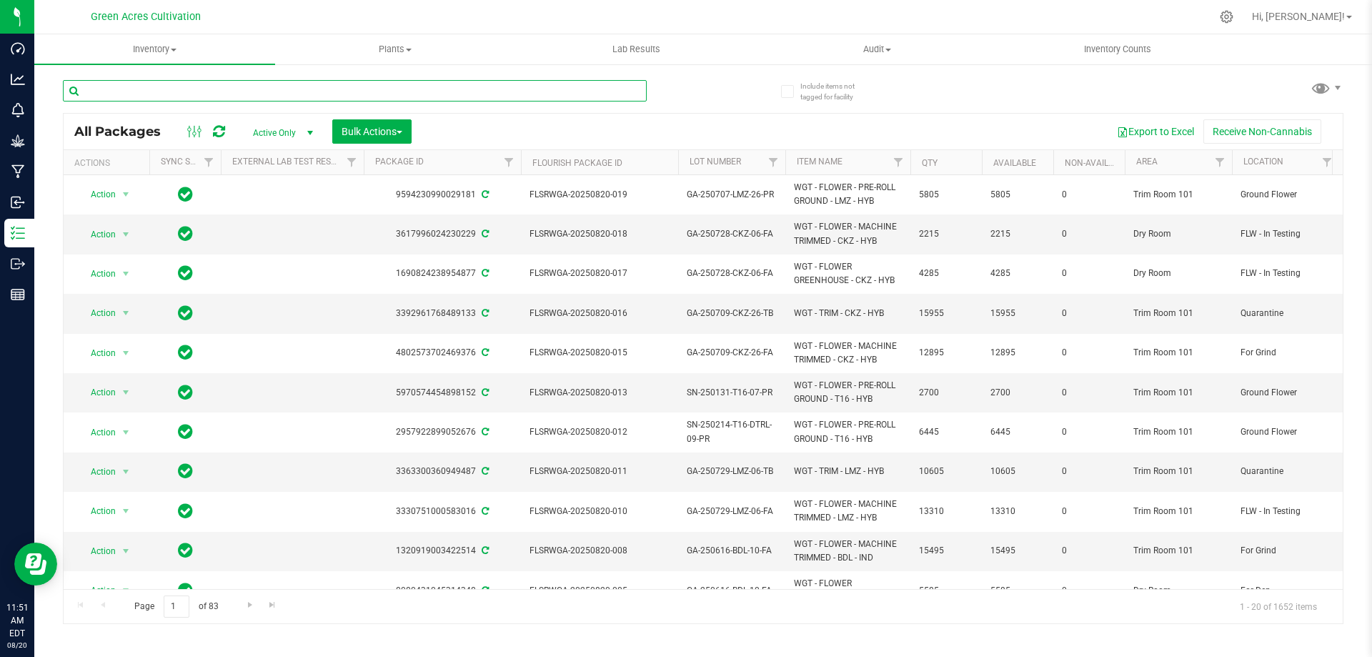
paste input "FLSRWGA-20250804-025"
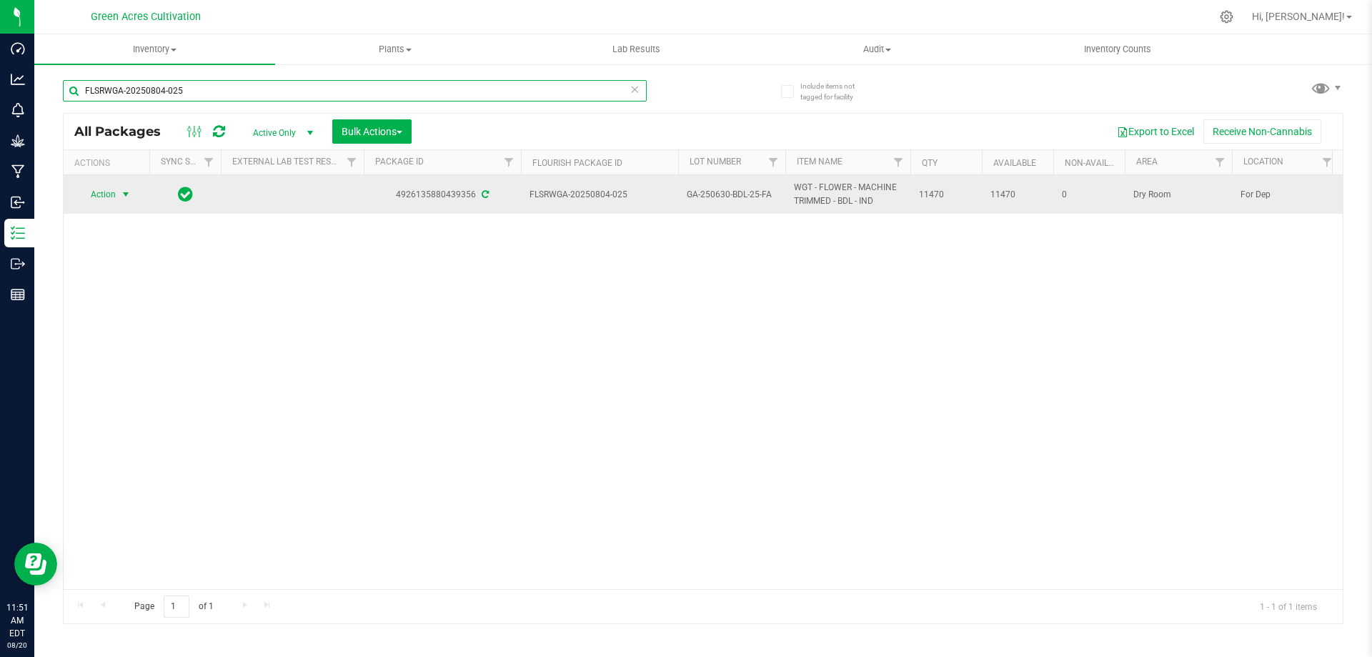
type input "FLSRWGA-20250804-025"
click at [128, 197] on span "select" at bounding box center [125, 194] width 11 height 11
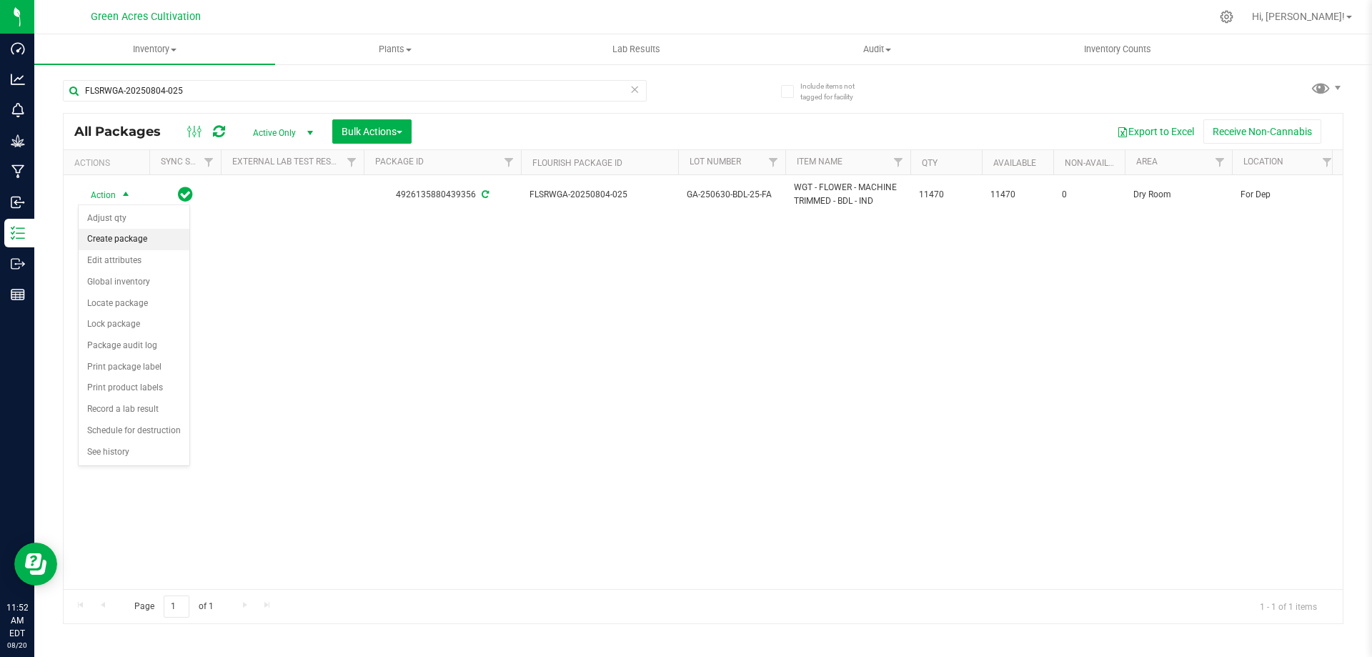
click at [146, 247] on li "Create package" at bounding box center [134, 239] width 111 height 21
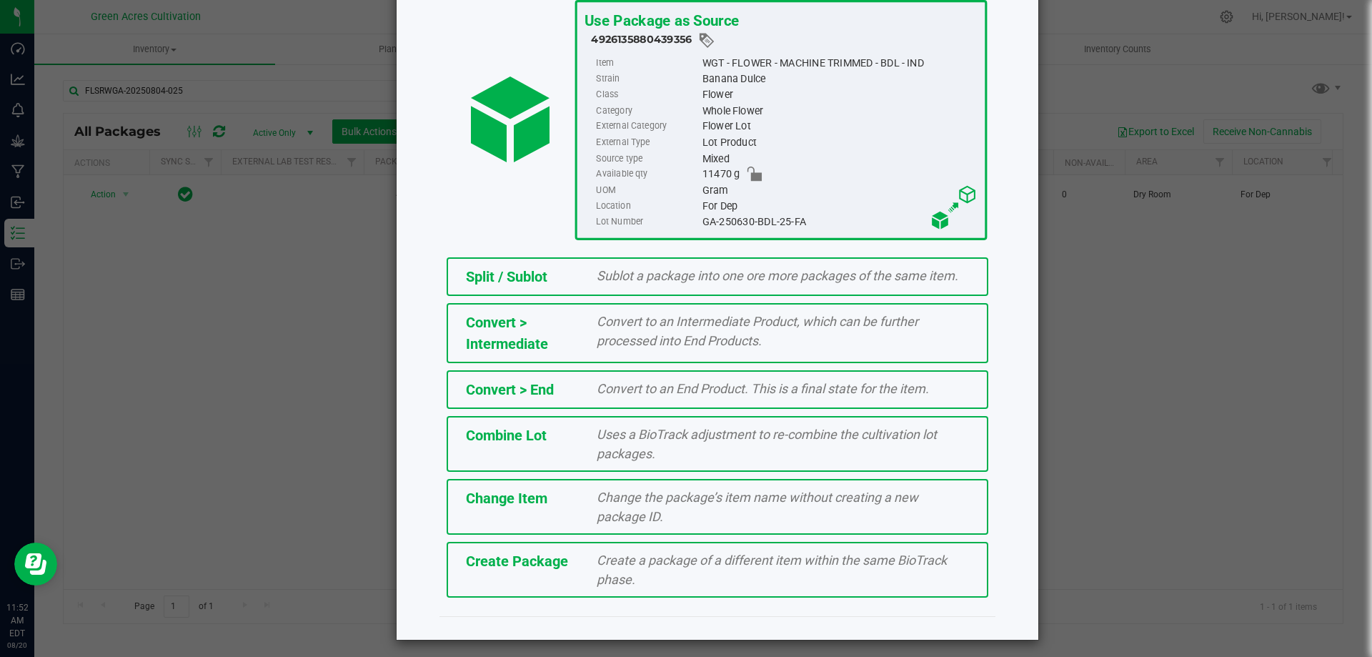
scroll to position [103, 0]
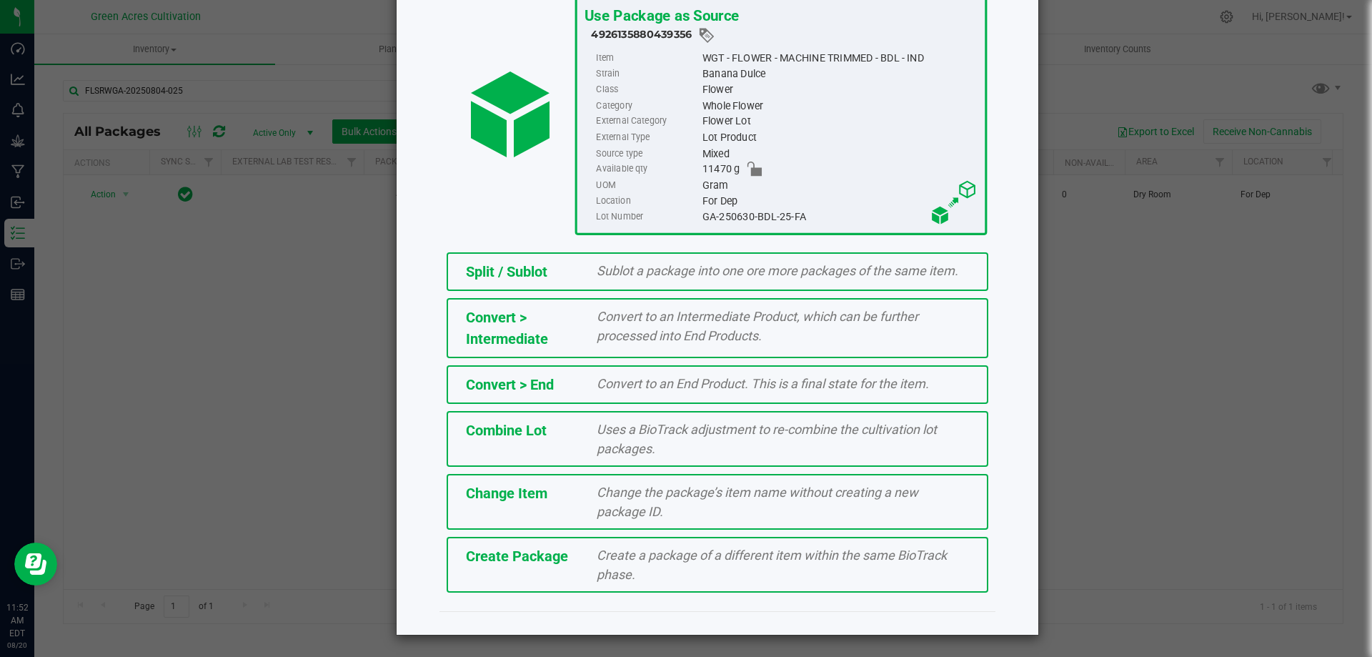
click at [671, 563] on div "Create a package of a different item within the same BioTrack phase." at bounding box center [783, 564] width 394 height 39
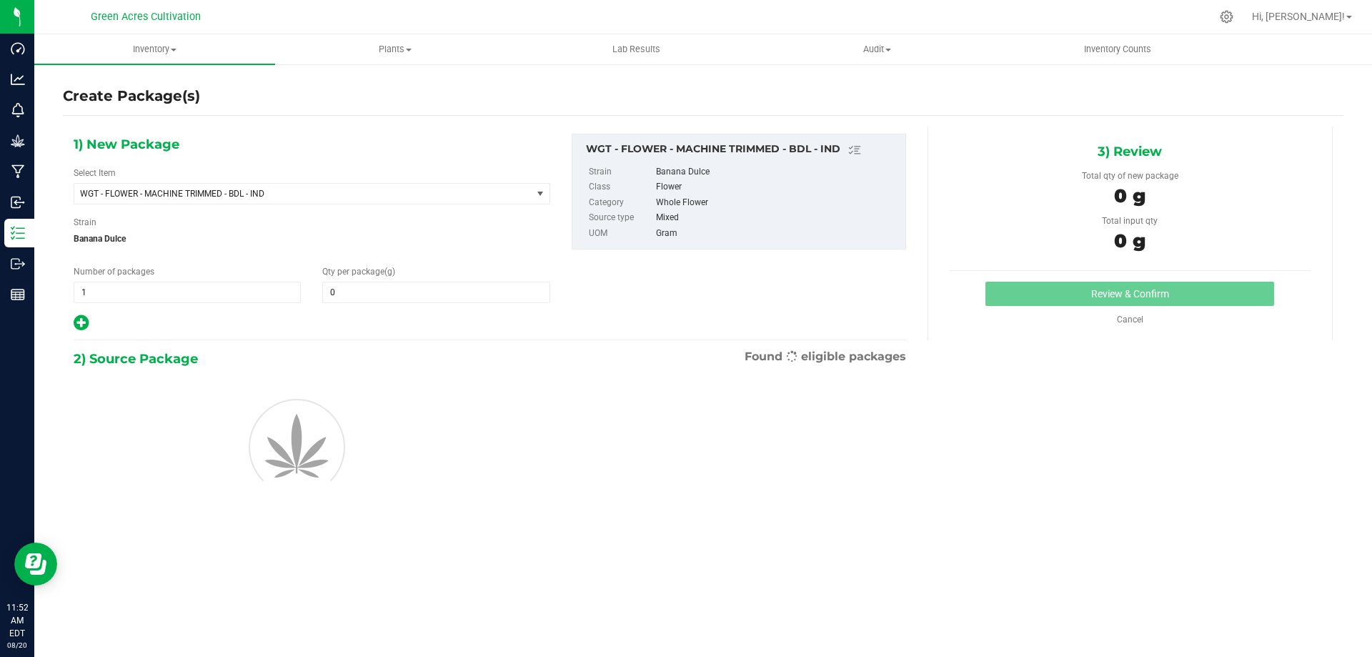
type input "0.0000"
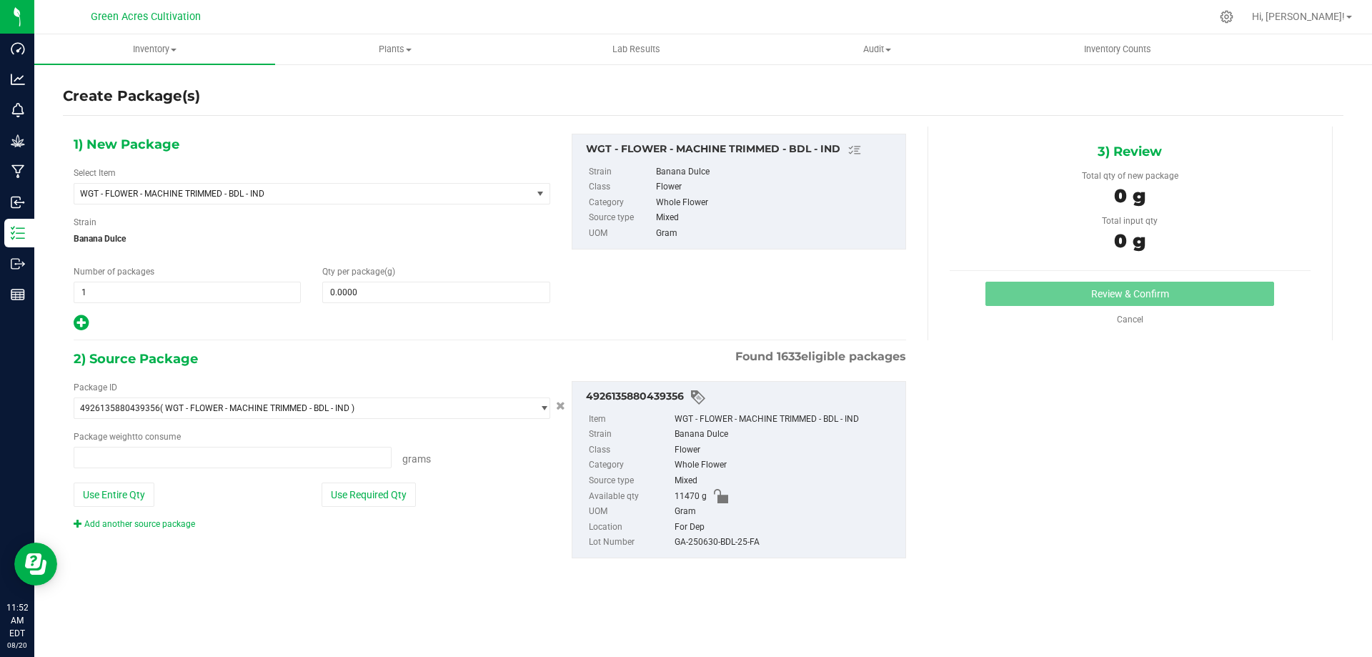
type input "0.0000 g"
click at [535, 194] on span "select" at bounding box center [540, 193] width 11 height 11
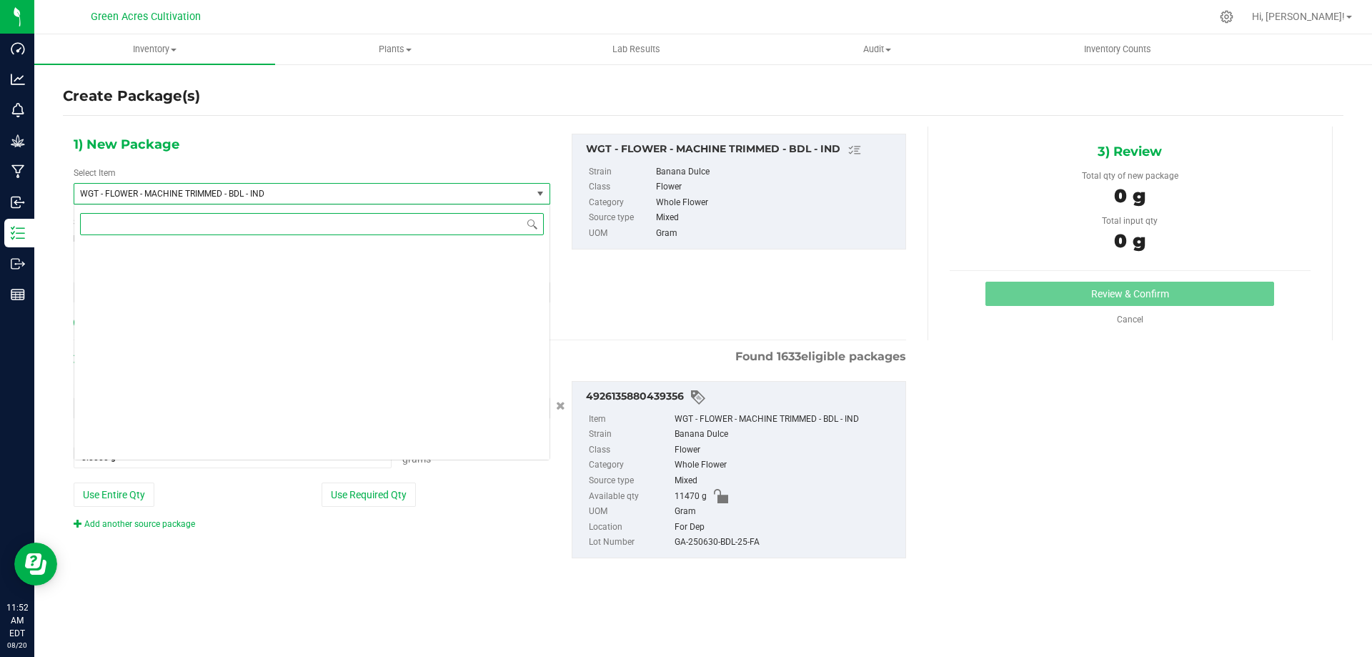
scroll to position [284737, 0]
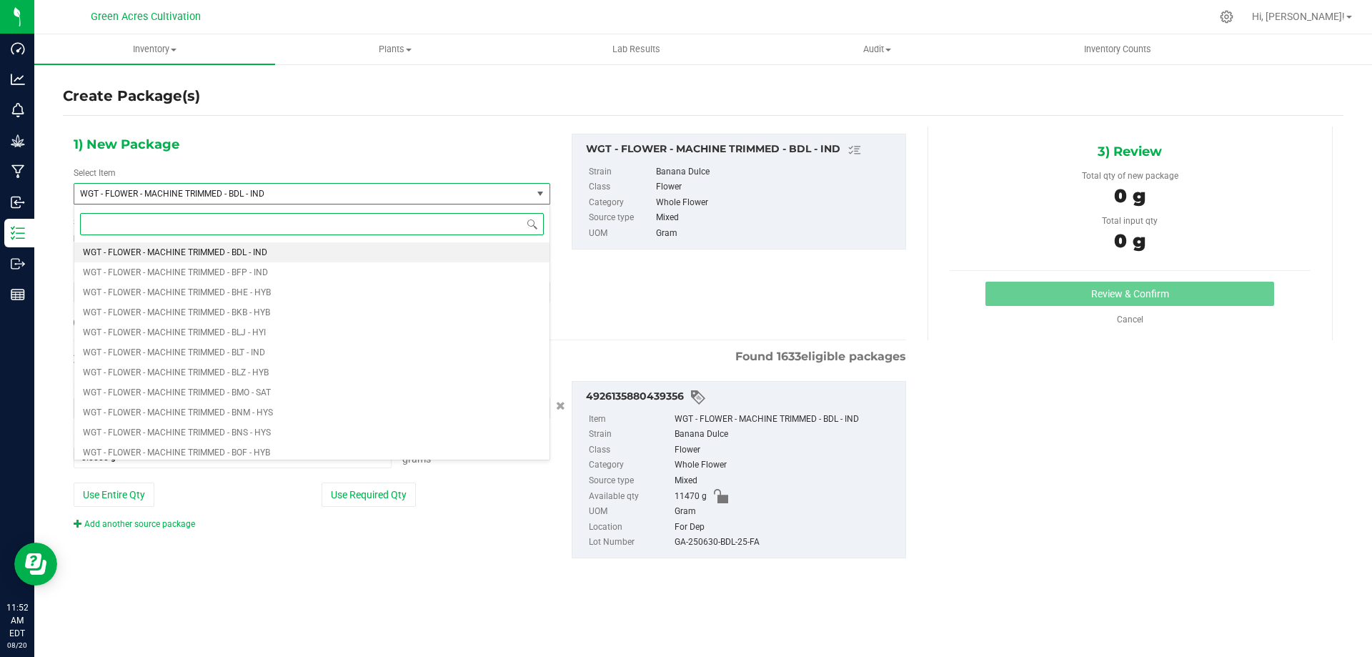
click at [103, 215] on input at bounding box center [312, 224] width 464 height 22
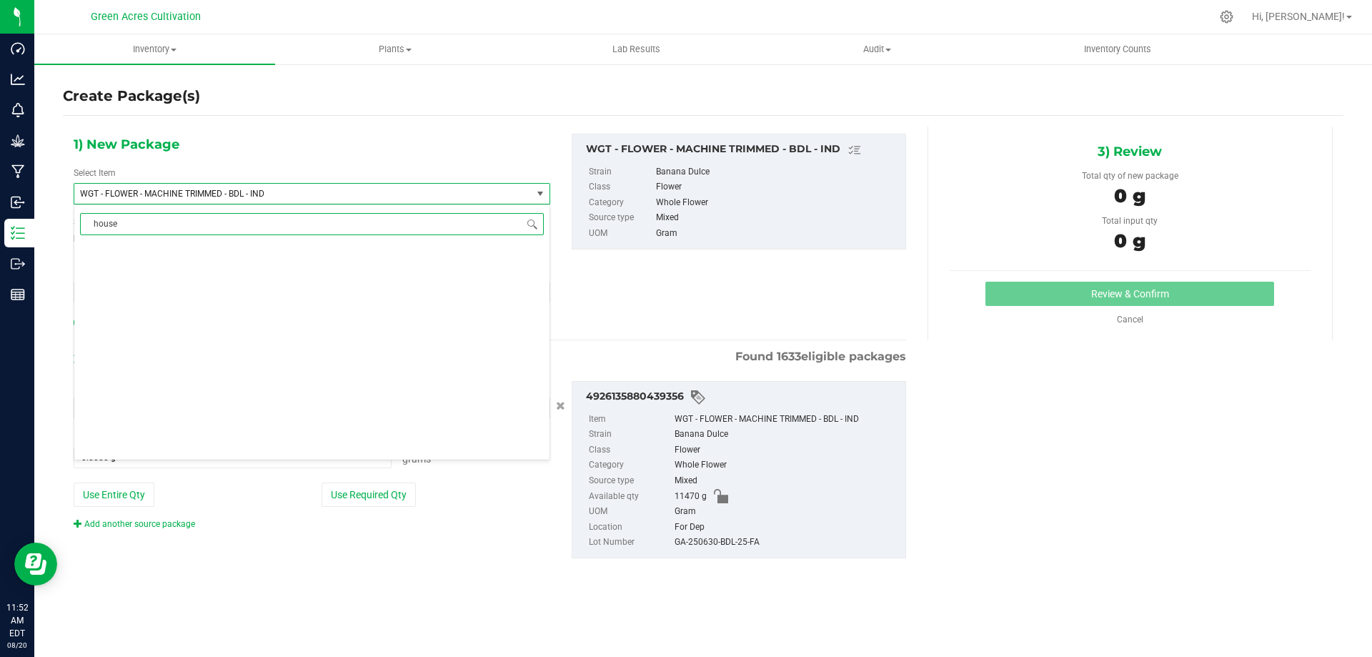
scroll to position [0, 0]
drag, startPoint x: 103, startPoint y: 215, endPoint x: 144, endPoint y: 220, distance: 41.8
click at [144, 220] on input "house -bdl" at bounding box center [312, 224] width 464 height 22
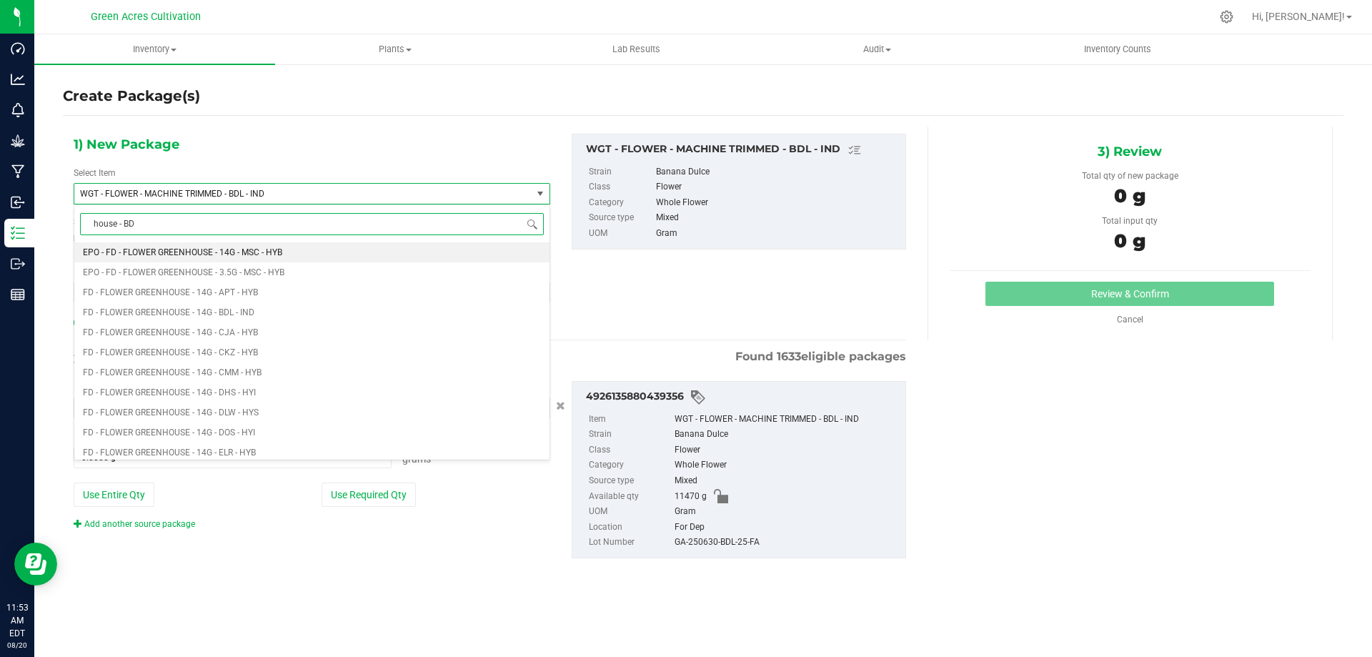
type input "house - BDL"
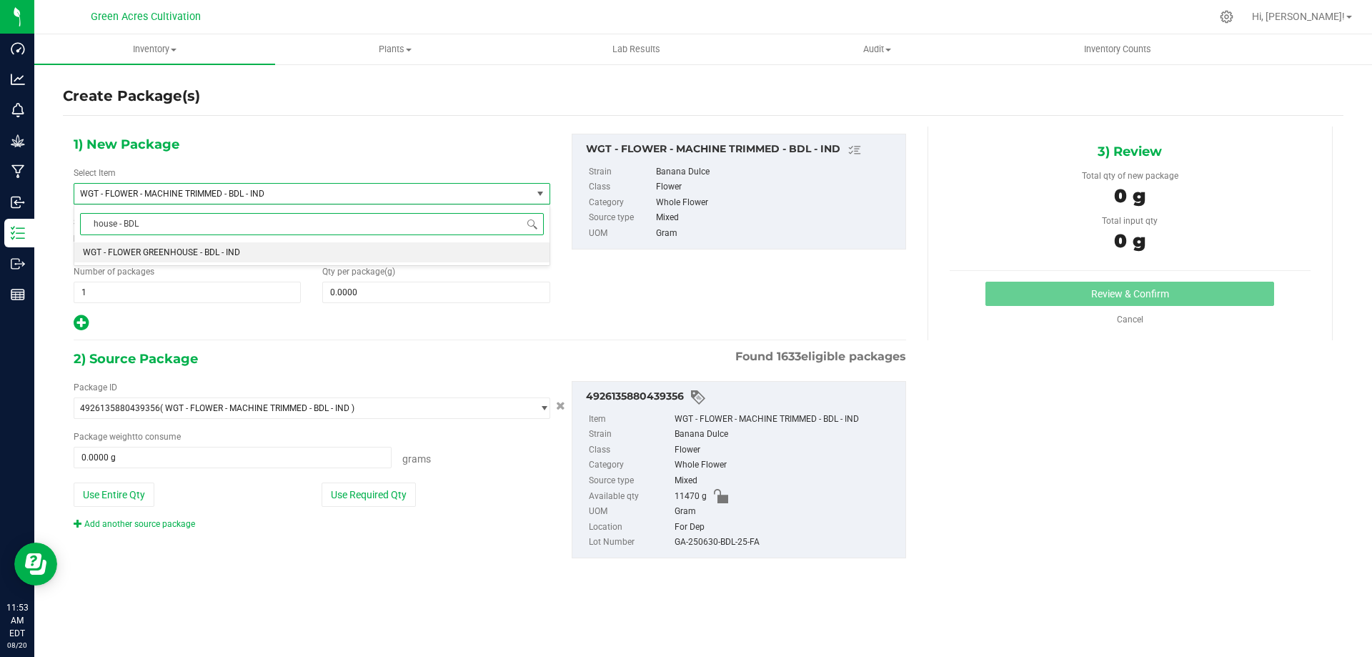
click at [169, 254] on span "WGT - FLOWER GREENHOUSE - BDL - IND" at bounding box center [161, 252] width 157 height 10
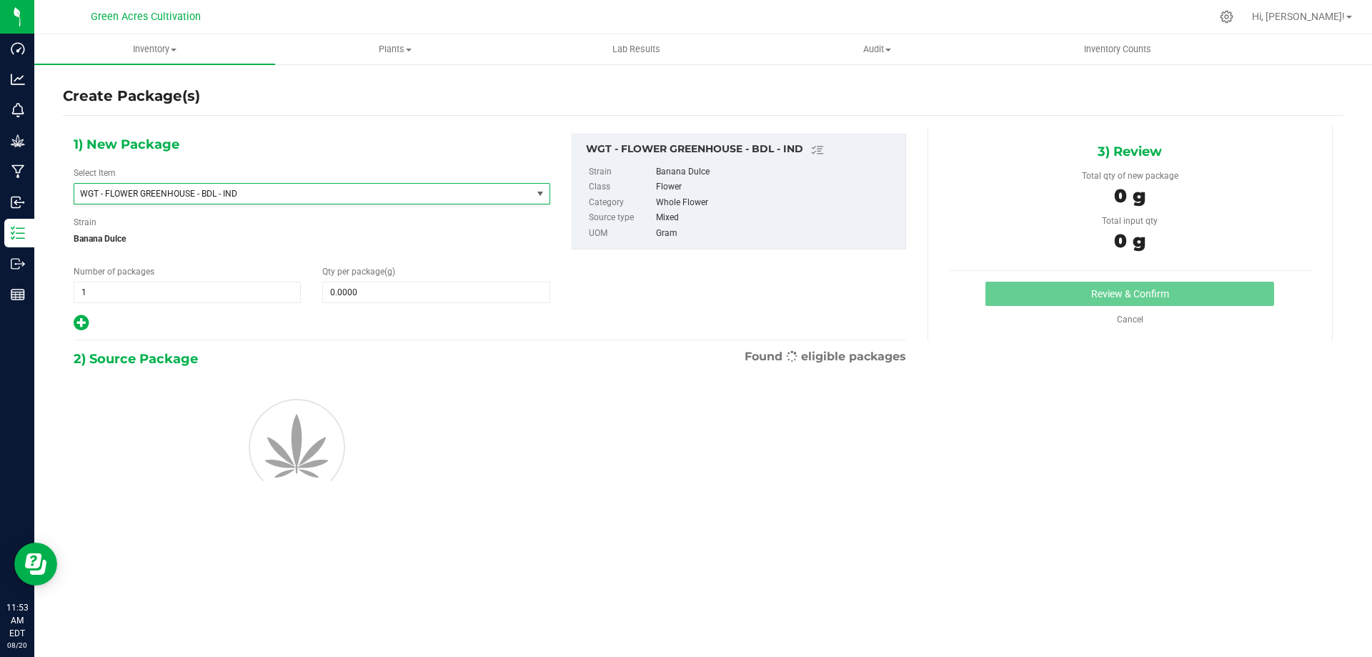
type input "0.0000"
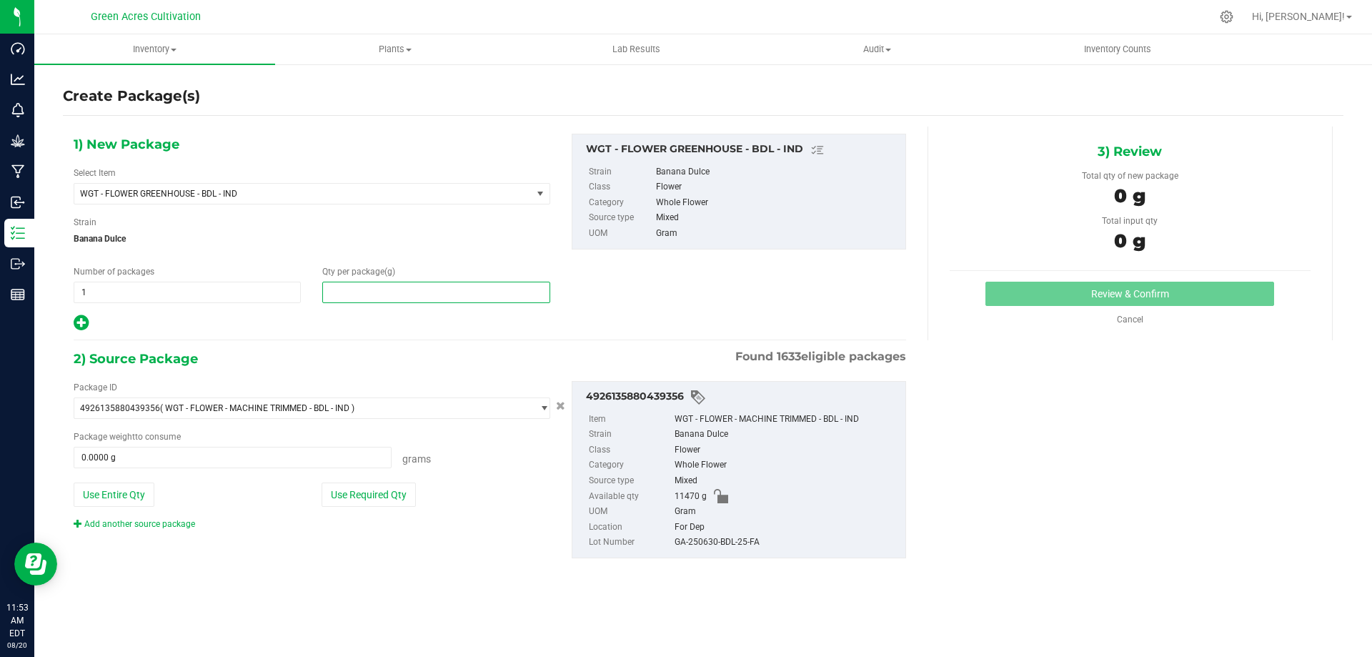
click at [341, 295] on span at bounding box center [435, 292] width 227 height 21
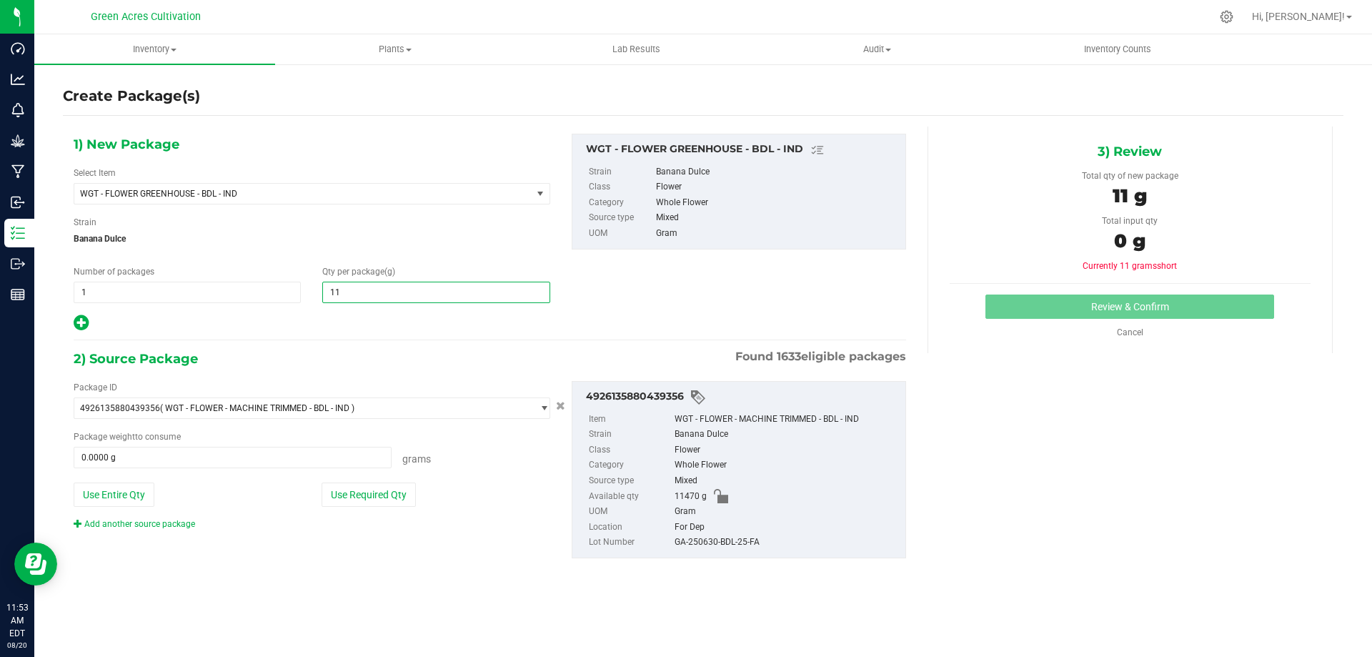
type input "1"
type input "6630"
type input "6,630.0000"
click at [374, 337] on div "1) New Package Select Item WGT - FLOWER GREENHOUSE - BDL - IND WGT - FLOWER - U…" at bounding box center [490, 358] width 854 height 462
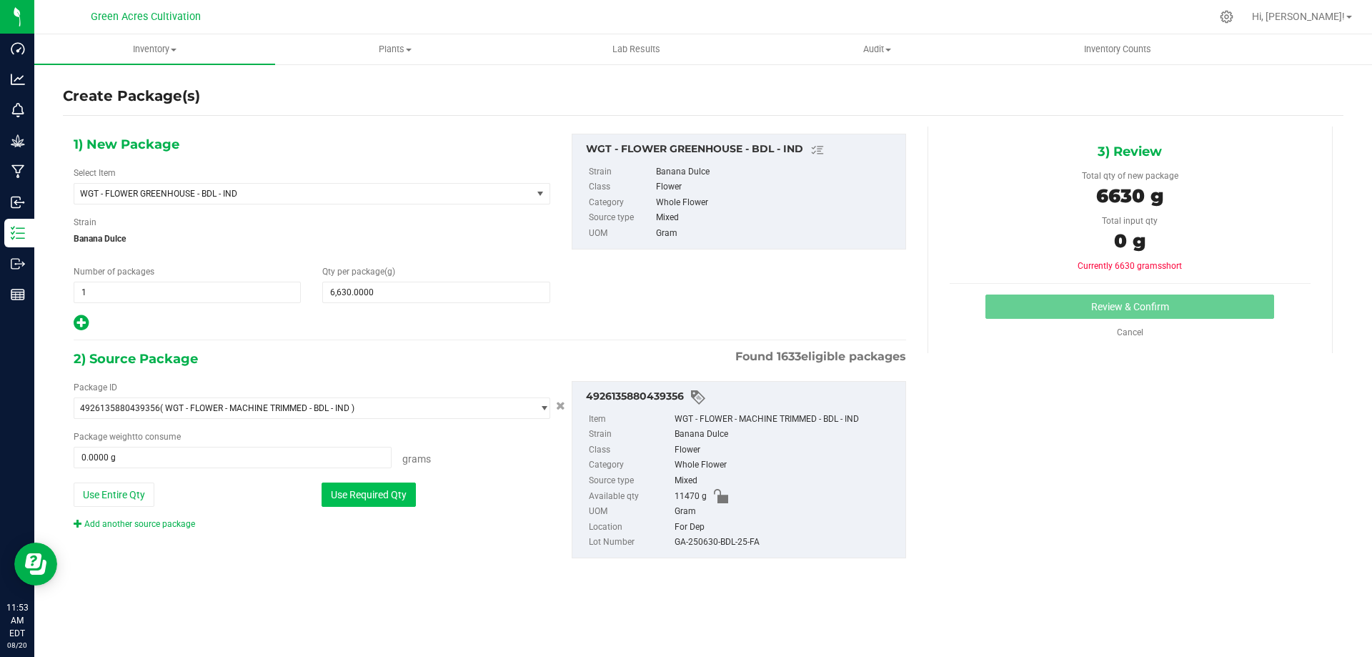
click at [377, 496] on button "Use Required Qty" at bounding box center [369, 495] width 94 height 24
type input "6630.0000 g"
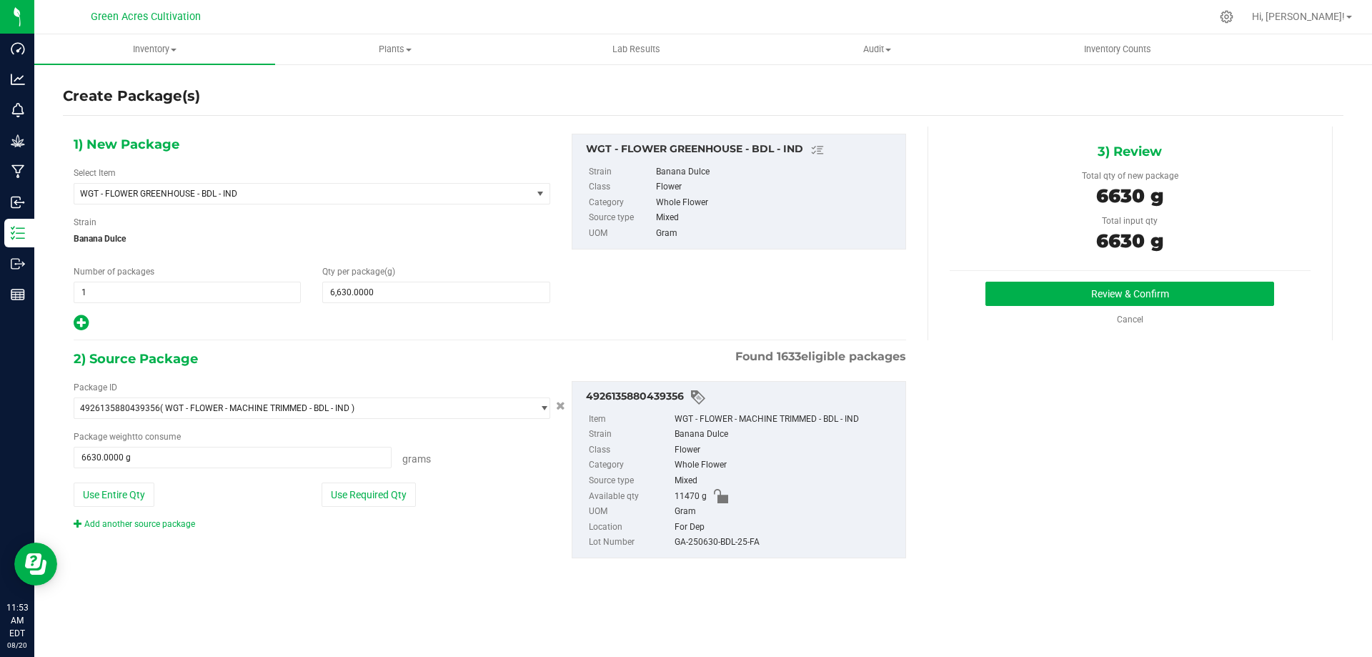
click at [694, 545] on div "GA-250630-BDL-25-FA" at bounding box center [787, 543] width 224 height 16
click at [696, 545] on div "GA-250630-BDL-25-FA" at bounding box center [787, 543] width 224 height 16
copy div "GA-250630-BDL-25-FA"
click at [1159, 287] on button "Review & Confirm" at bounding box center [1130, 294] width 289 height 24
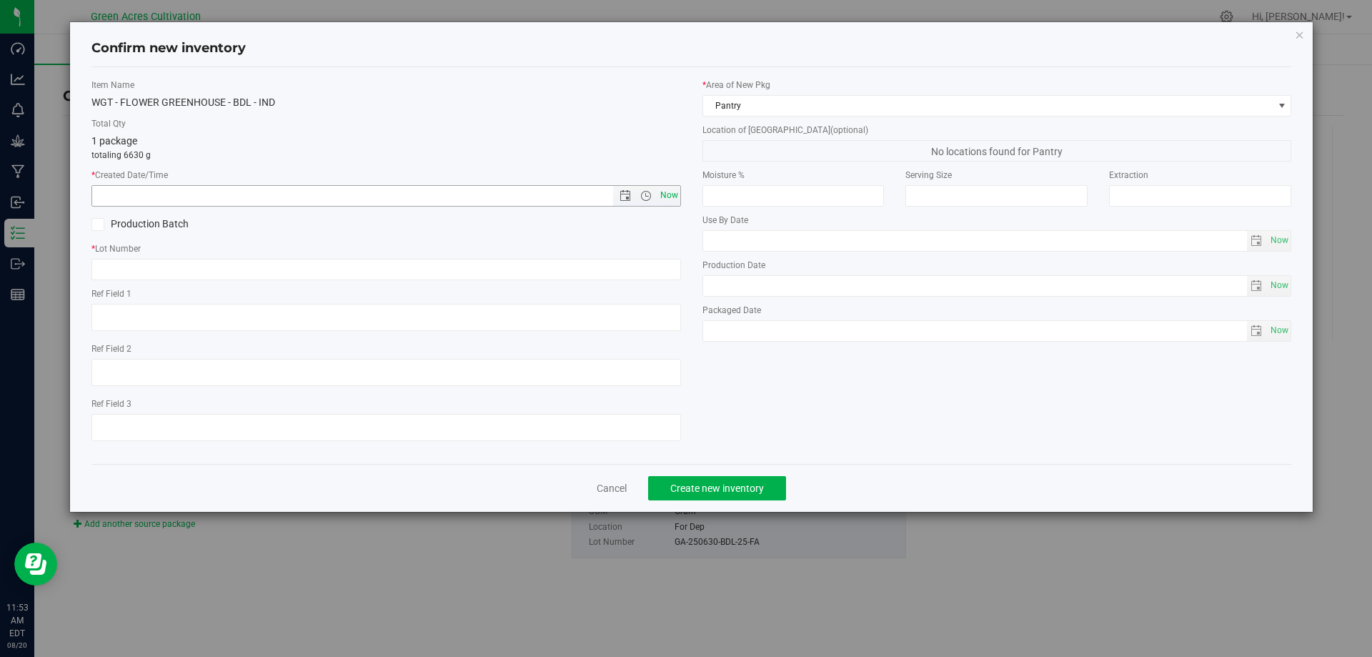
click at [674, 197] on span "Now" at bounding box center [669, 195] width 24 height 21
type input "[DATE] 11:53 AM"
click at [111, 268] on input "text" at bounding box center [386, 269] width 590 height 21
paste input "GA-250630-BDL-25-FA"
type input "GA-250630-BDL-25-FA"
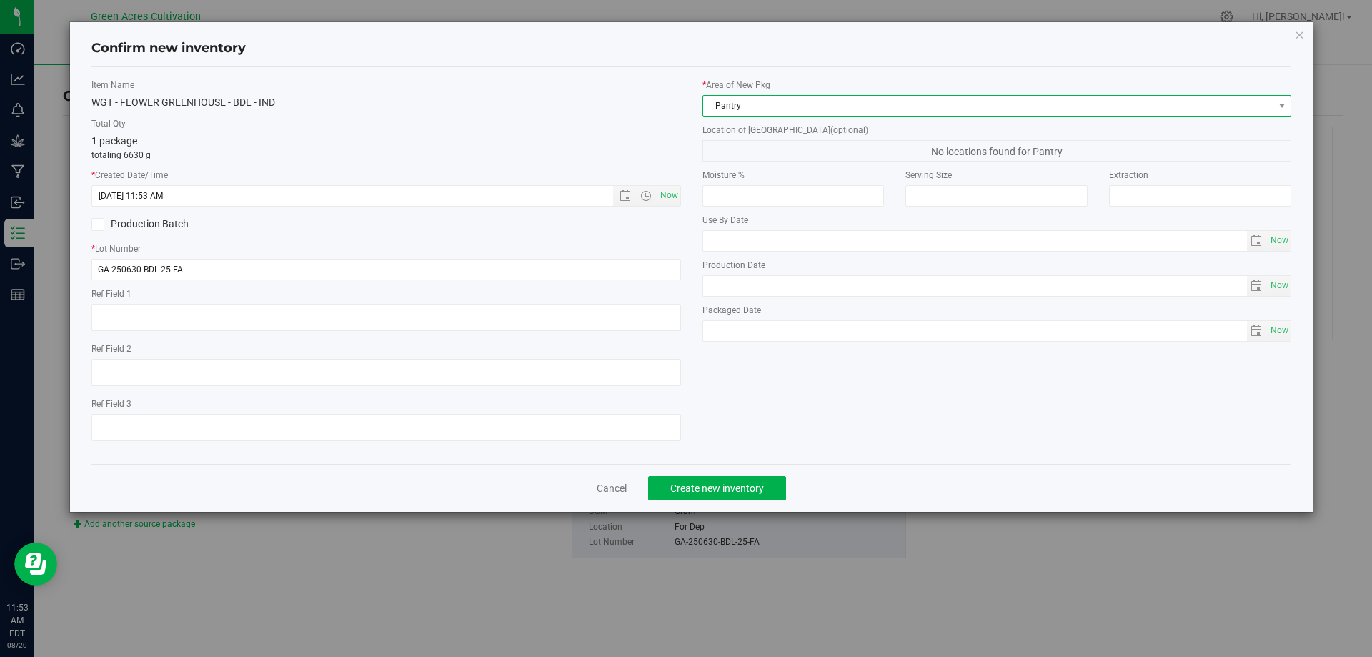
click at [748, 104] on span "Pantry" at bounding box center [988, 106] width 570 height 20
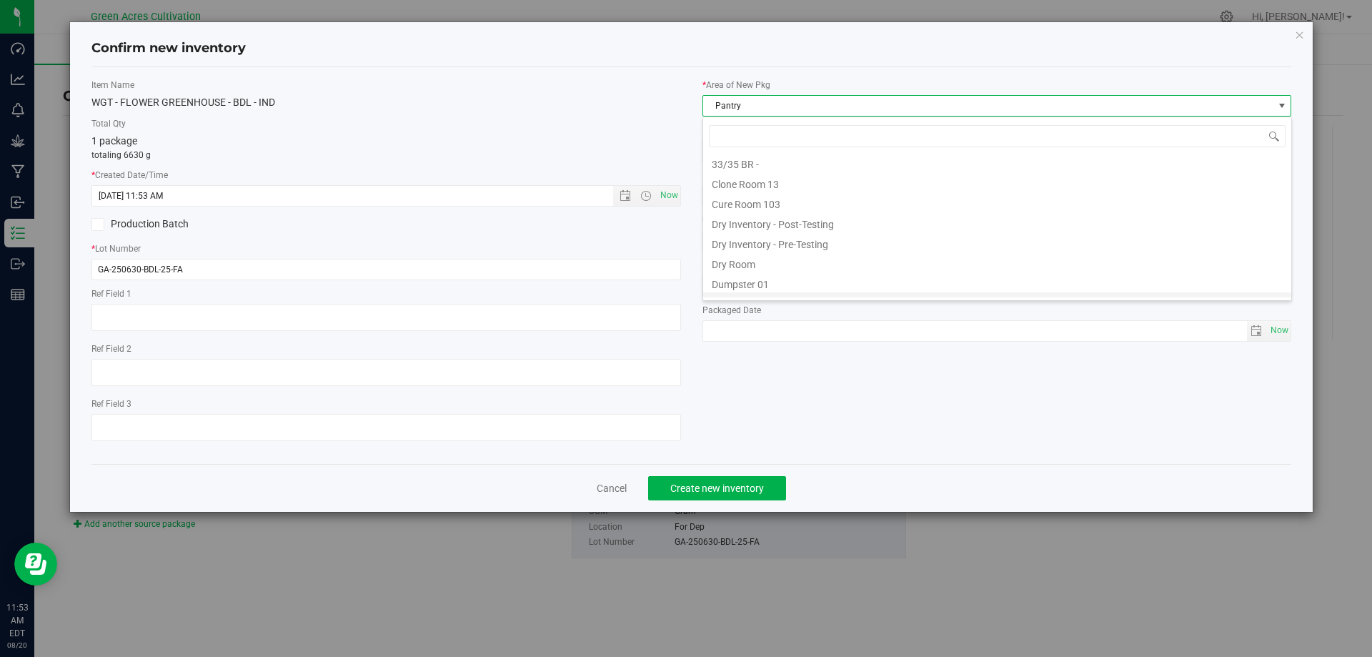
scroll to position [0, 0]
click at [825, 262] on li "Dry Room" at bounding box center [997, 264] width 588 height 20
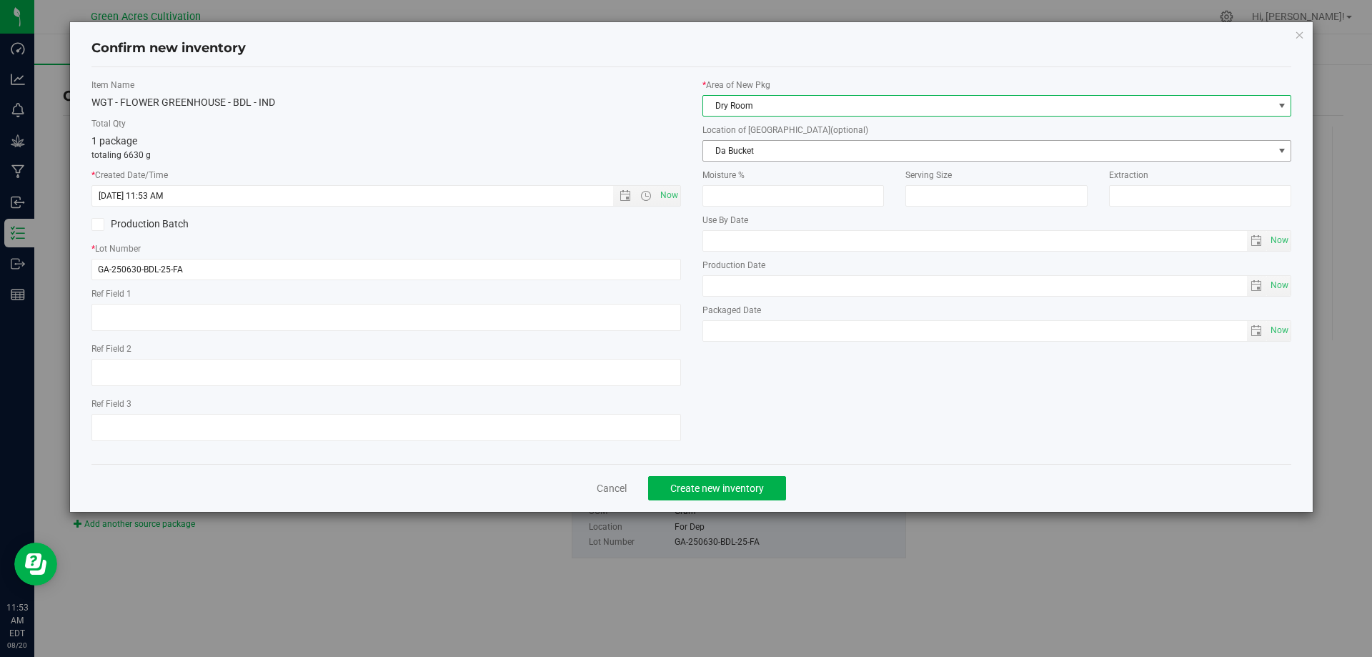
click at [811, 148] on span "Da Bucket" at bounding box center [988, 151] width 570 height 20
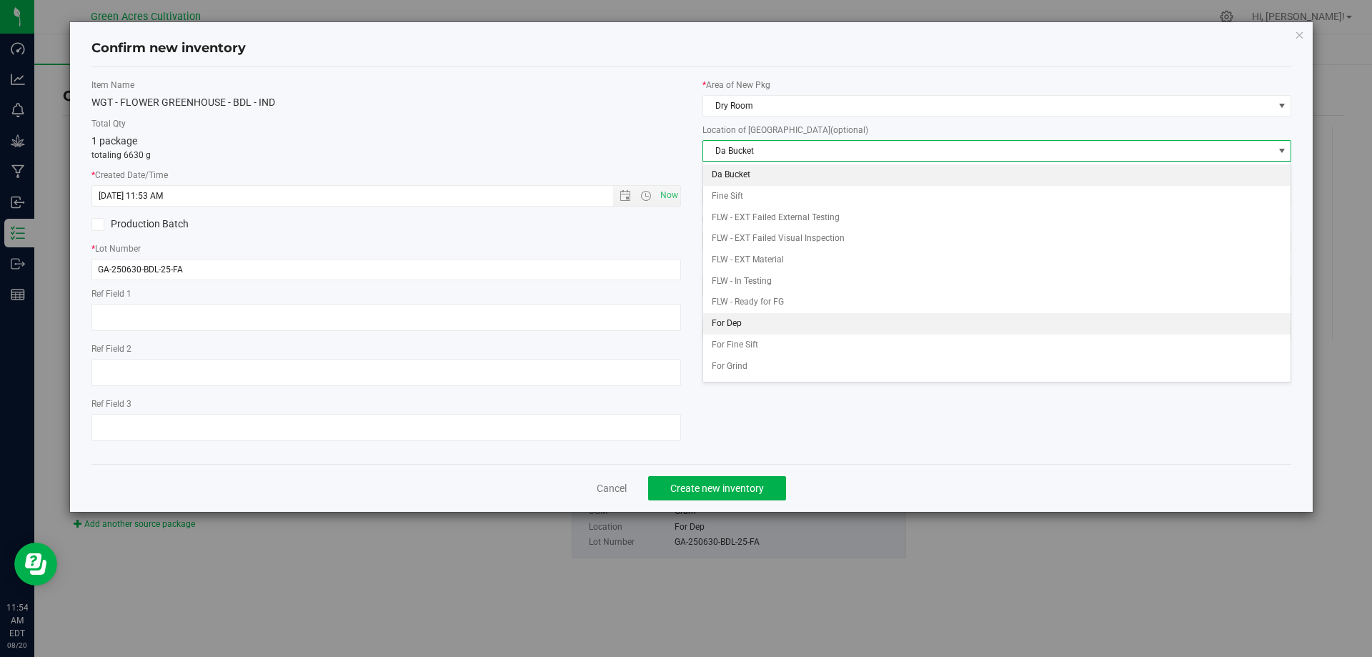
click at [773, 317] on li "For Dep" at bounding box center [997, 323] width 588 height 21
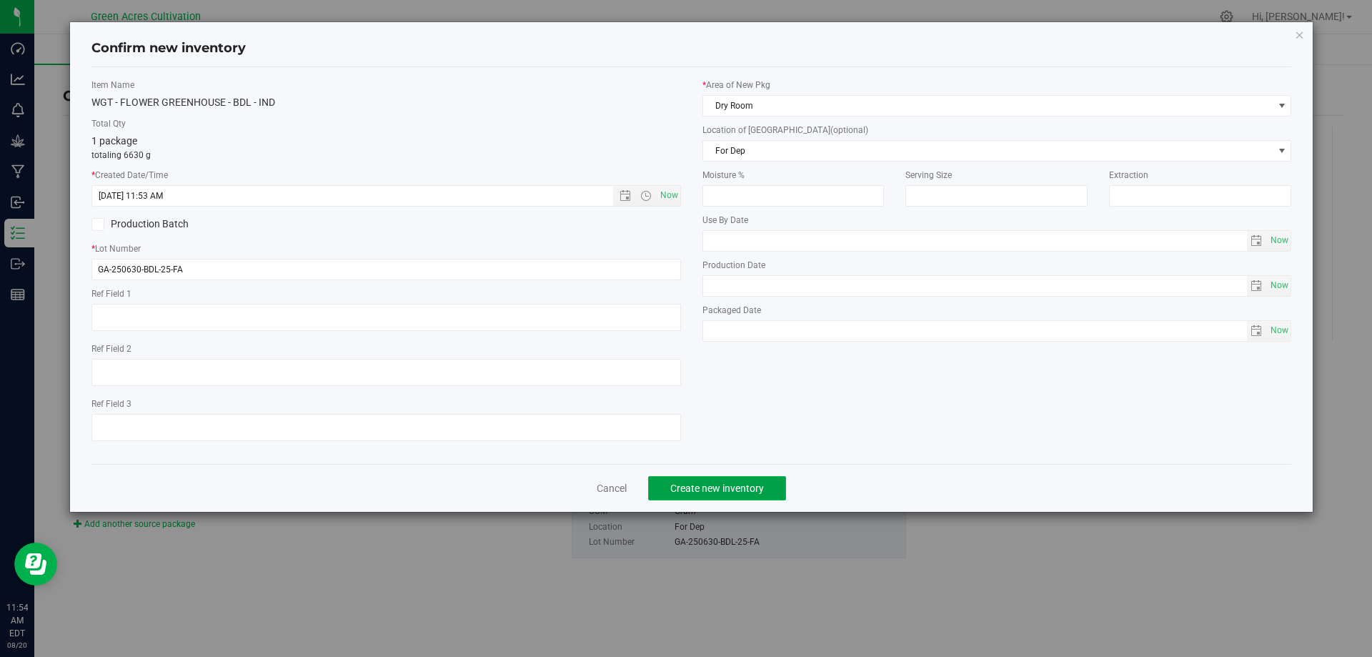
click at [713, 487] on span "Create new inventory" at bounding box center [718, 488] width 94 height 11
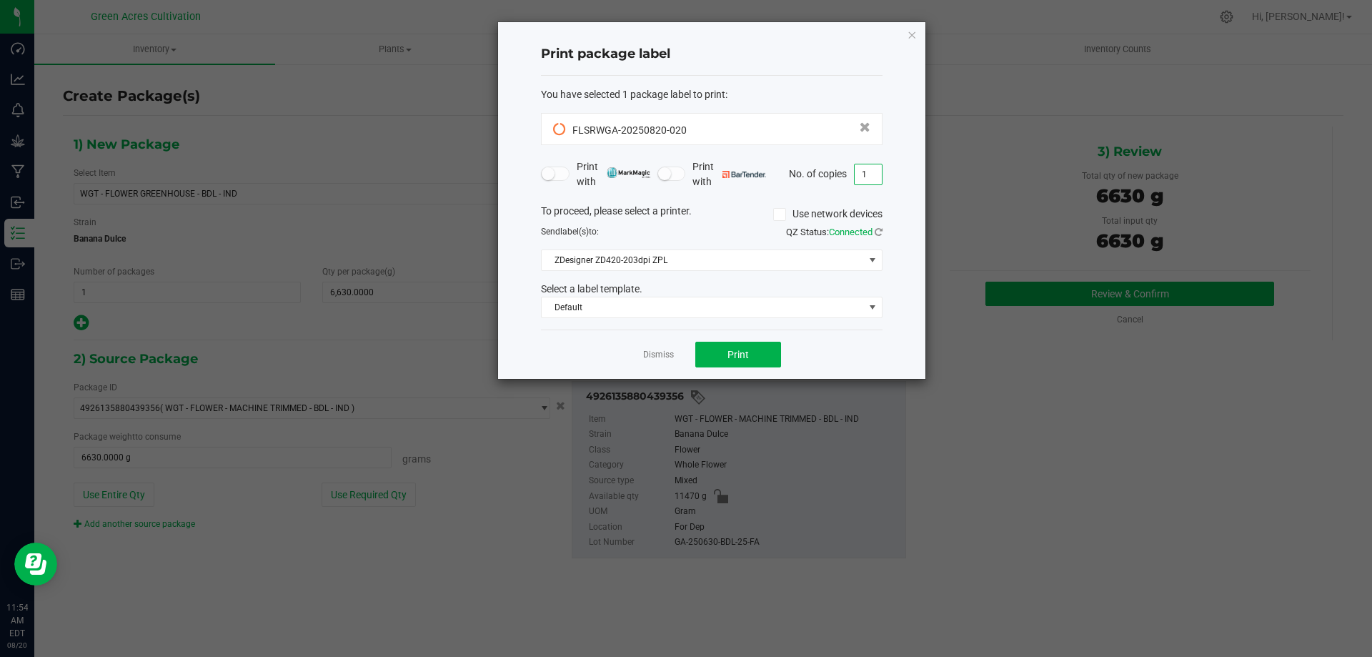
click at [864, 180] on input "1" at bounding box center [868, 174] width 27 height 20
type input "2"
click at [748, 353] on span "Print" at bounding box center [738, 354] width 21 height 11
click at [658, 357] on link "Dismiss" at bounding box center [658, 355] width 31 height 12
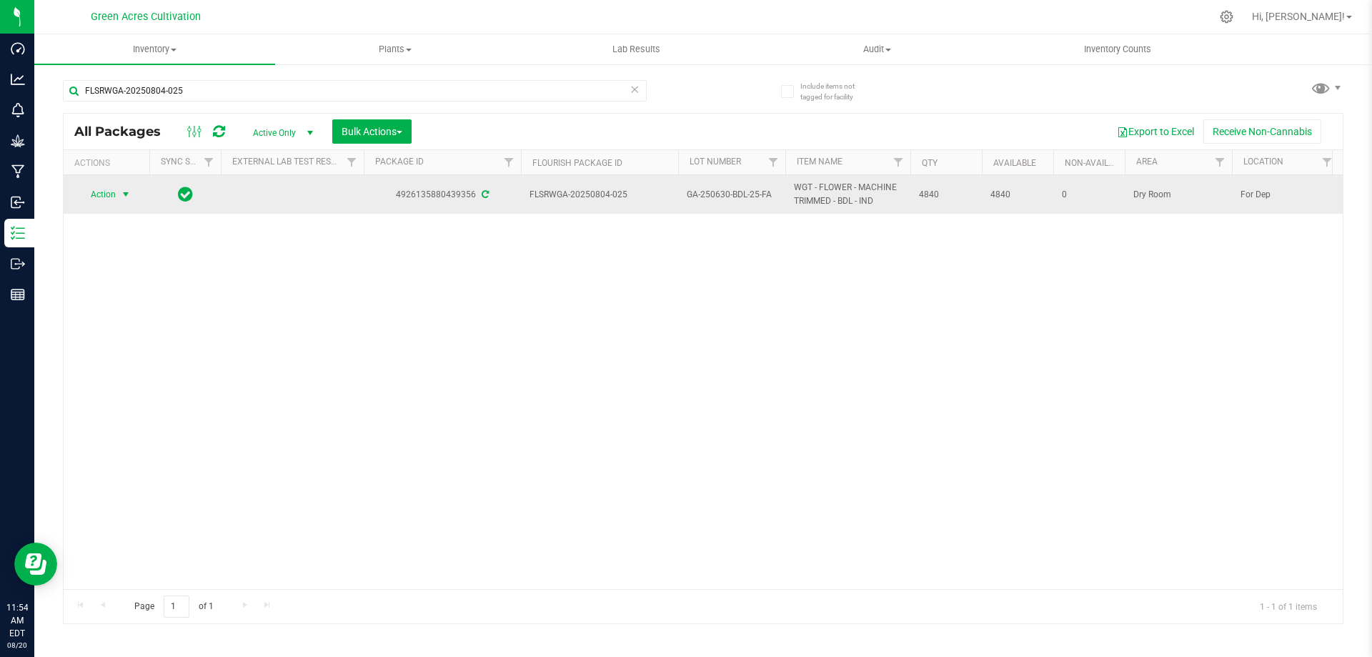
click at [102, 194] on span "Action" at bounding box center [97, 194] width 39 height 20
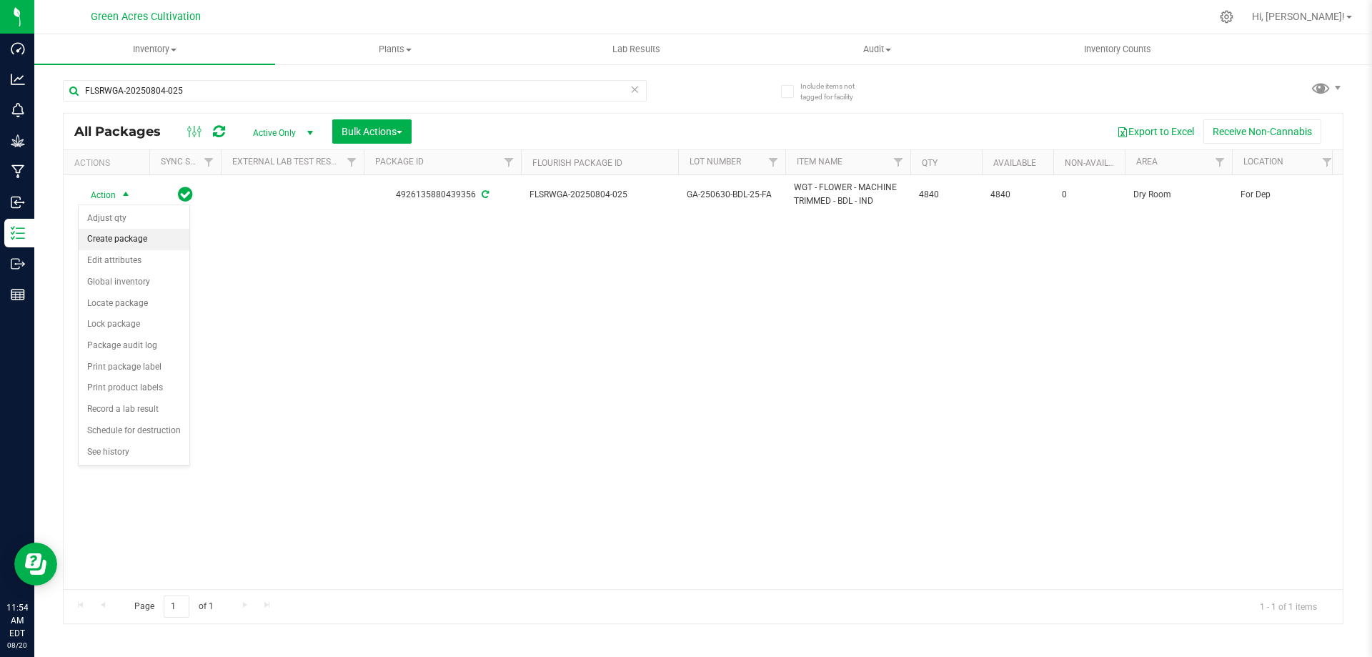
click at [112, 229] on li "Create package" at bounding box center [134, 239] width 111 height 21
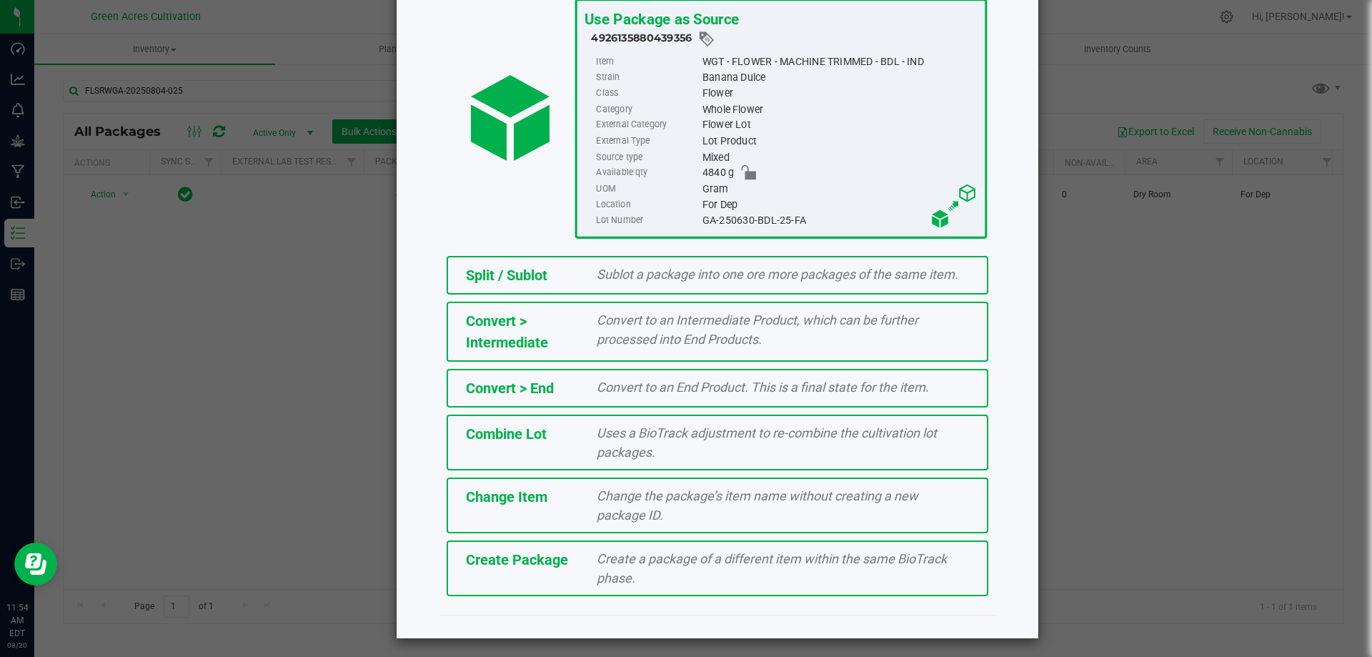
scroll to position [103, 0]
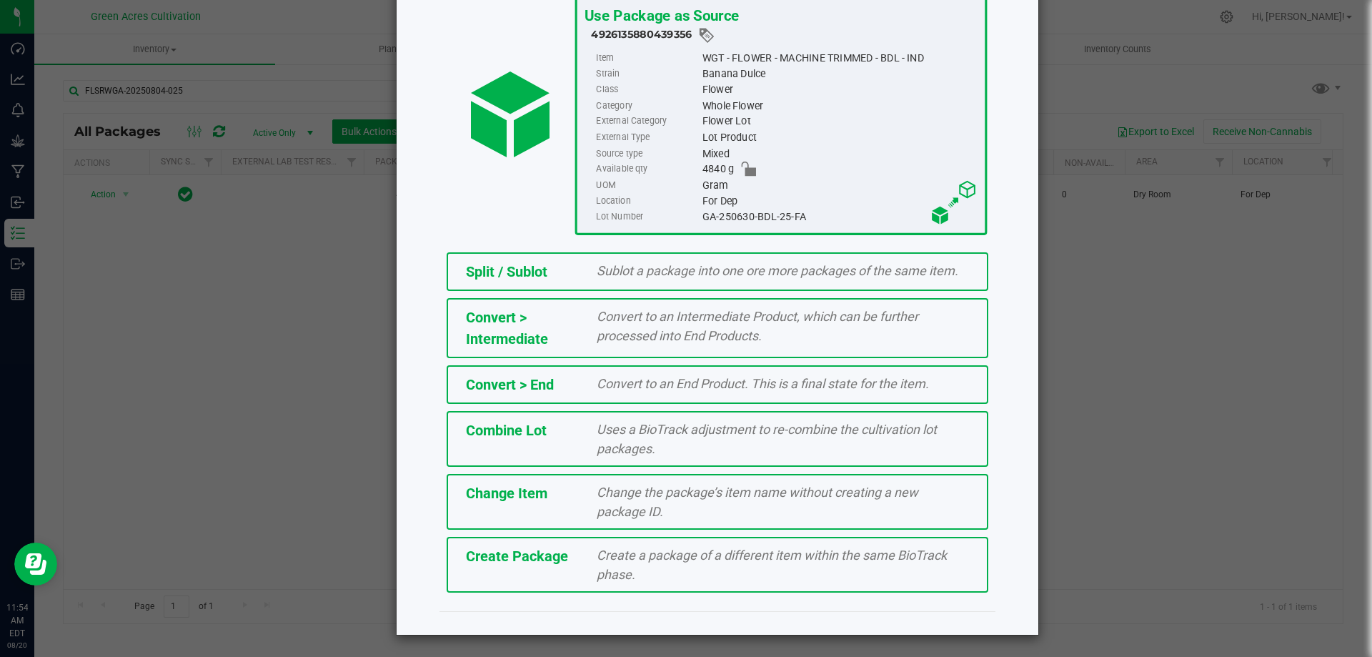
click at [736, 577] on div "Create a package of a different item within the same BioTrack phase." at bounding box center [783, 564] width 394 height 39
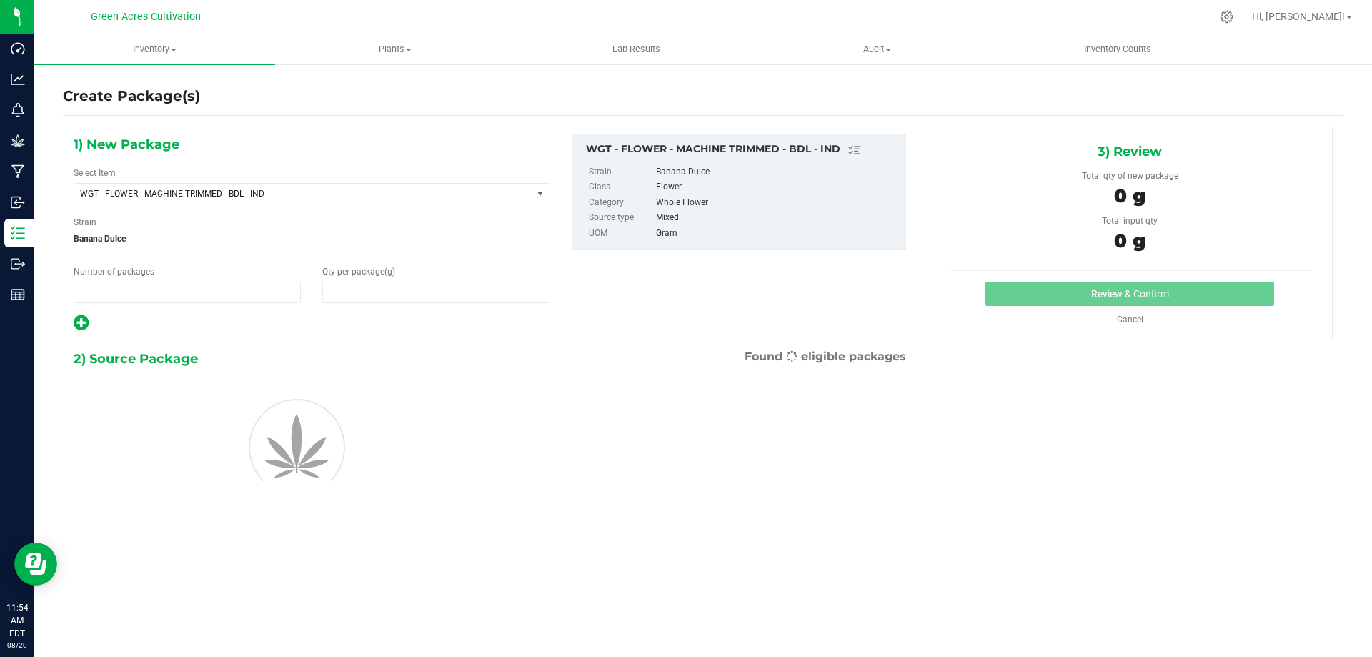
type input "1"
type input "0.0000"
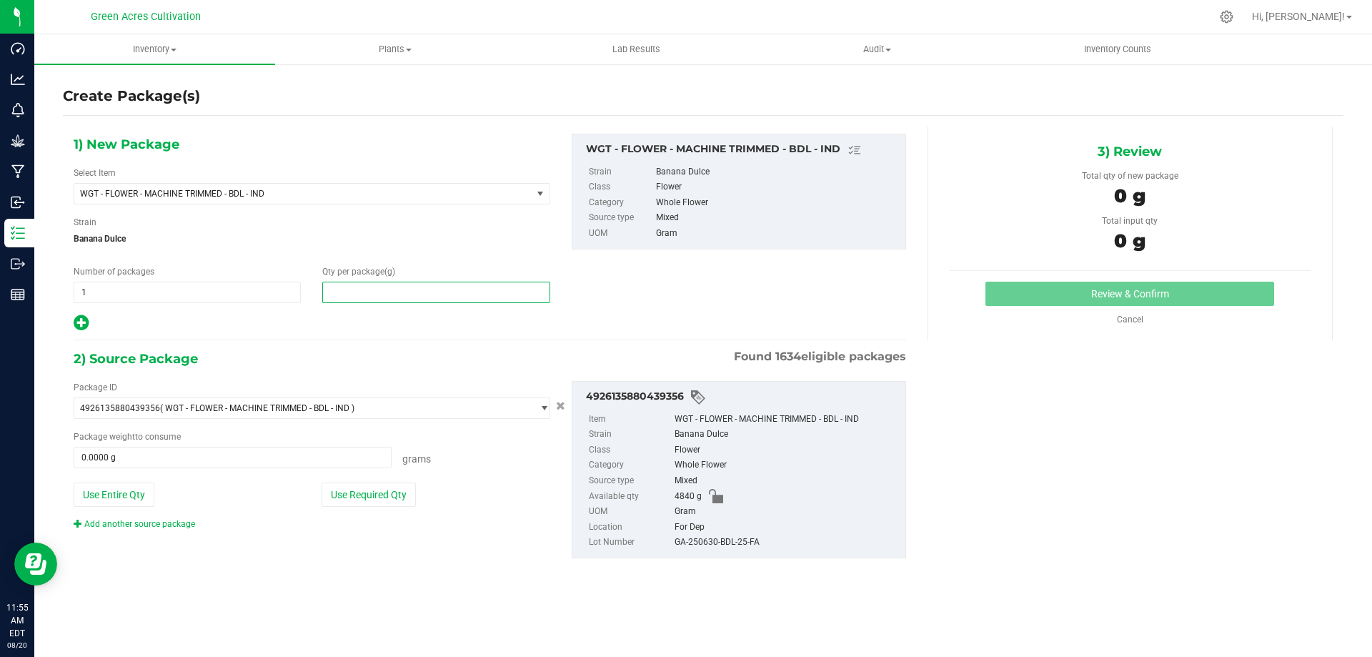
click at [364, 292] on span at bounding box center [435, 292] width 227 height 21
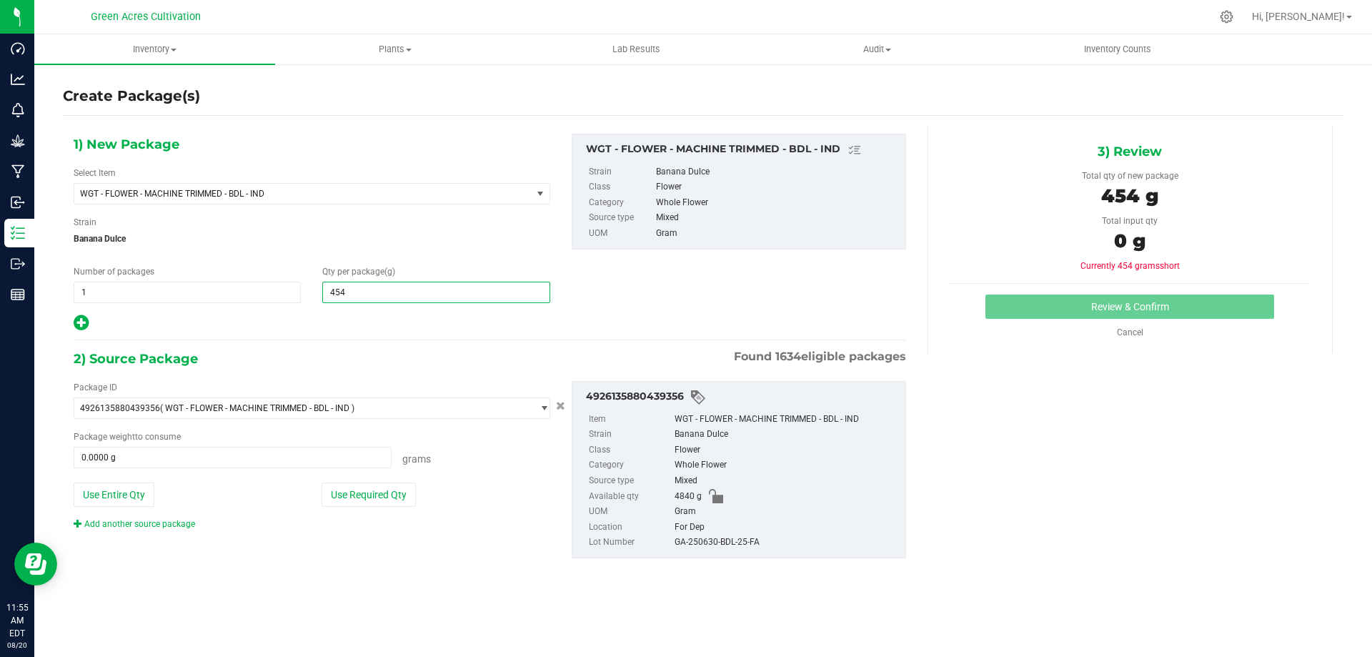
type input "4545"
type input "4,545.0000"
click at [377, 322] on div at bounding box center [312, 323] width 477 height 19
click at [380, 487] on button "Use Required Qty" at bounding box center [369, 495] width 94 height 24
type input "4545.0000 g"
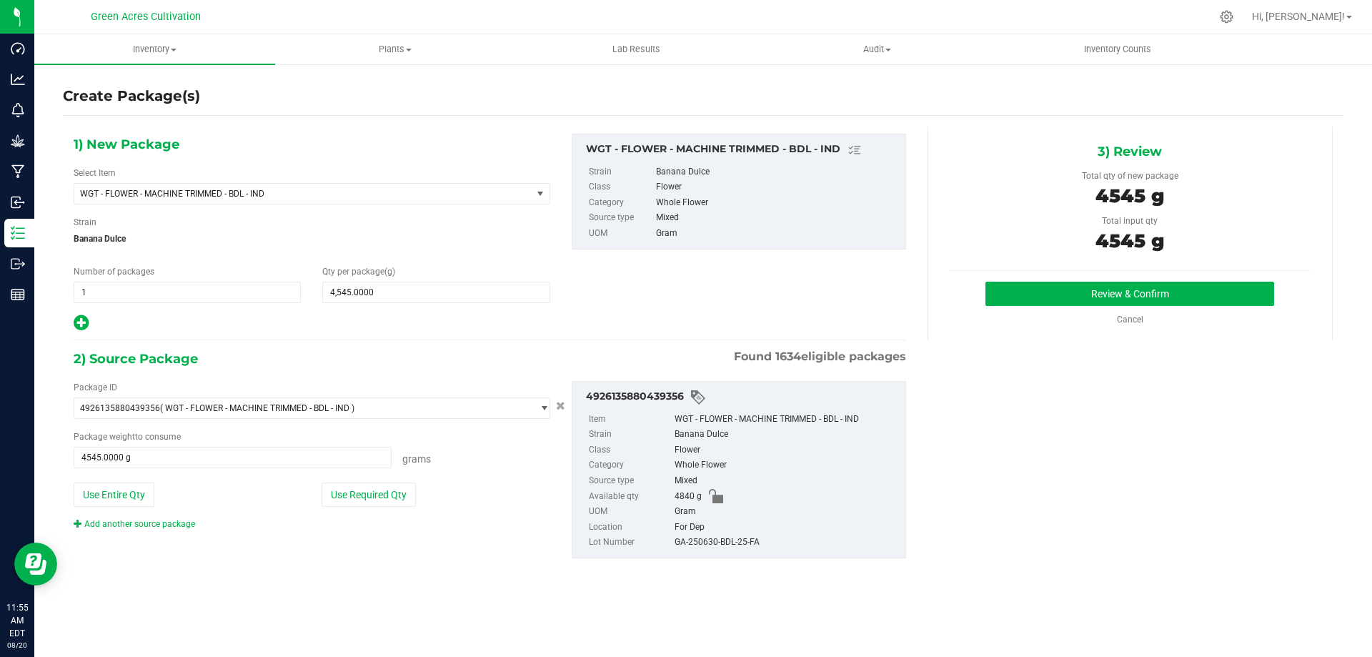
click at [723, 542] on div "GA-250630-BDL-25-FA" at bounding box center [787, 543] width 224 height 16
copy div "GA-250630-BDL-25-FA"
click at [1115, 295] on button "Review & Confirm" at bounding box center [1130, 294] width 289 height 24
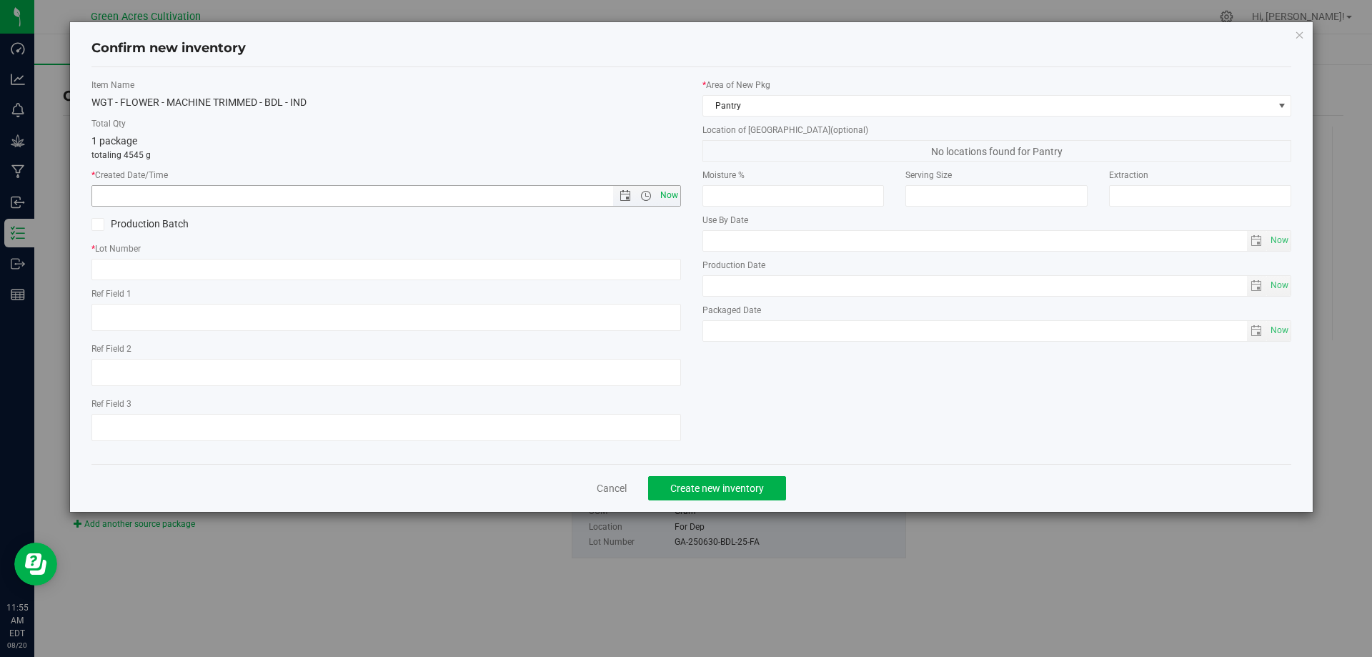
click at [660, 196] on span "Now" at bounding box center [669, 195] width 24 height 21
type input "[DATE] 11:55 AM"
click at [155, 265] on input "text" at bounding box center [386, 269] width 590 height 21
paste input "GA-250630-BDL-25-FA"
type input "GA-250630-BDL-25-FA"
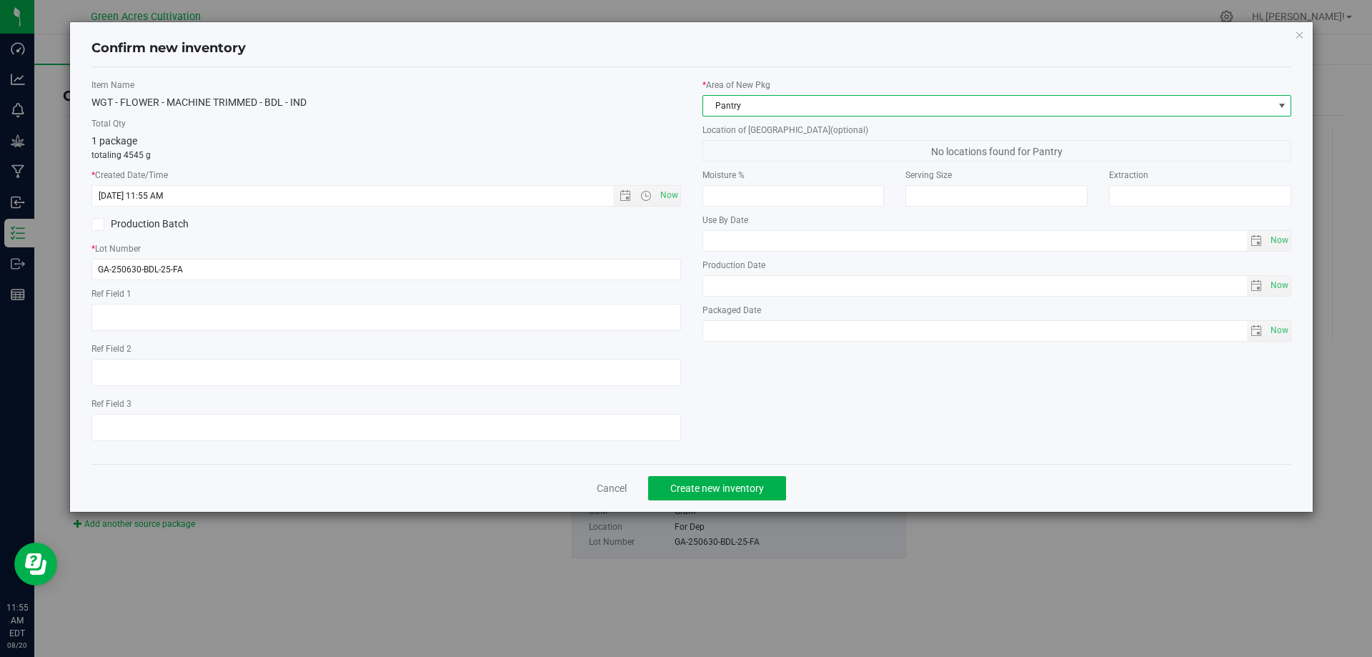
click at [730, 104] on span "Pantry" at bounding box center [988, 106] width 570 height 20
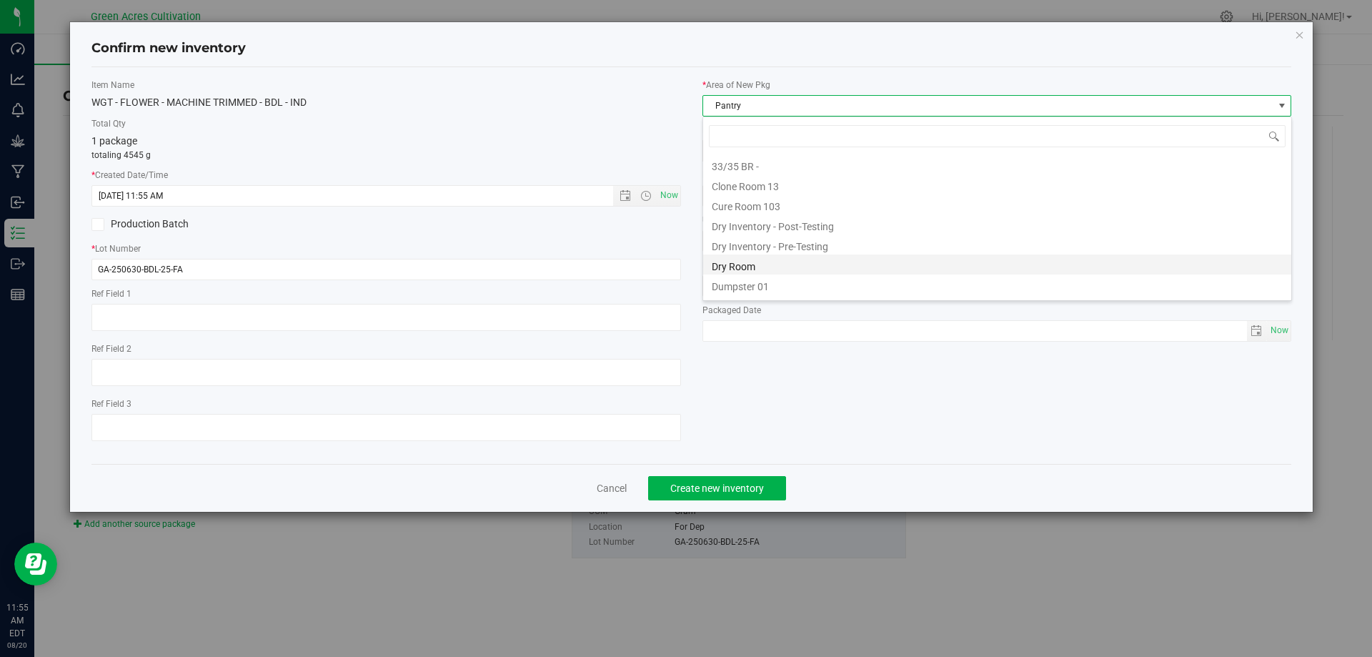
click at [811, 264] on li "Dry Room" at bounding box center [997, 264] width 588 height 20
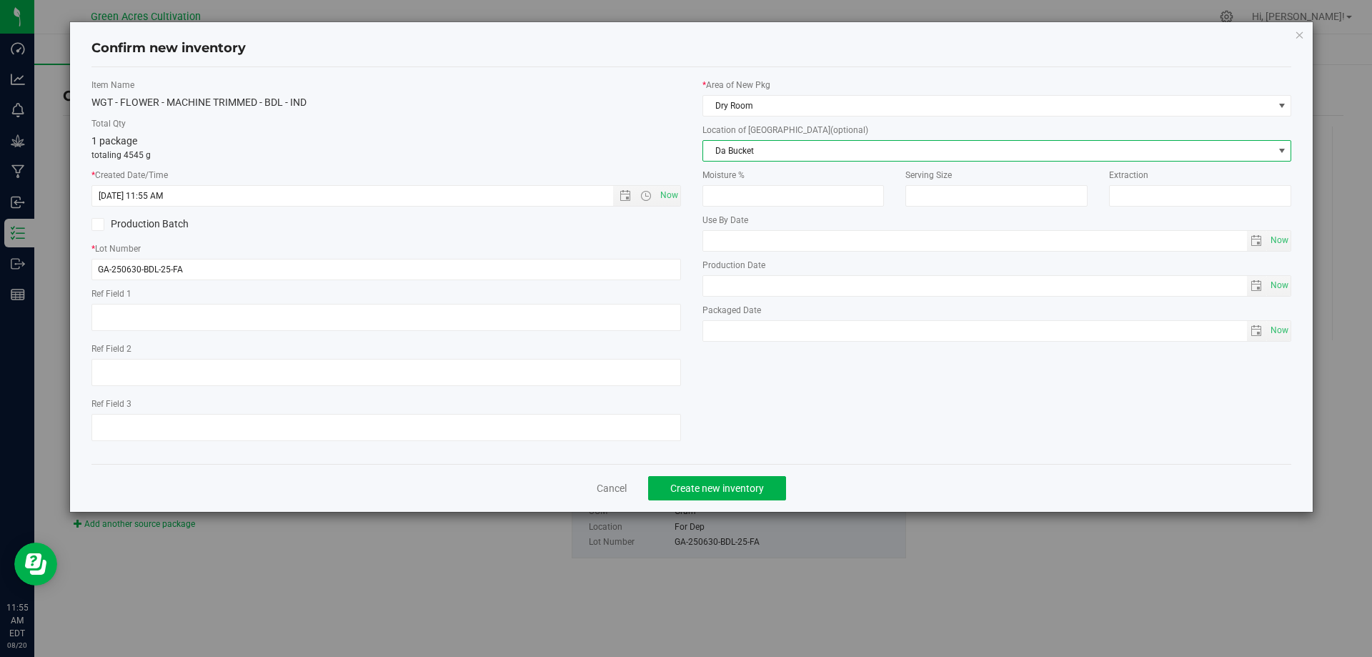
click at [788, 150] on span "Da Bucket" at bounding box center [988, 151] width 570 height 20
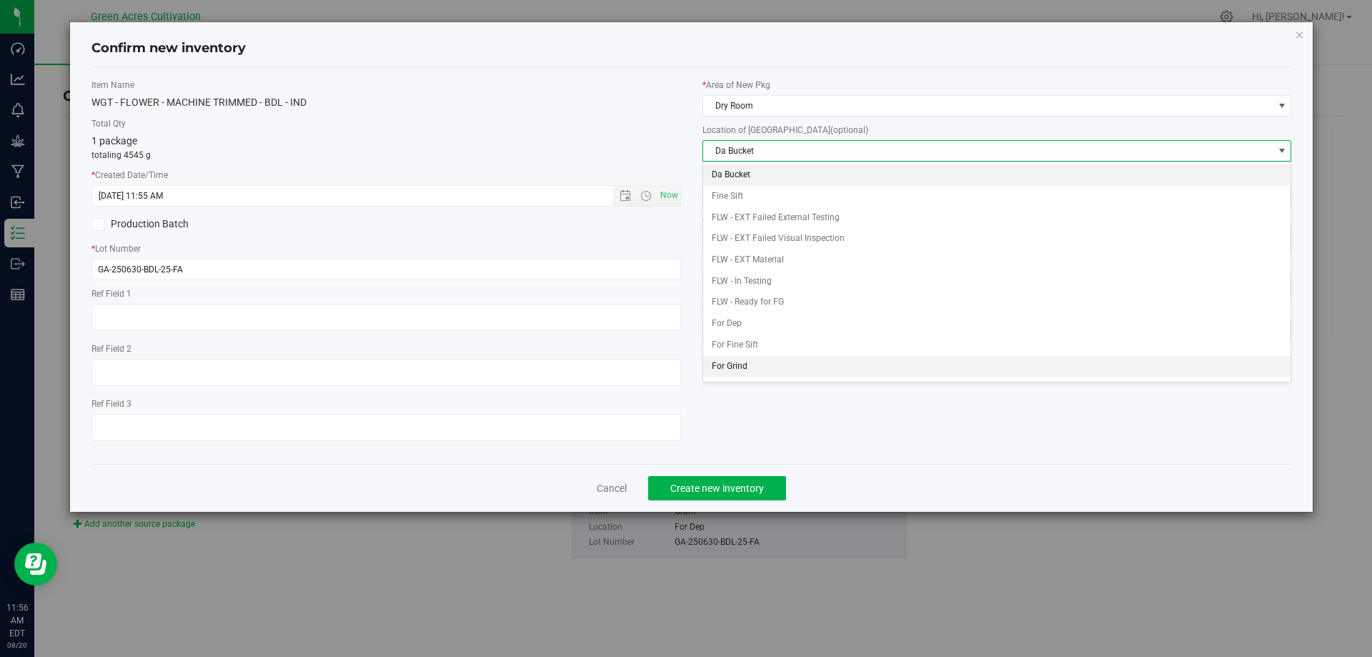
click at [781, 370] on li "For Grind" at bounding box center [997, 366] width 588 height 21
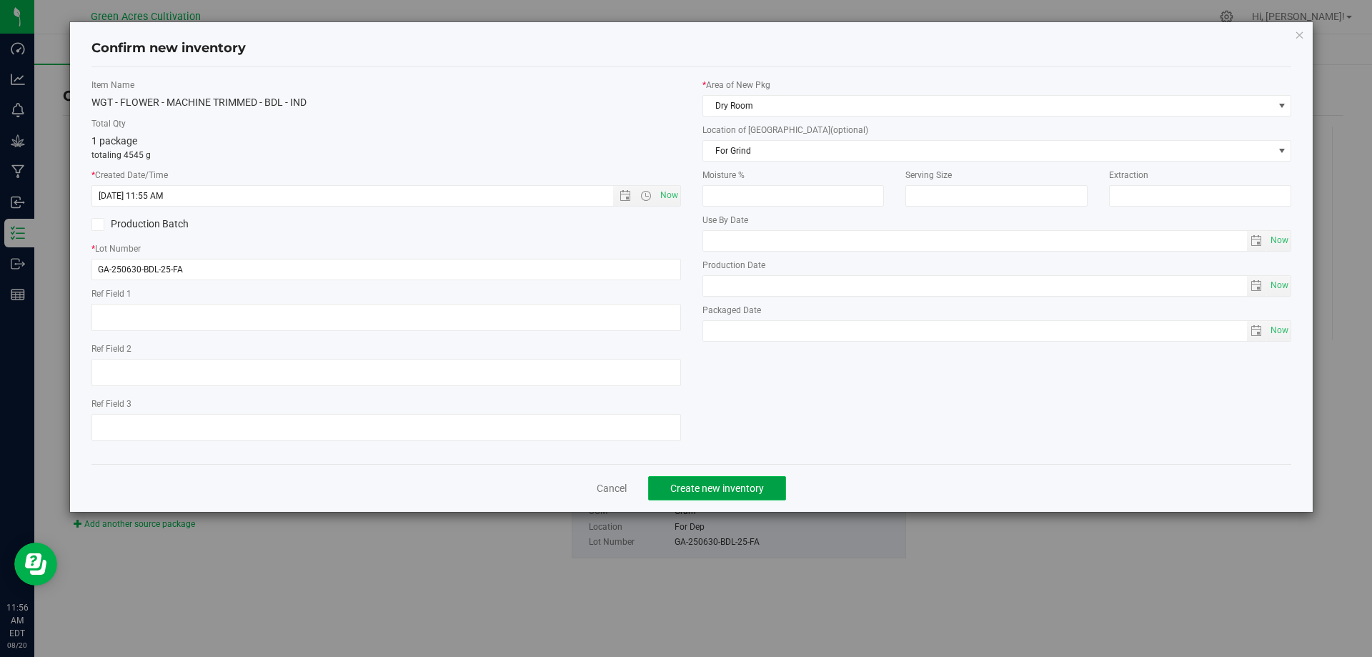
click at [706, 485] on span "Create new inventory" at bounding box center [718, 488] width 94 height 11
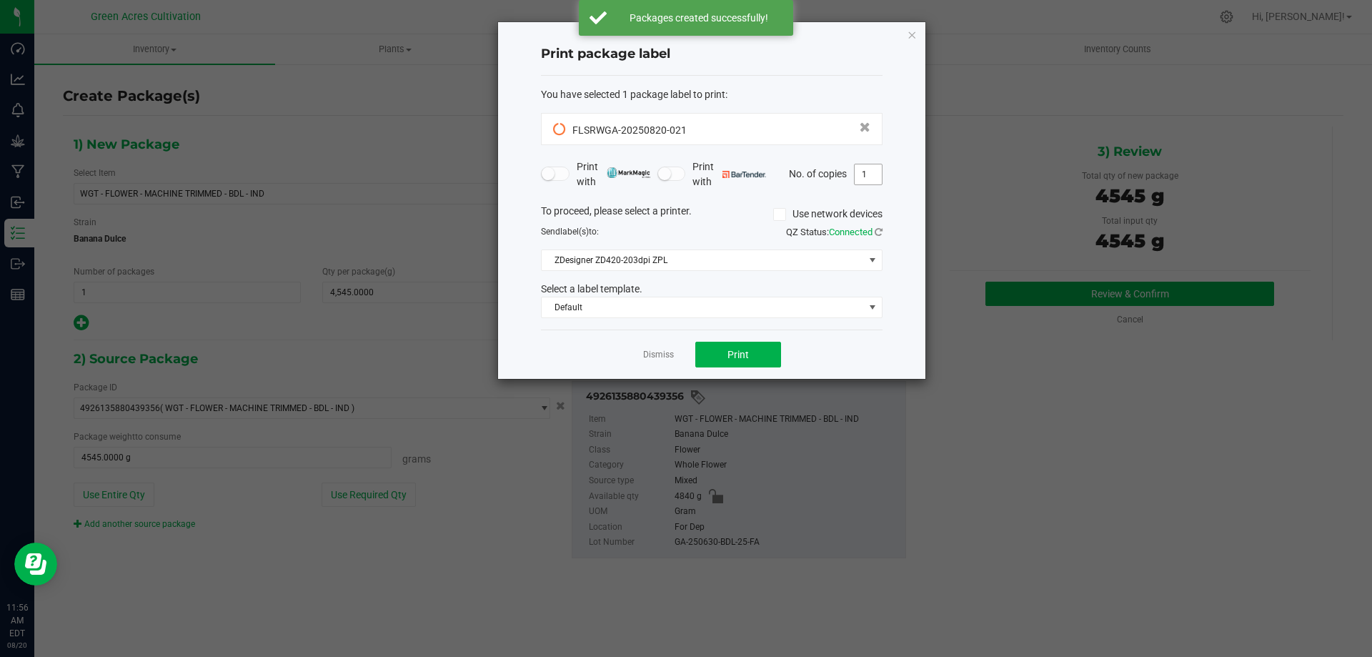
click at [870, 171] on input "1" at bounding box center [868, 174] width 27 height 20
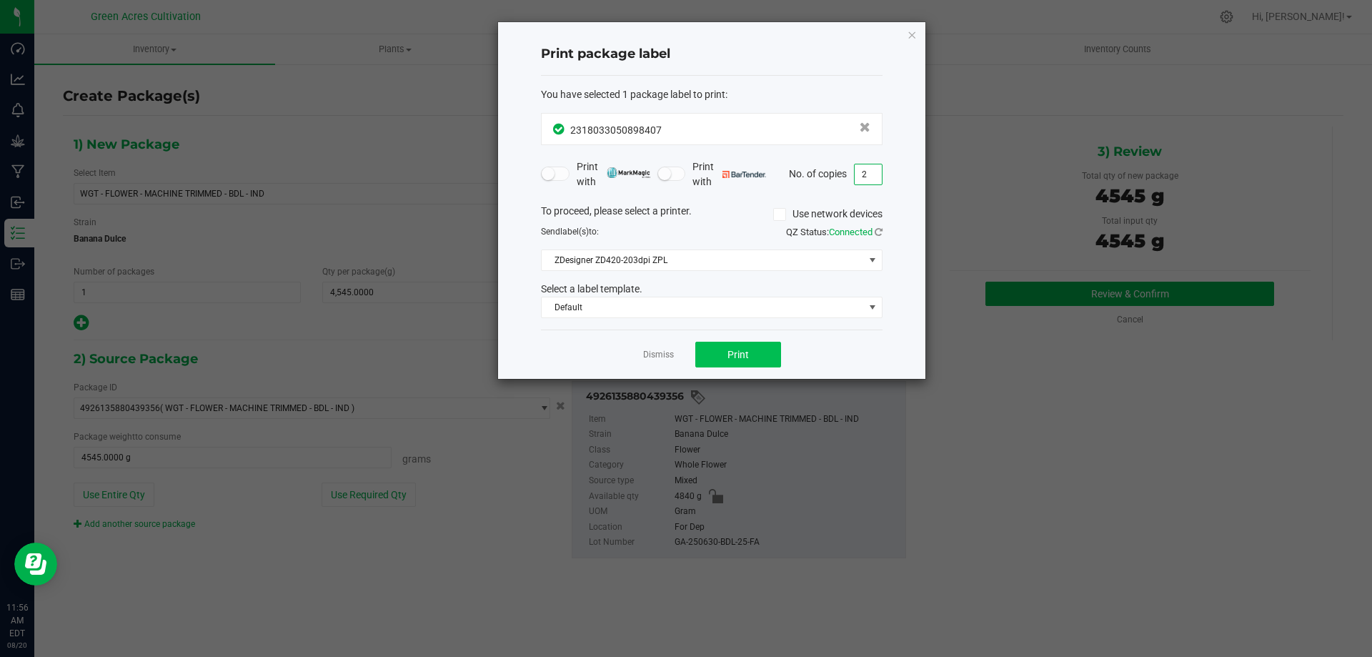
type input "2"
click at [745, 352] on span "Print" at bounding box center [738, 354] width 21 height 11
click at [672, 353] on link "Dismiss" at bounding box center [658, 355] width 31 height 12
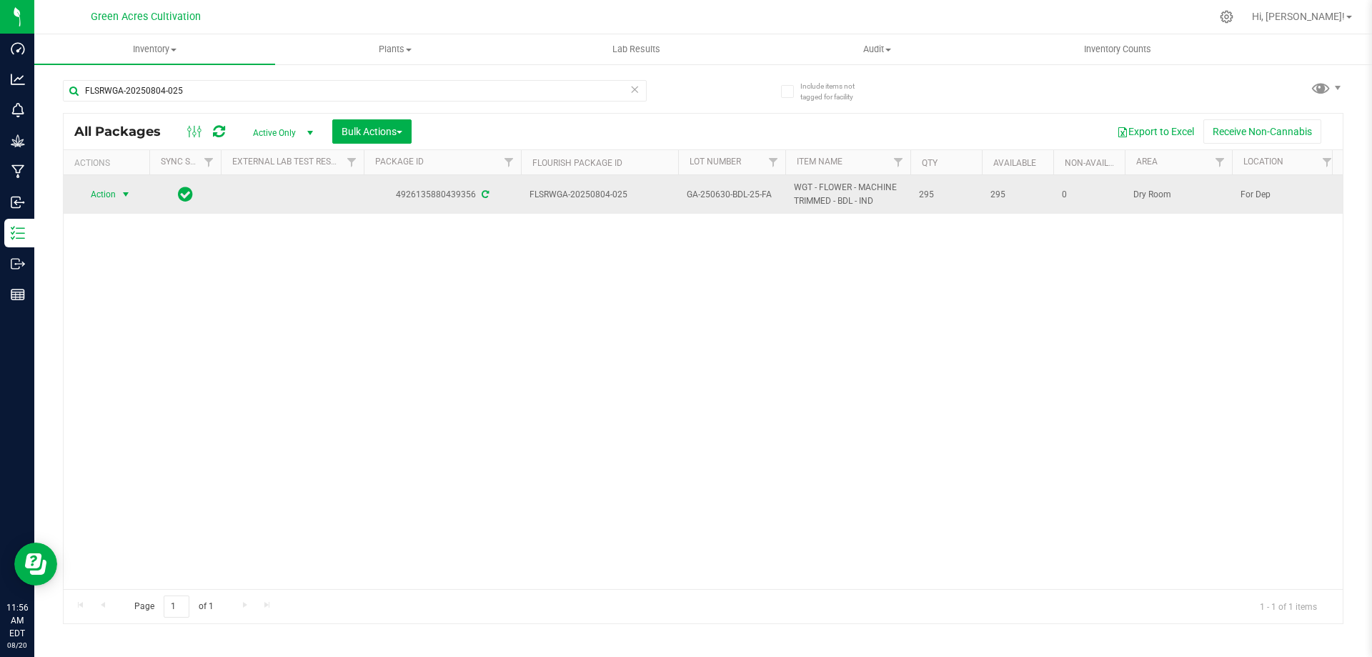
click at [102, 192] on span "Action" at bounding box center [97, 194] width 39 height 20
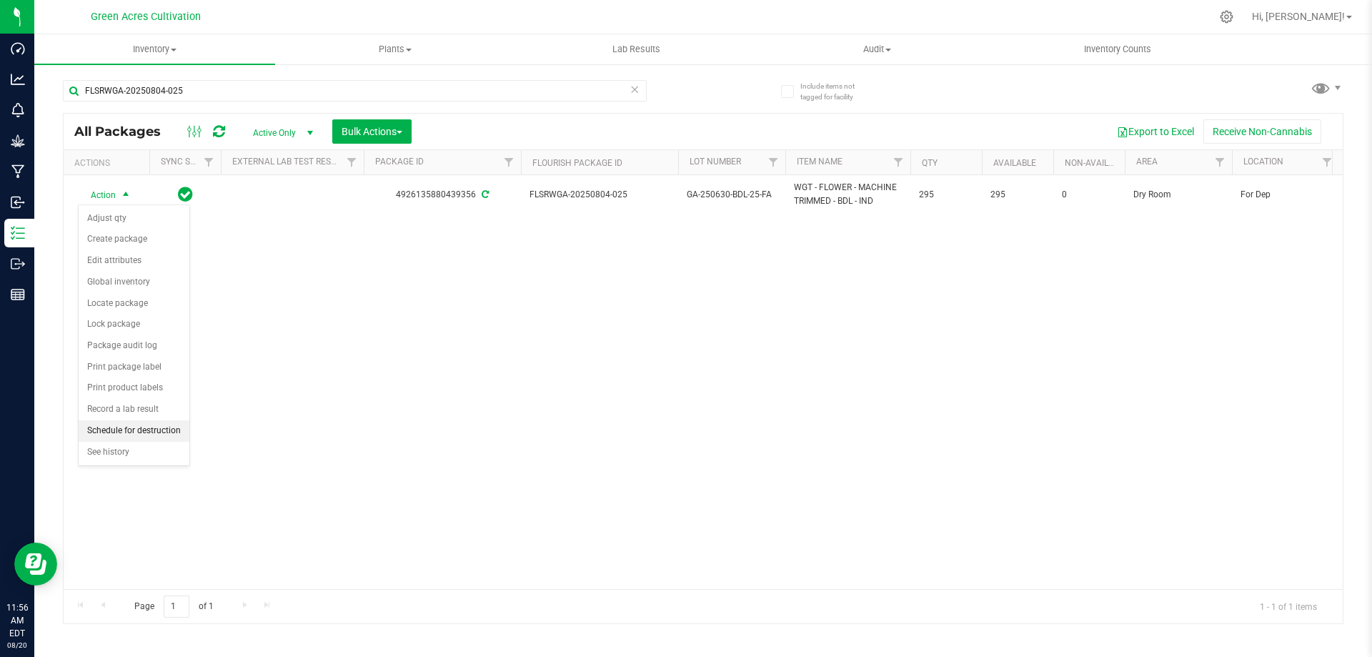
click at [137, 426] on li "Schedule for destruction" at bounding box center [134, 430] width 111 height 21
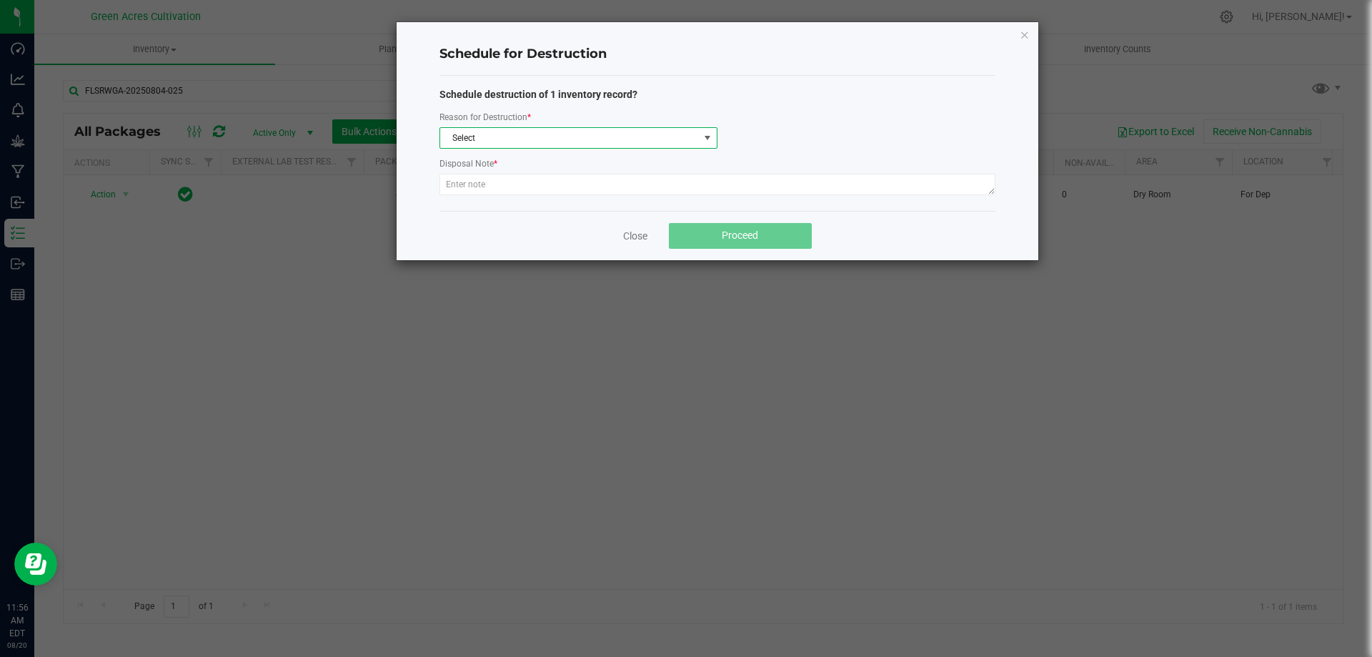
click at [534, 139] on span "Select" at bounding box center [569, 138] width 259 height 20
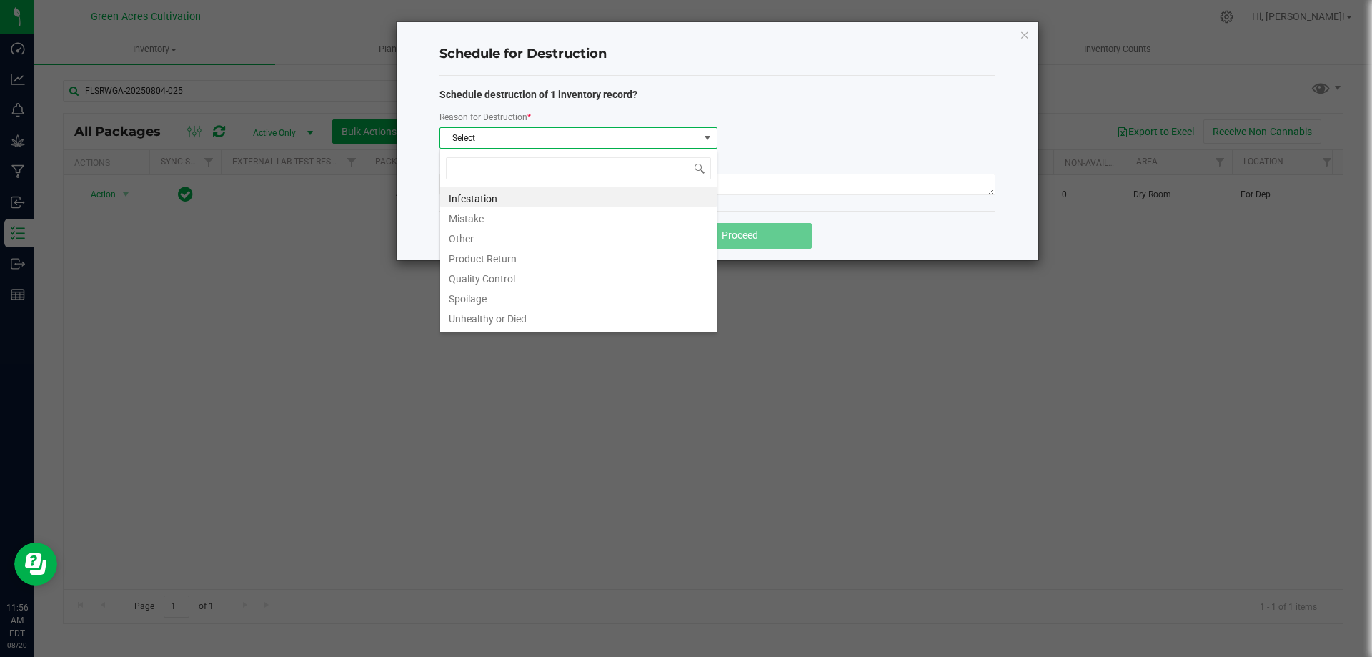
scroll to position [21, 278]
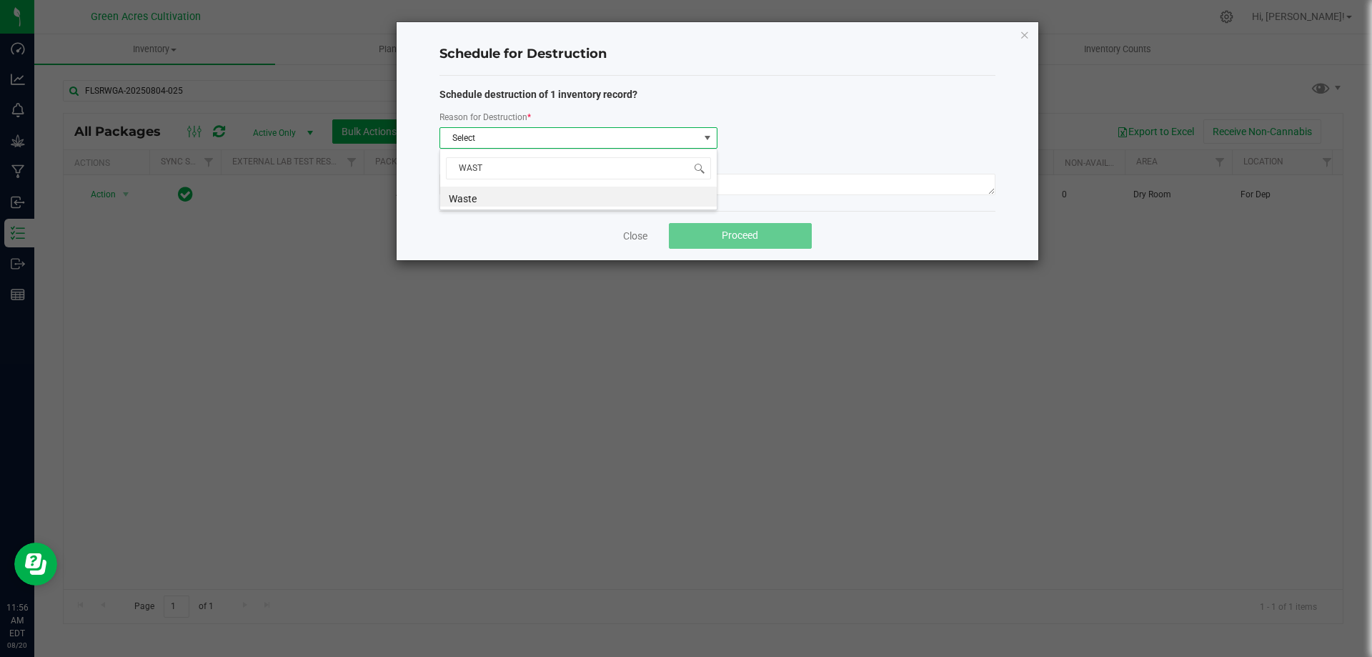
type input "WASTE"
click at [541, 169] on input "WASTE" at bounding box center [578, 168] width 265 height 22
click at [530, 197] on li "Waste" at bounding box center [578, 197] width 277 height 20
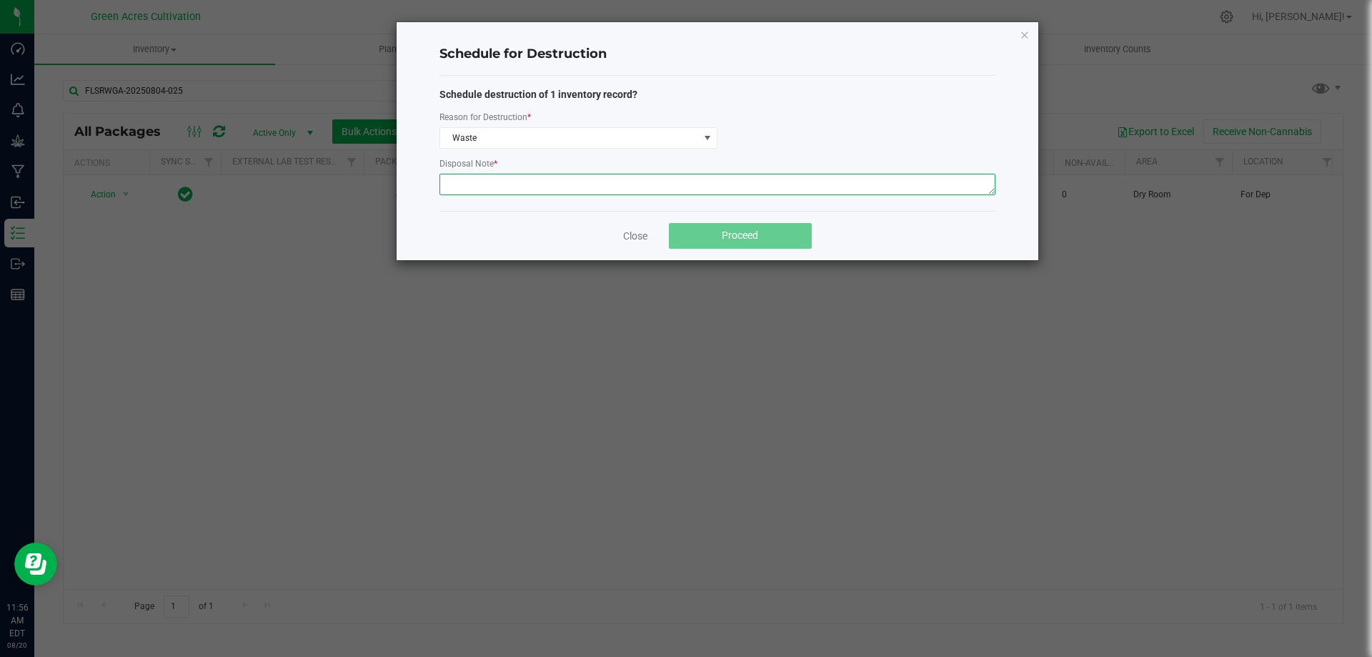
click at [514, 182] on textarea at bounding box center [718, 184] width 556 height 21
type textarea "POST QC"
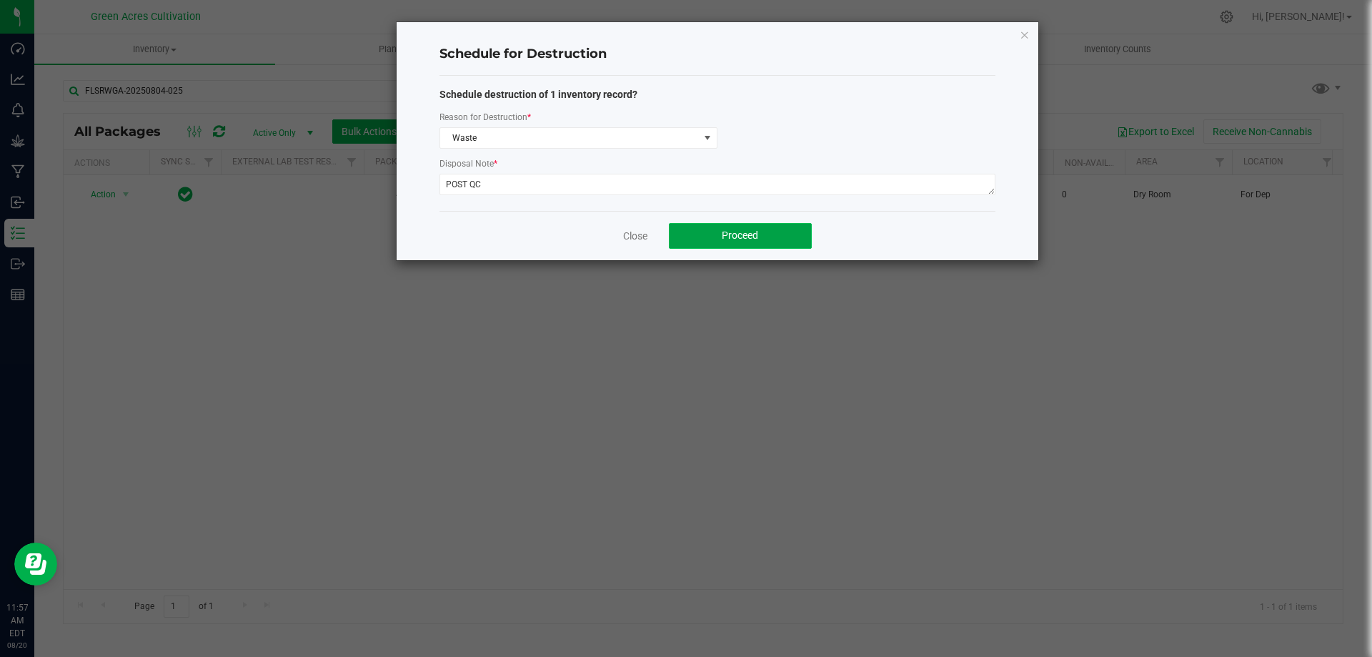
click at [750, 232] on span "Proceed" at bounding box center [740, 234] width 36 height 11
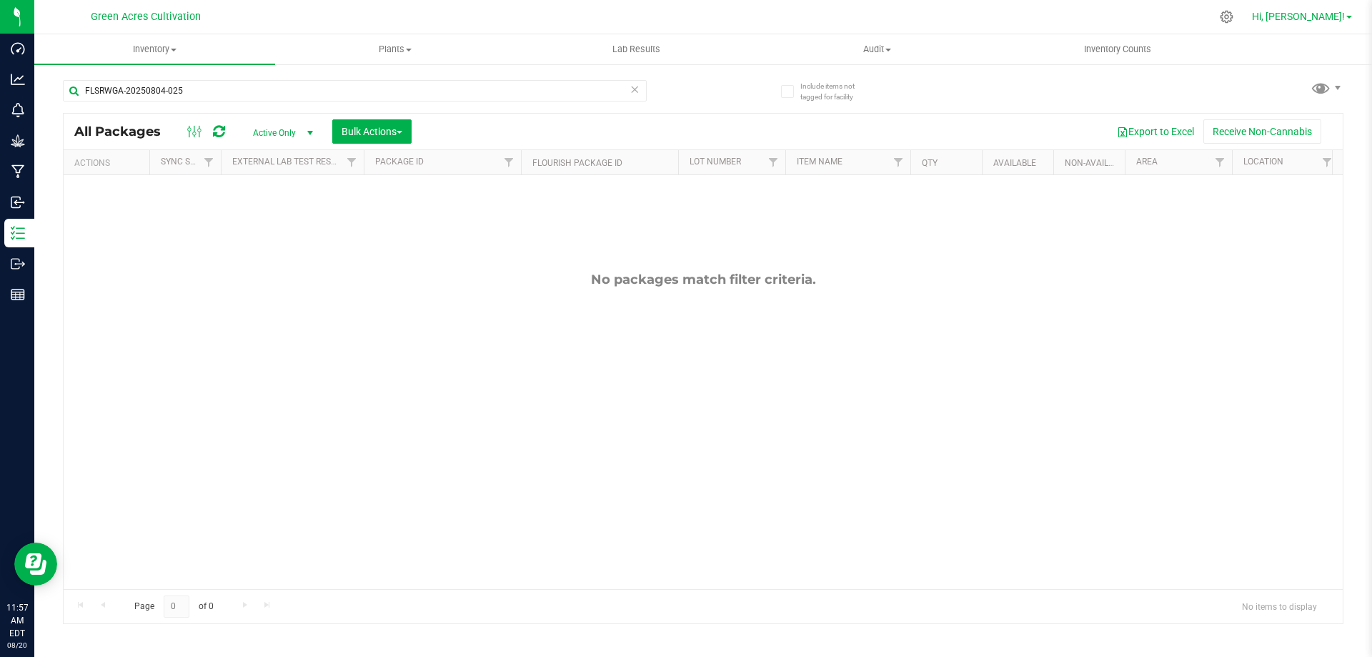
click at [1325, 23] on link "Hi, [PERSON_NAME]!" at bounding box center [1303, 16] width 112 height 15
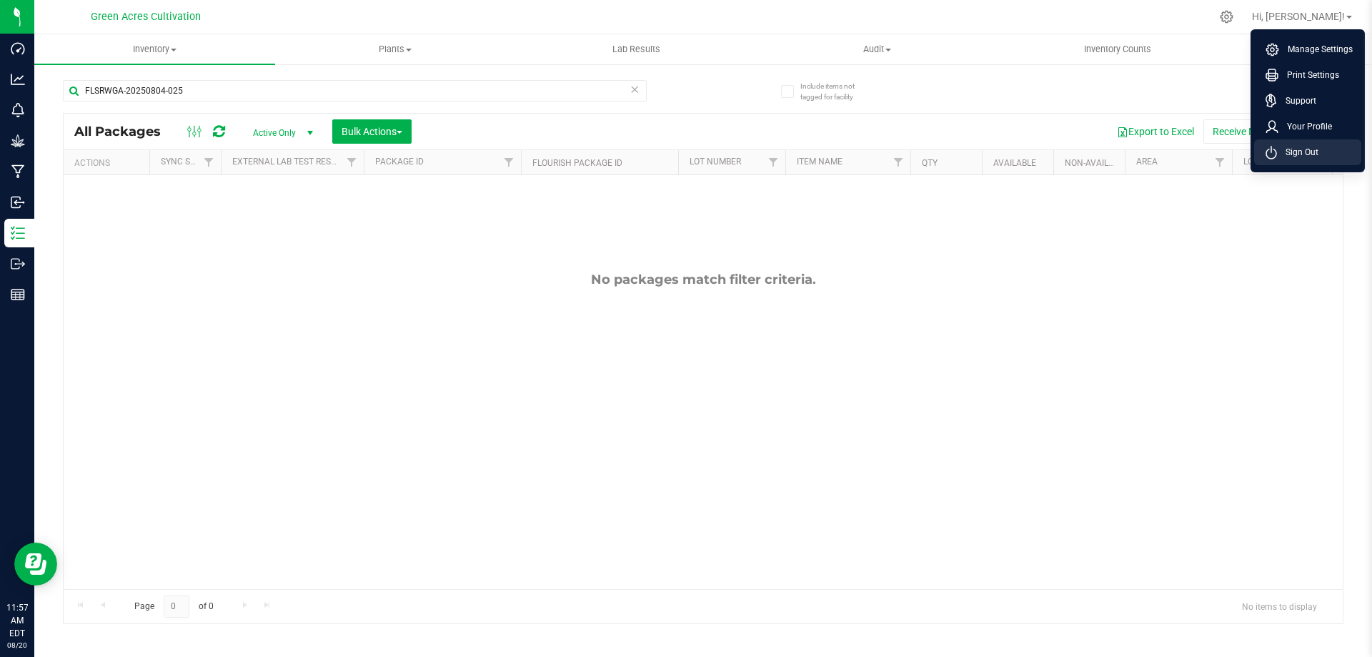
click at [1279, 154] on span "Sign Out" at bounding box center [1297, 152] width 41 height 14
